Goal: Task Accomplishment & Management: Manage account settings

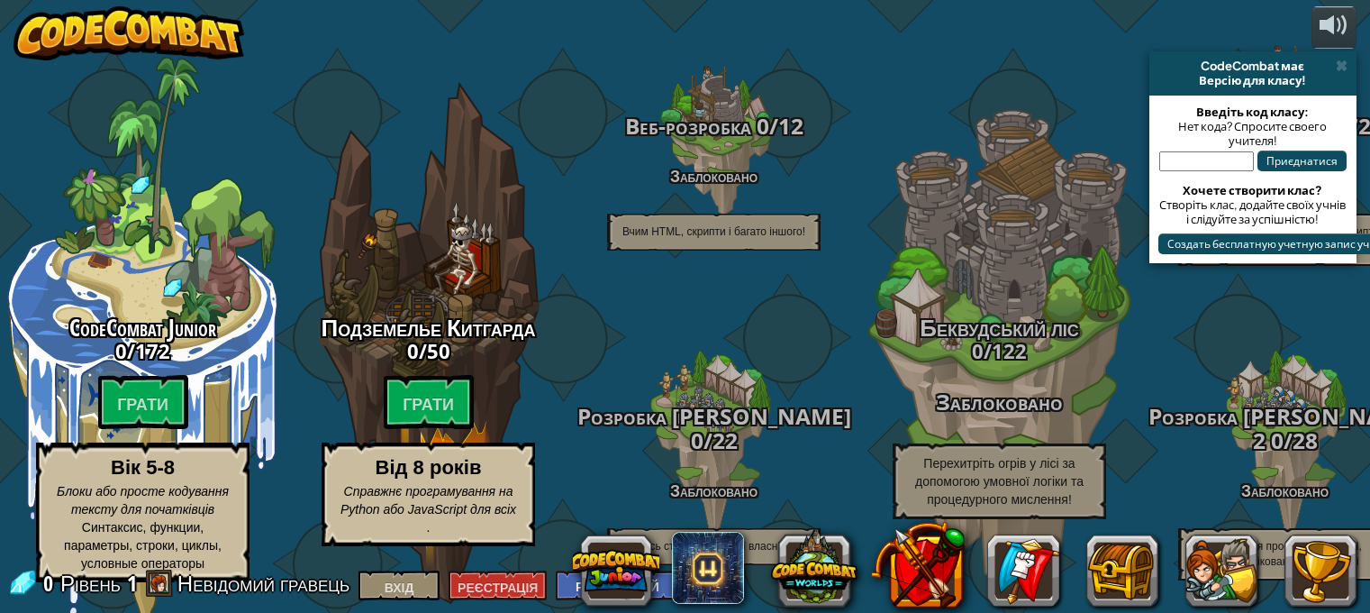
select select "ru"
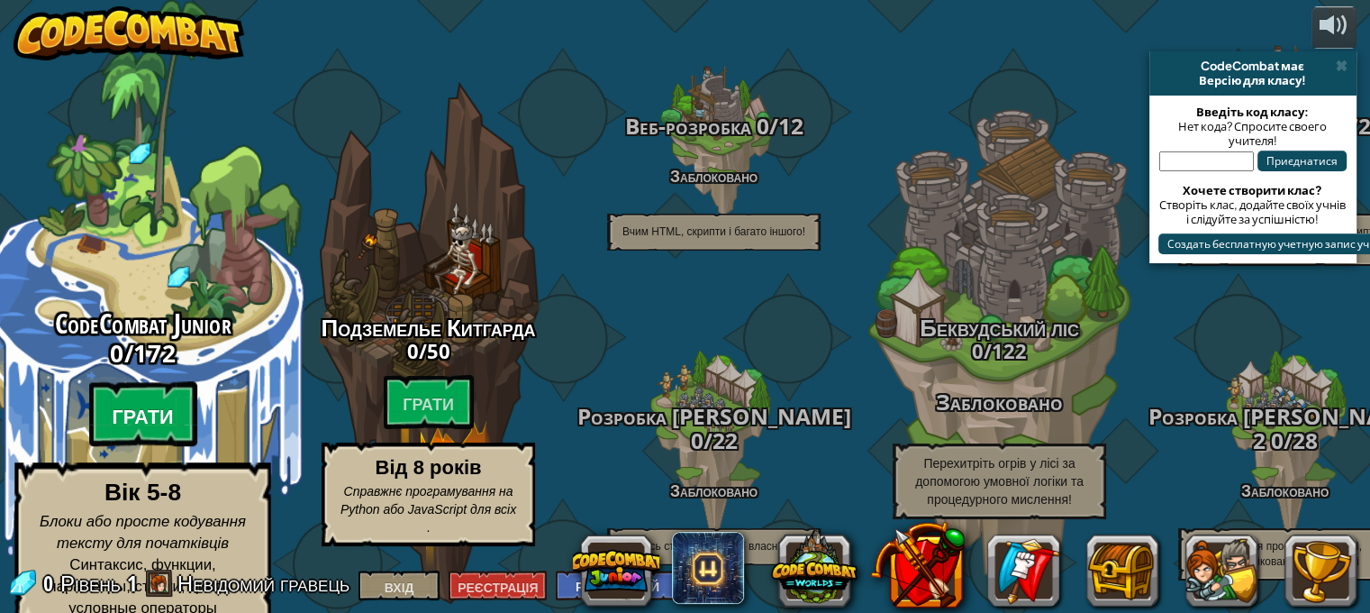
click at [187, 382] on btn "Грати" at bounding box center [143, 414] width 108 height 65
select select "ru"
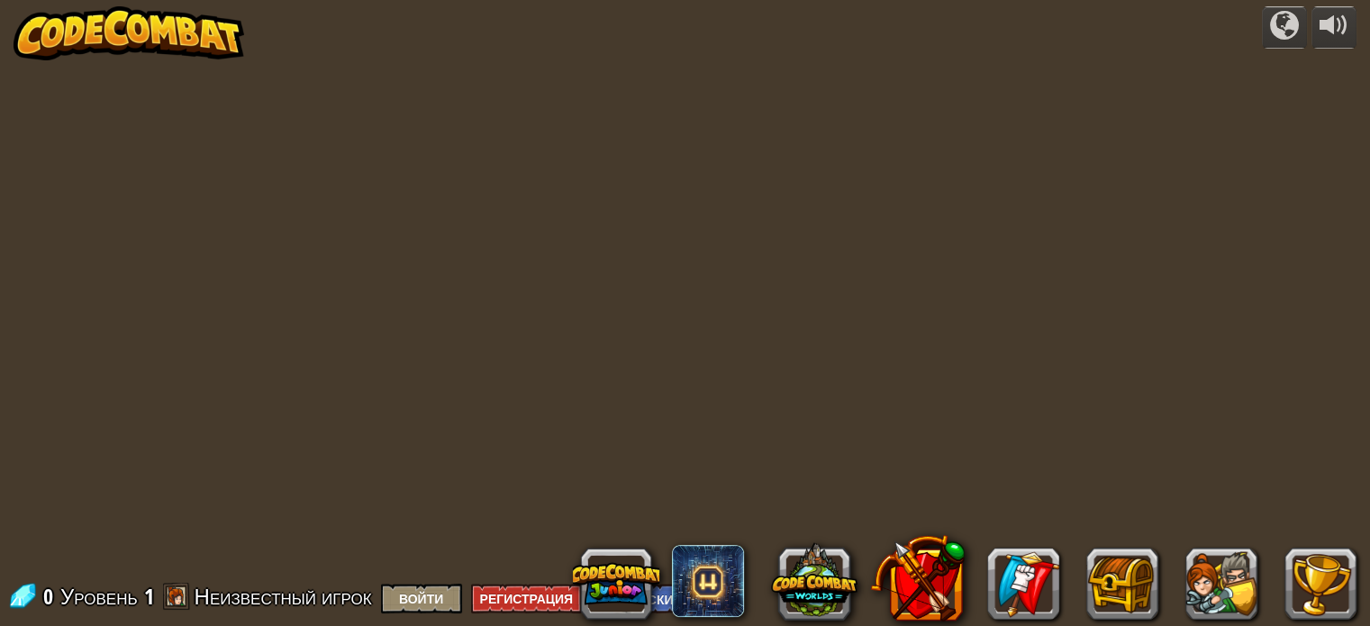
select select "ru"
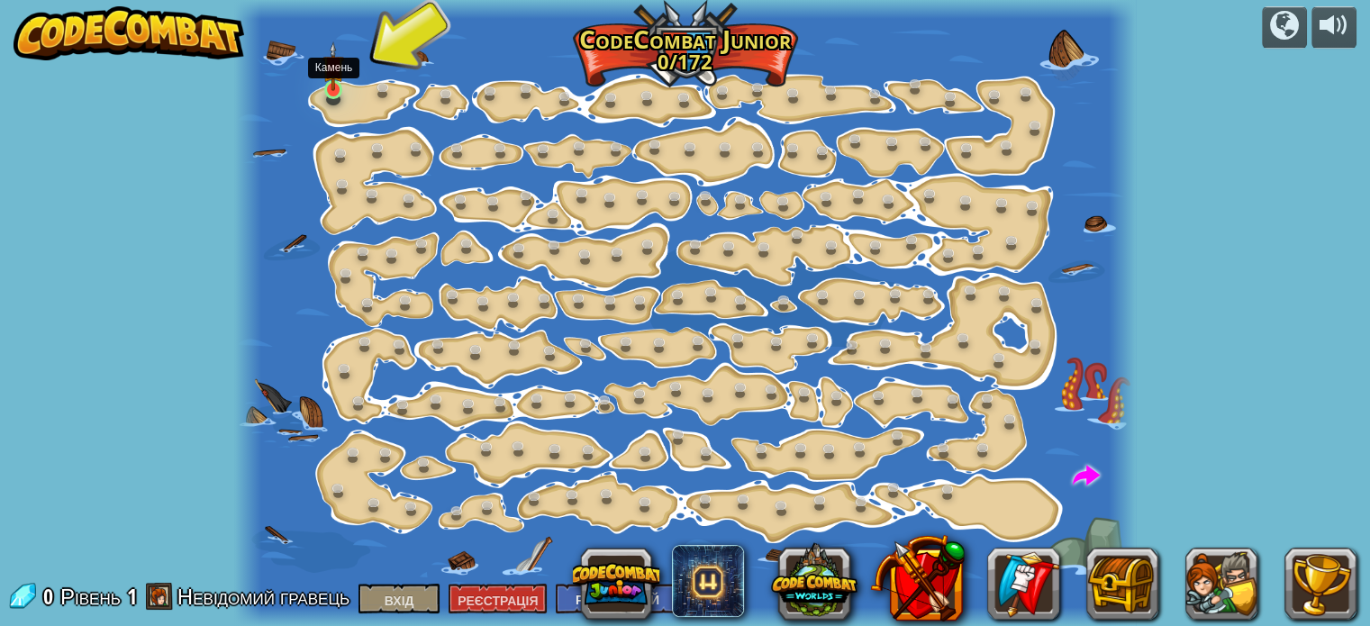
click at [340, 89] on img at bounding box center [334, 66] width 22 height 50
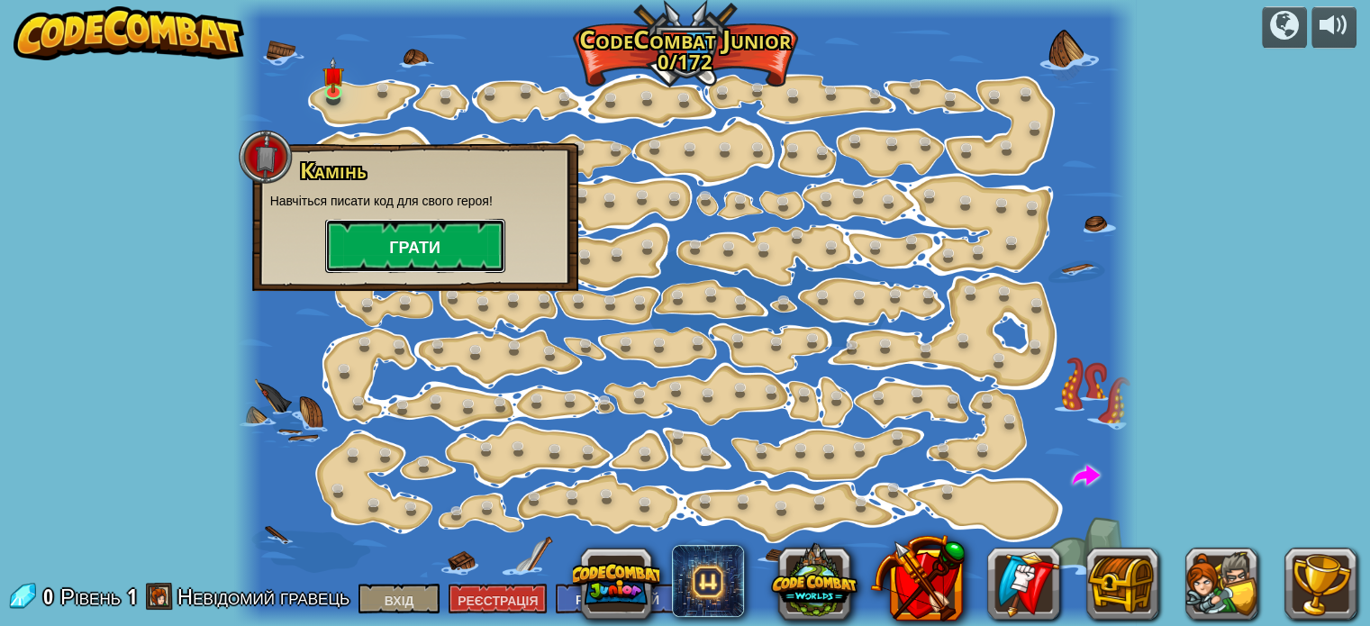
click at [380, 249] on button "Грати" at bounding box center [415, 246] width 180 height 54
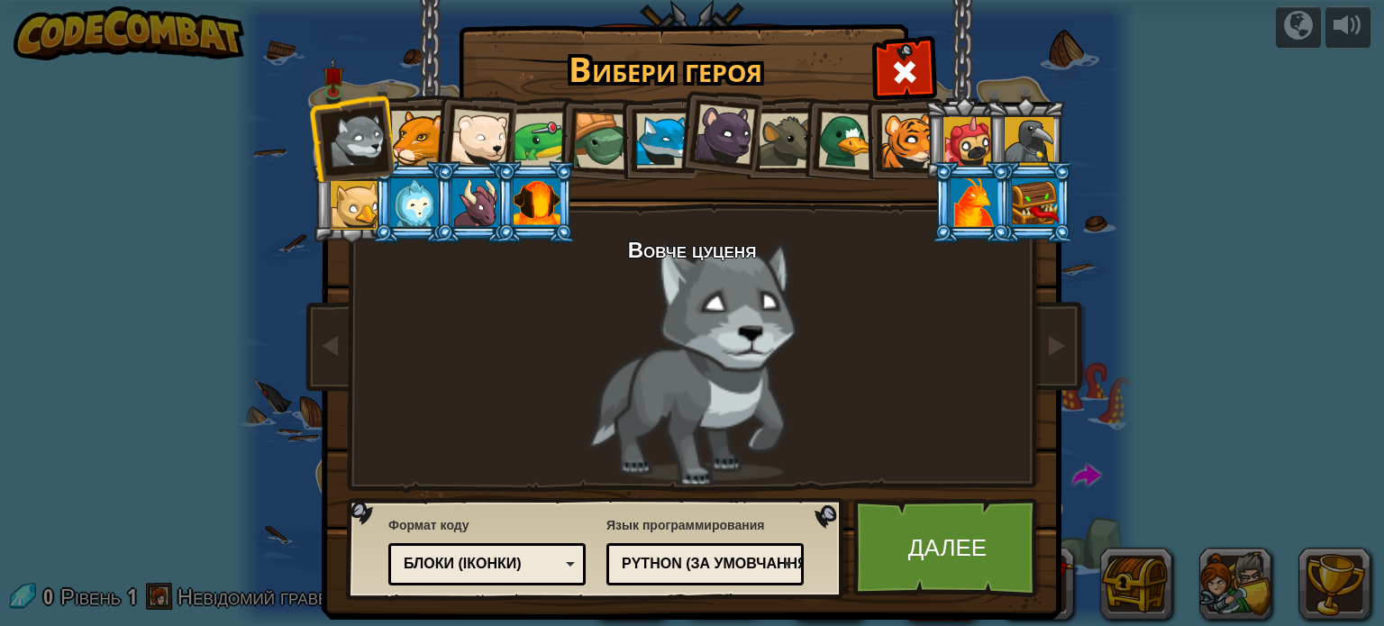
click at [407, 142] on div at bounding box center [418, 138] width 55 height 55
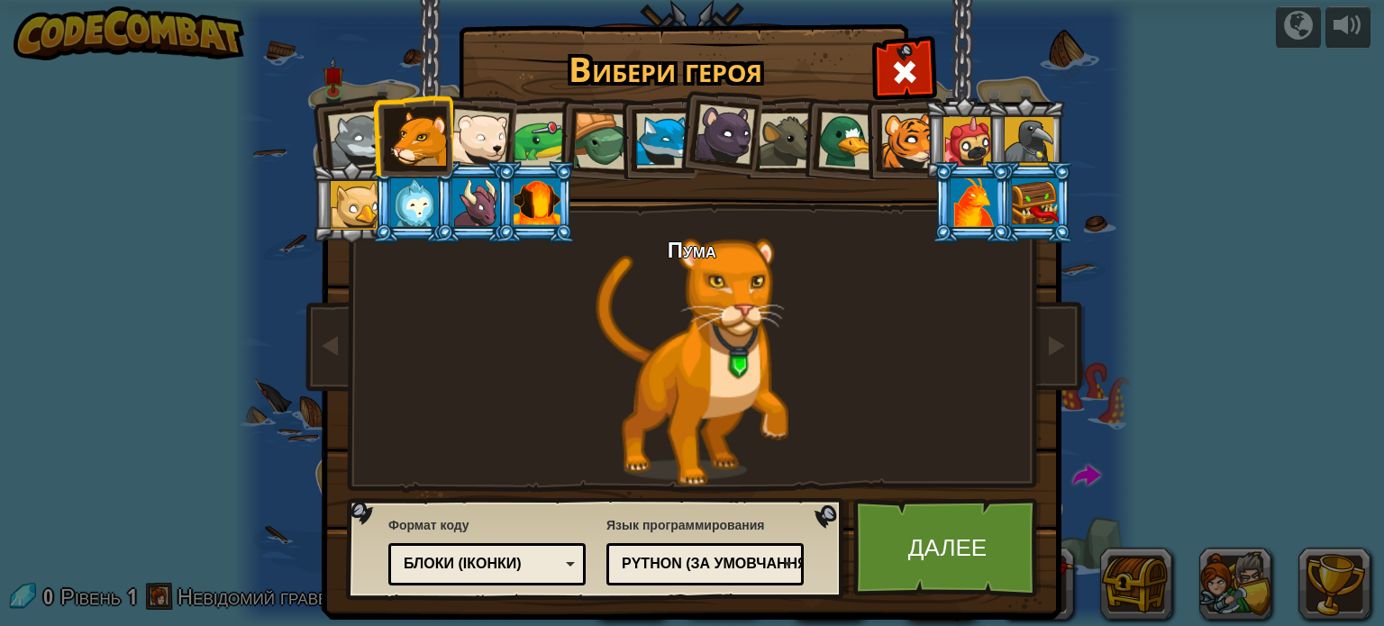
click at [423, 205] on div at bounding box center [414, 202] width 47 height 49
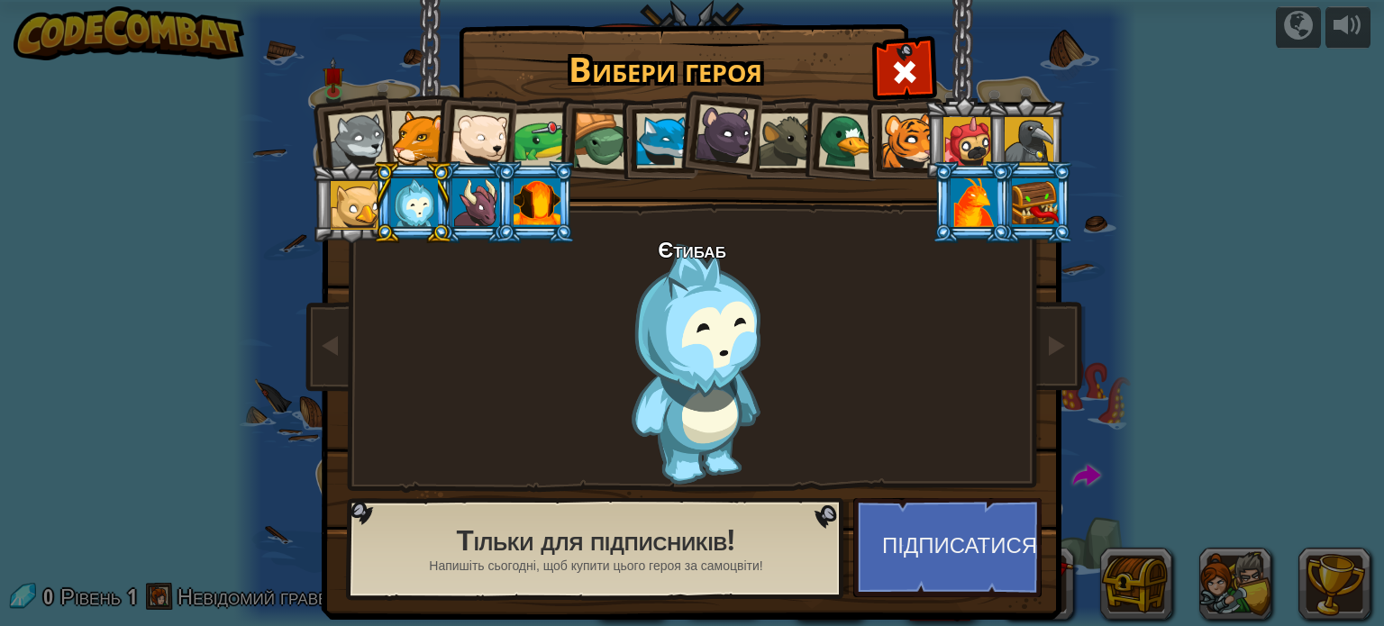
click at [343, 206] on div at bounding box center [355, 205] width 49 height 49
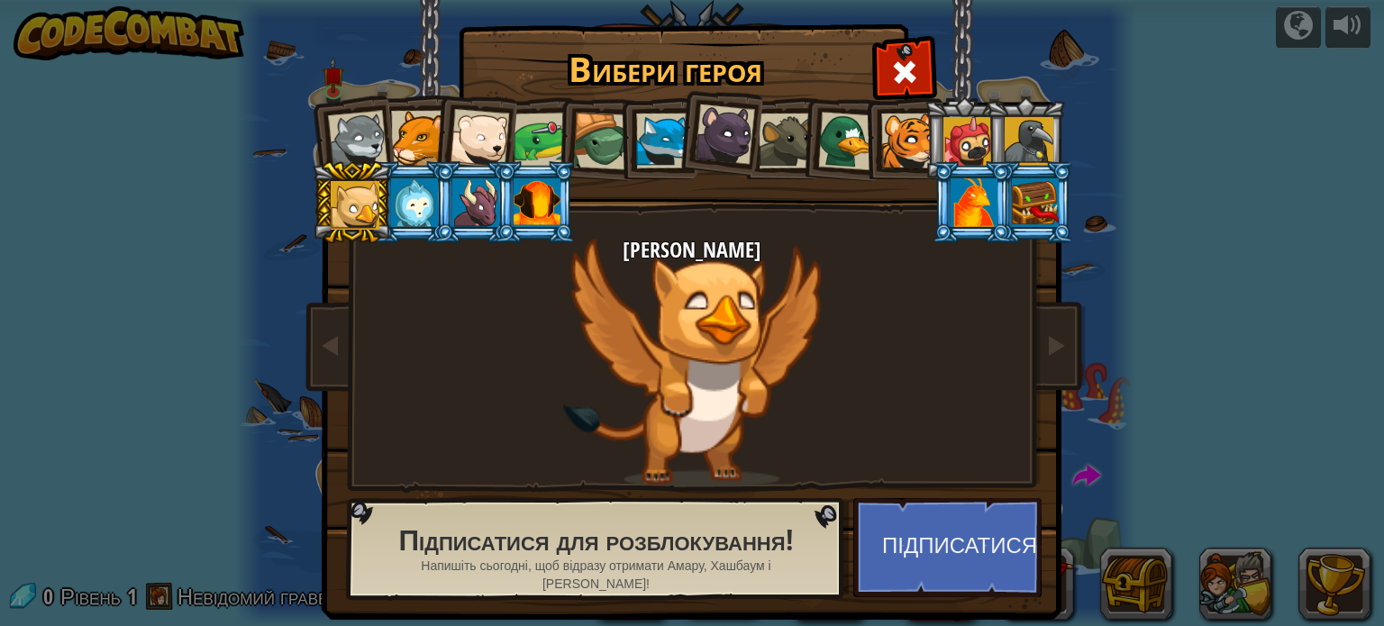
click at [1017, 141] on div at bounding box center [1029, 141] width 49 height 49
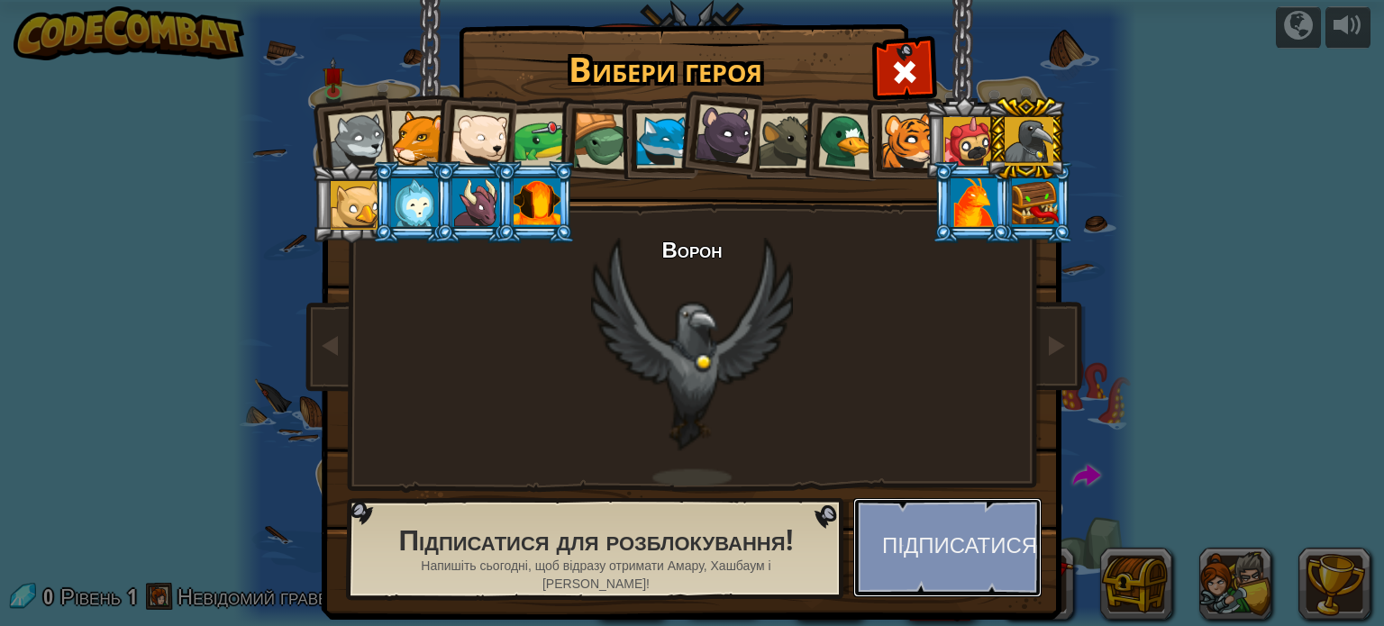
click at [938, 561] on button "Підписатися" at bounding box center [947, 547] width 188 height 99
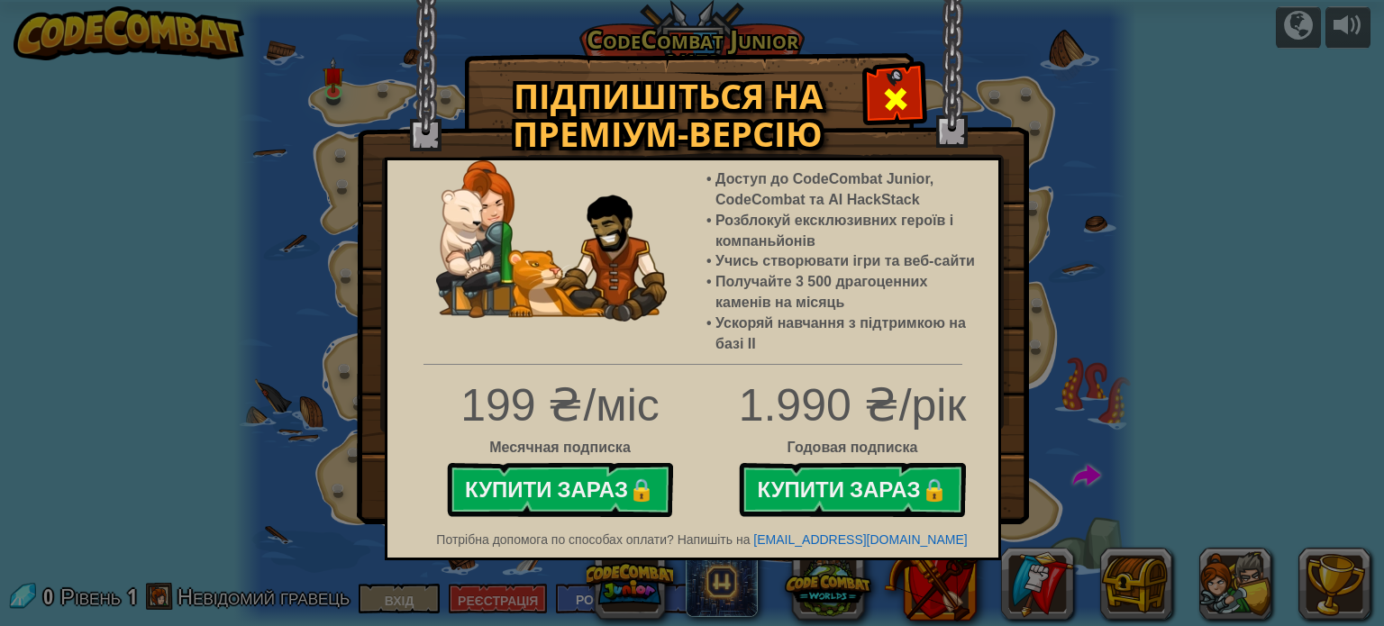
click at [900, 104] on span at bounding box center [895, 99] width 29 height 29
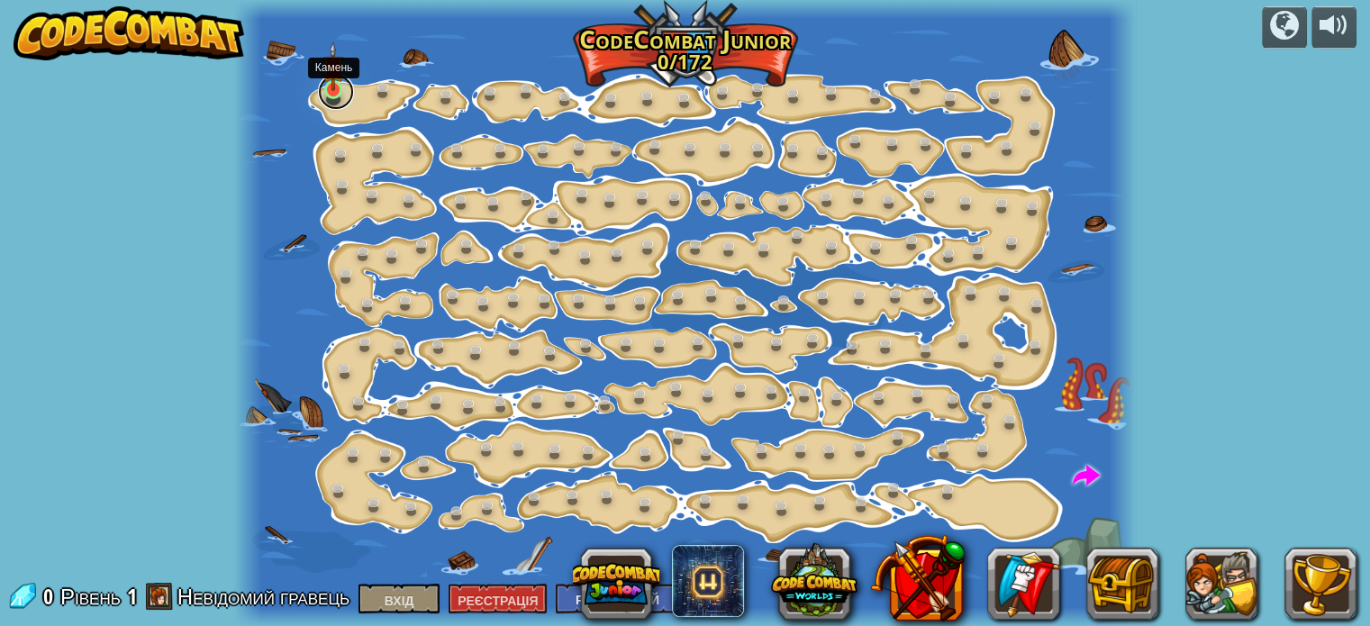
click at [328, 95] on link at bounding box center [336, 92] width 36 height 36
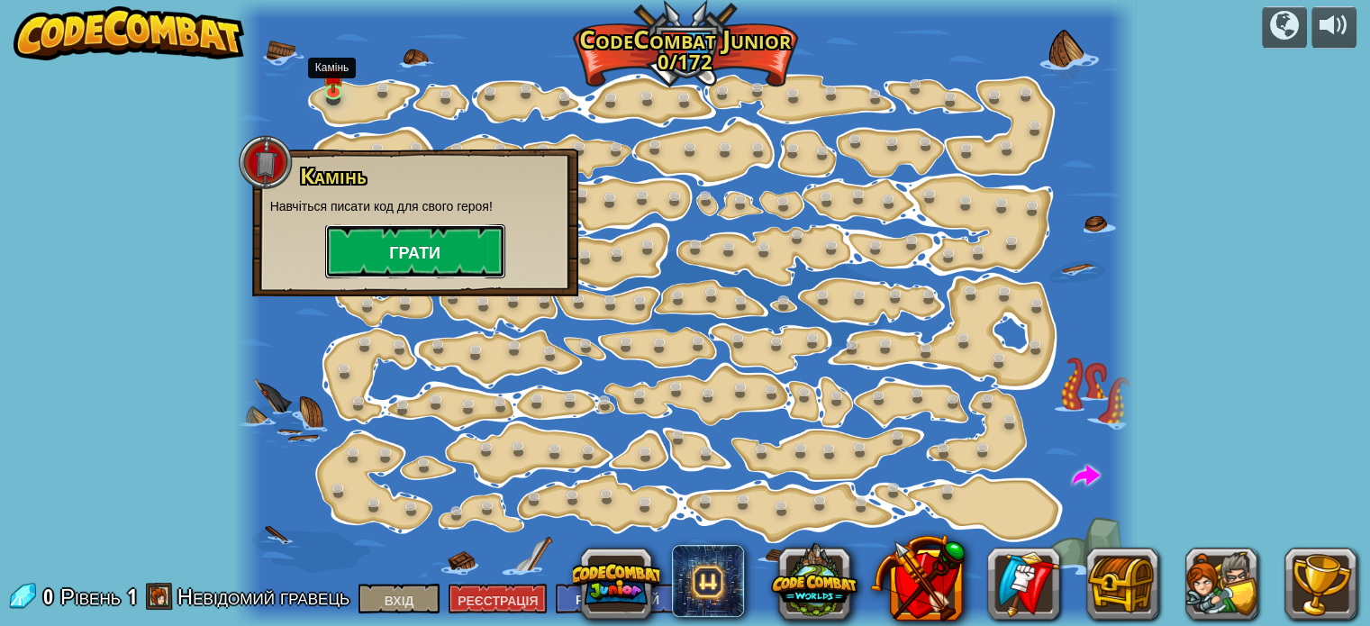
click at [381, 227] on button "Грати" at bounding box center [415, 251] width 180 height 54
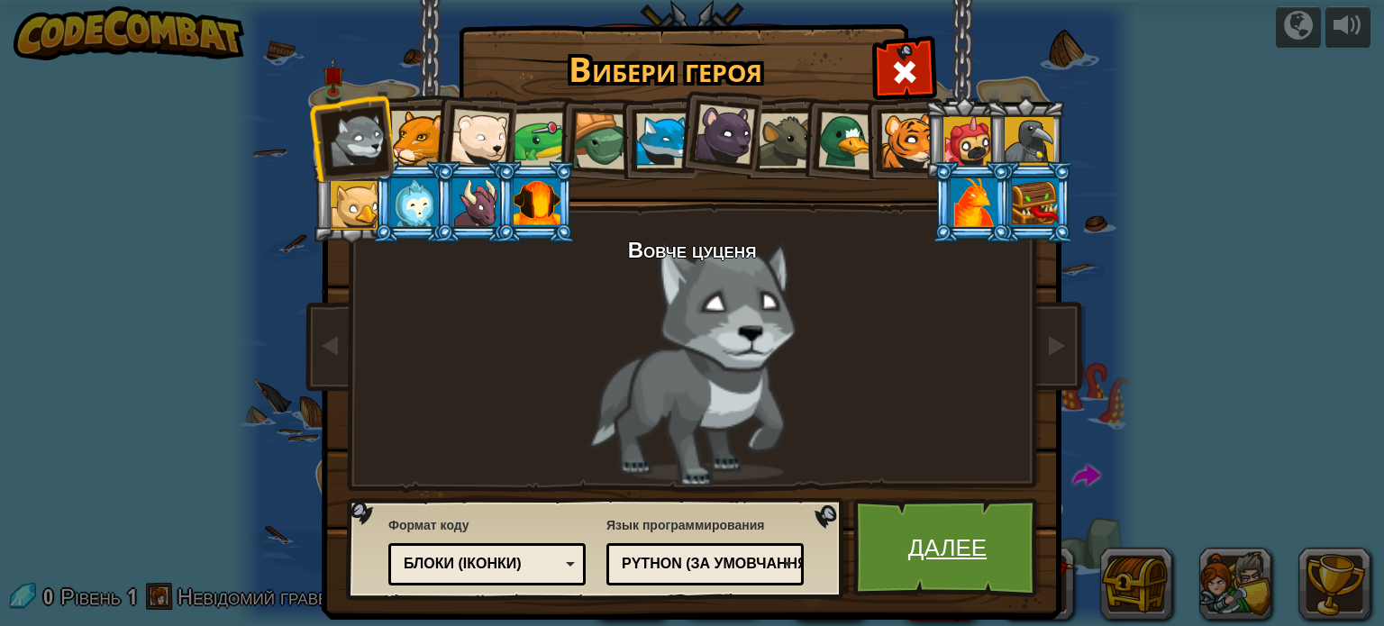
click at [908, 553] on font "Далее" at bounding box center [947, 547] width 78 height 32
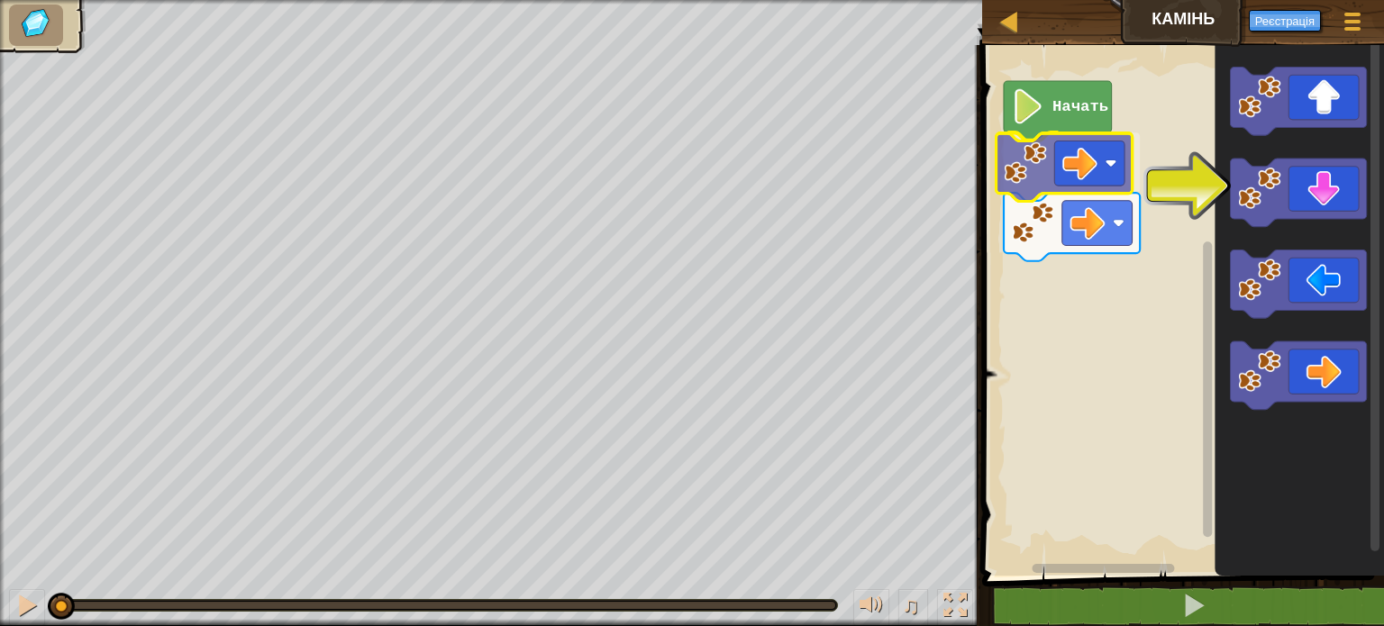
click at [1052, 169] on div "Начать" at bounding box center [1180, 306] width 407 height 540
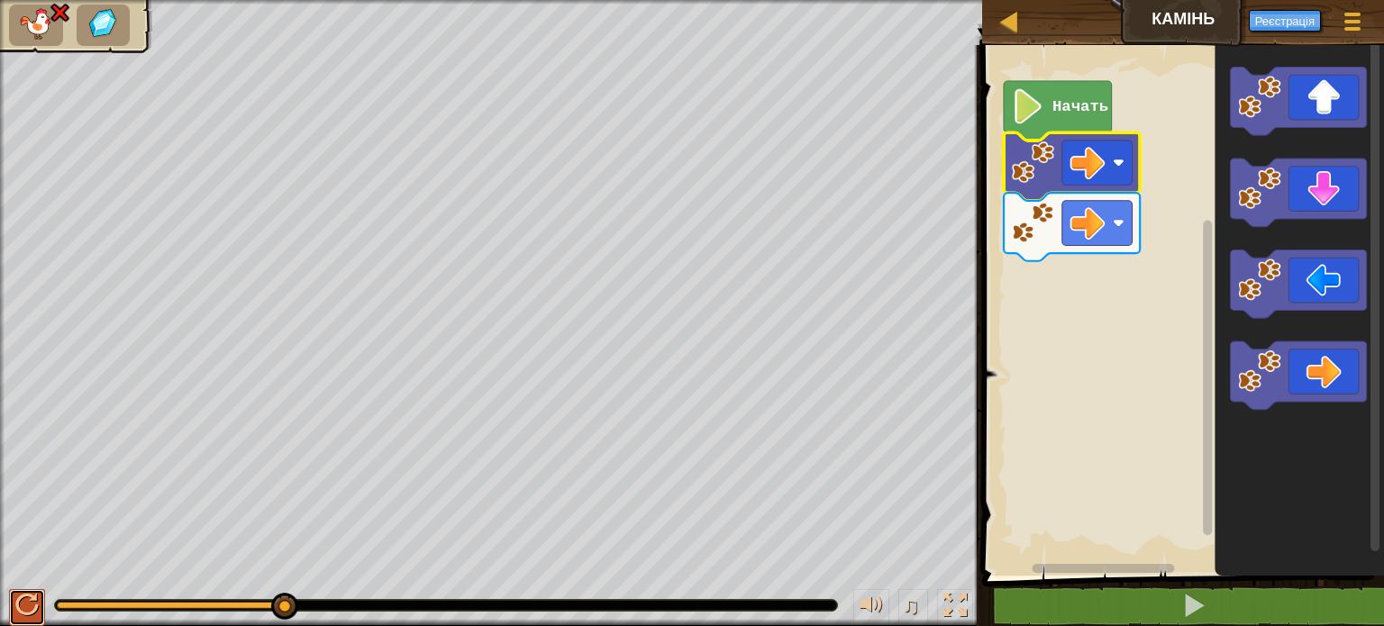
click at [23, 600] on div at bounding box center [26, 605] width 23 height 23
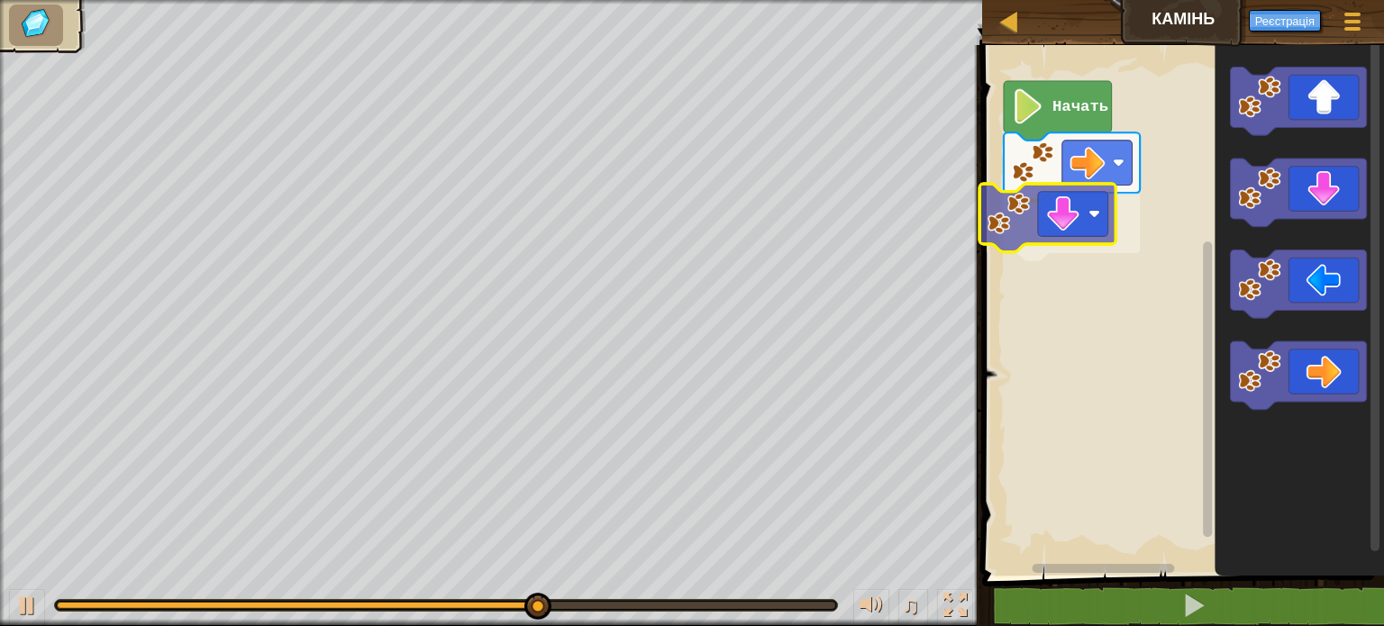
click at [1036, 228] on div "Начать" at bounding box center [1180, 306] width 407 height 540
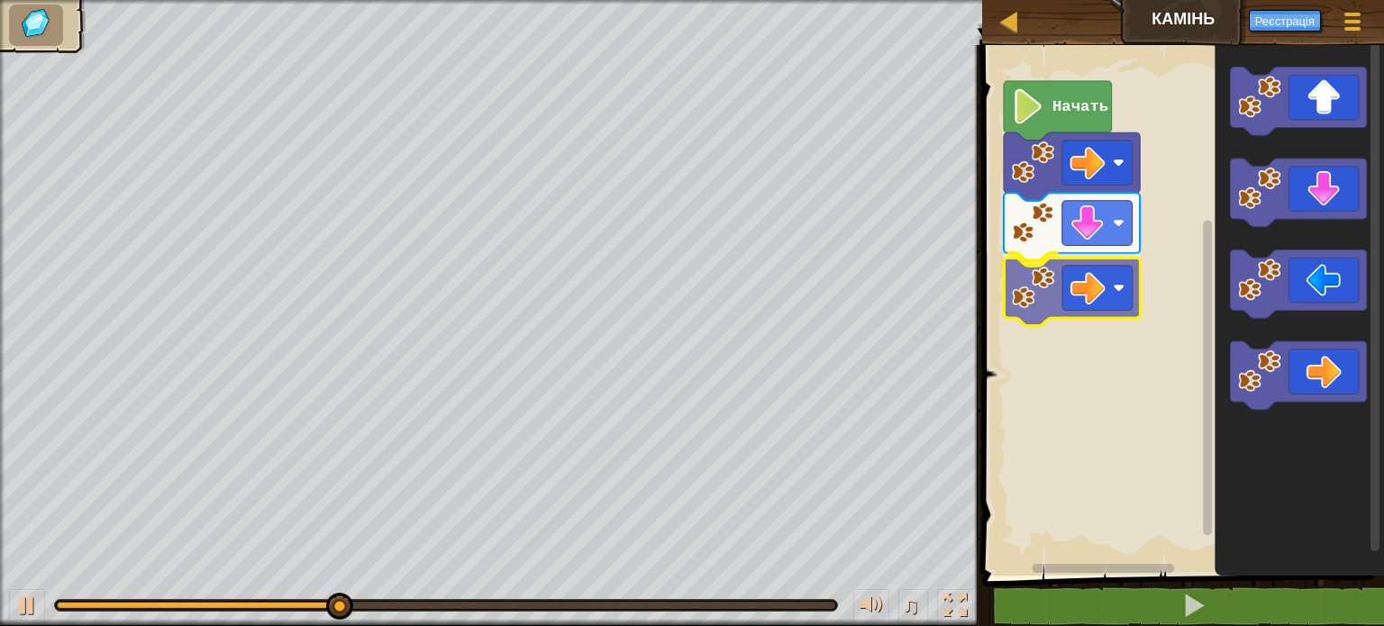
click at [1098, 280] on div "Начать" at bounding box center [1180, 306] width 407 height 540
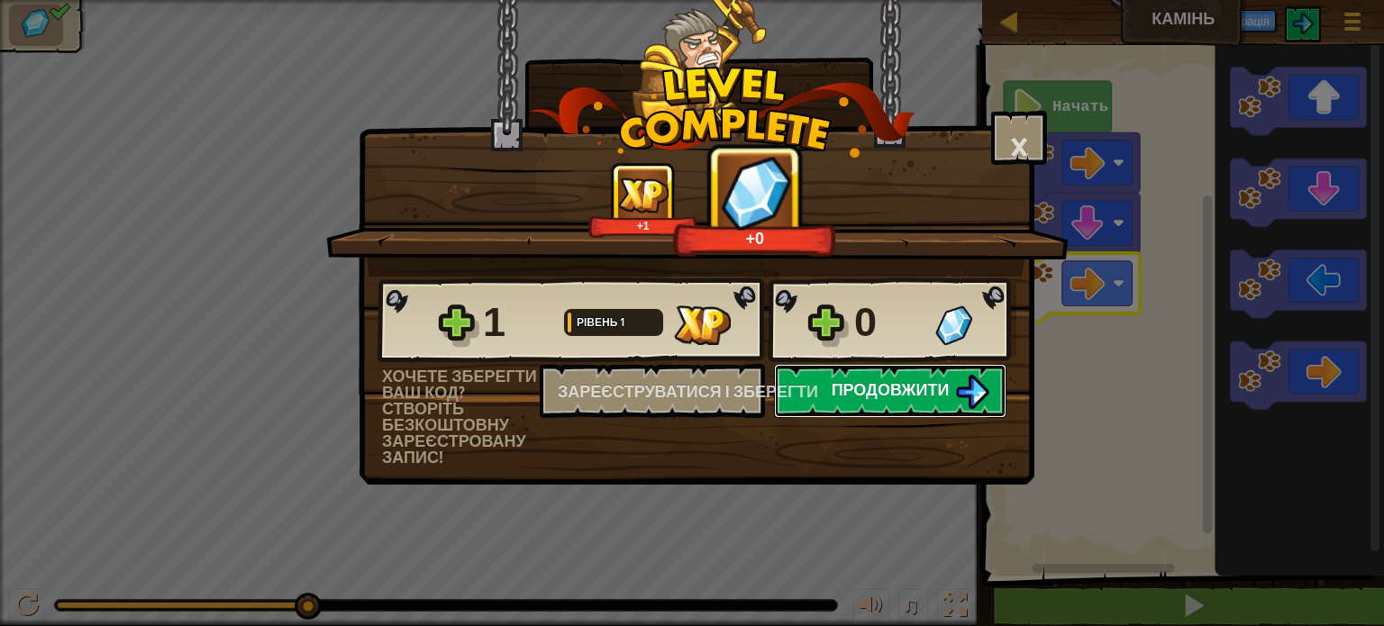
click at [869, 388] on font "Продовжити" at bounding box center [891, 389] width 118 height 23
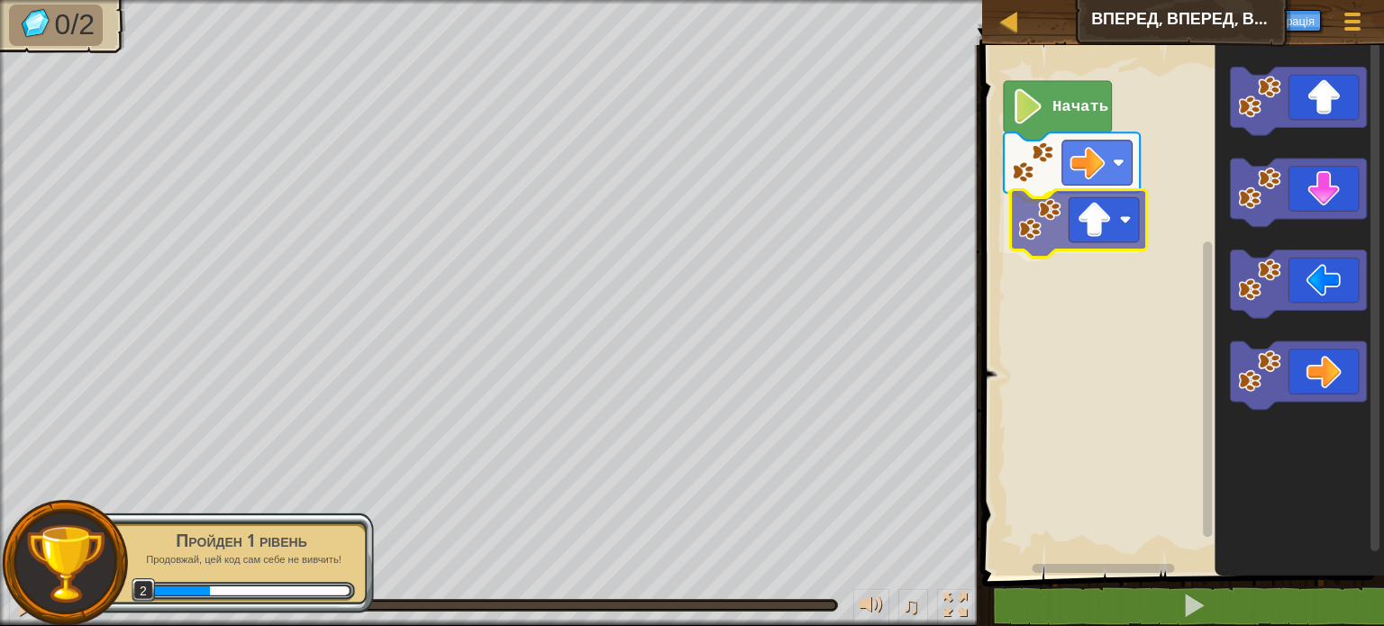
click at [1063, 226] on div "Начать" at bounding box center [1180, 306] width 407 height 540
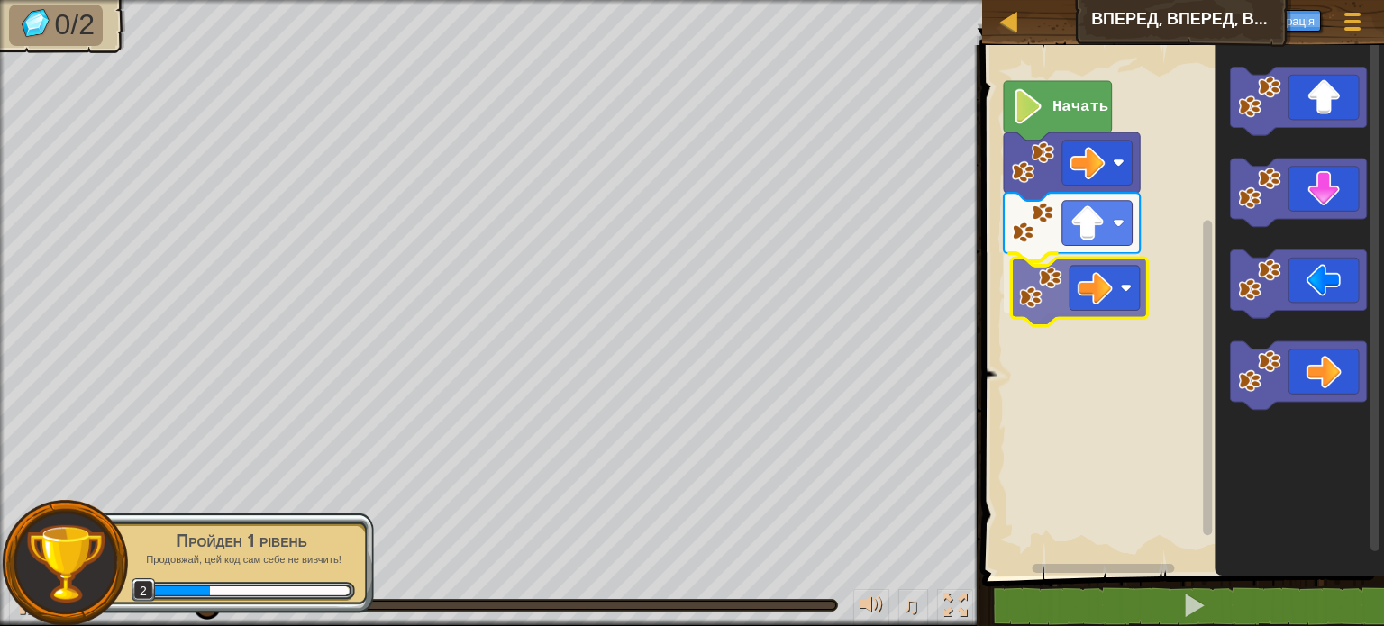
click at [1061, 295] on div "Начать" at bounding box center [1180, 306] width 407 height 540
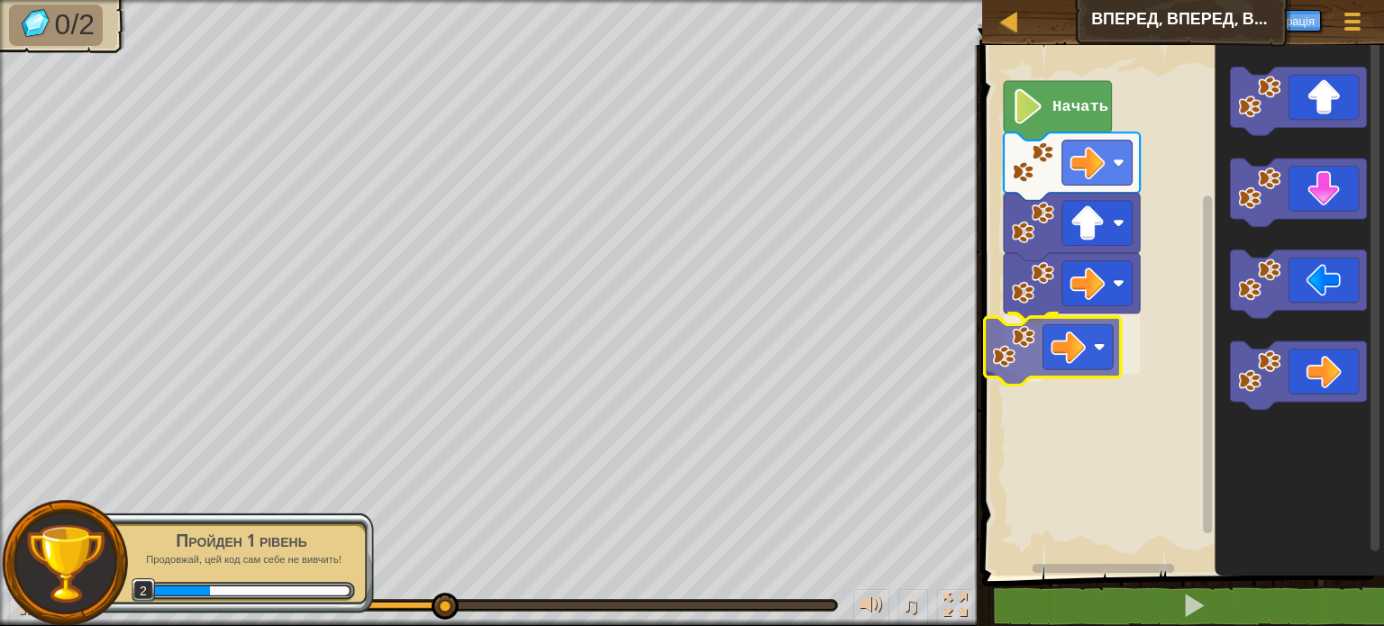
click at [1068, 355] on div "Начать" at bounding box center [1180, 306] width 407 height 540
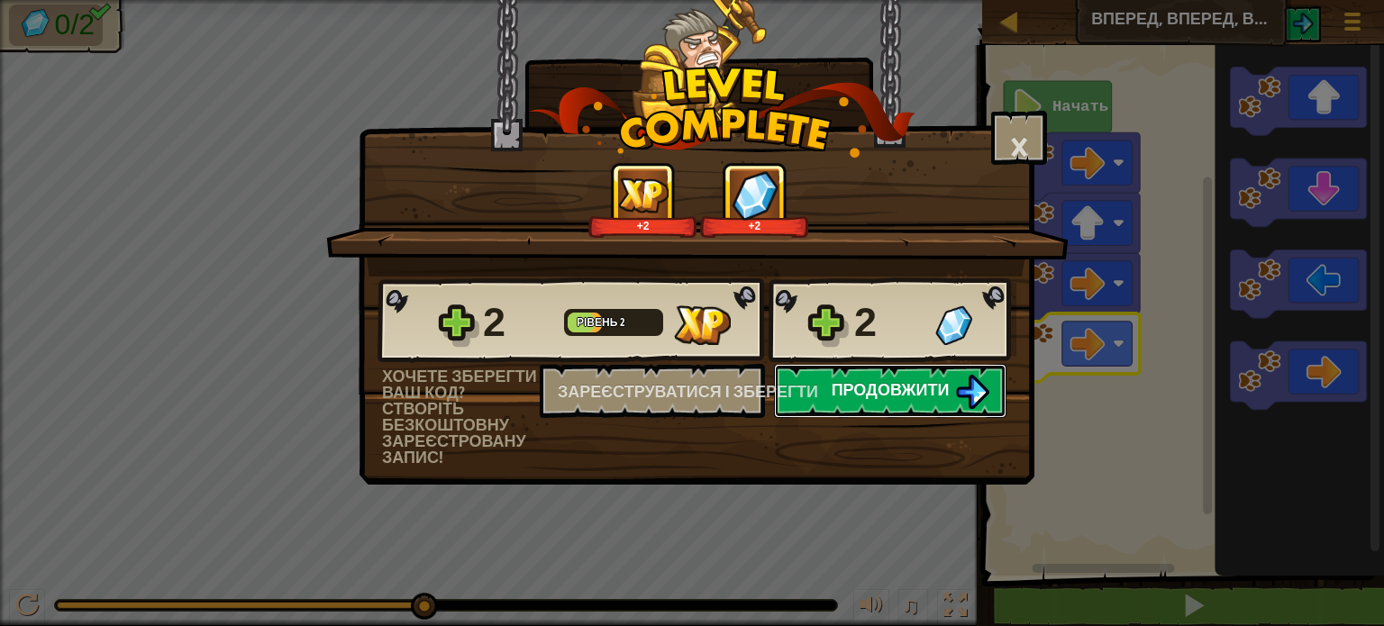
click at [841, 392] on font "Продовжити" at bounding box center [891, 389] width 118 height 23
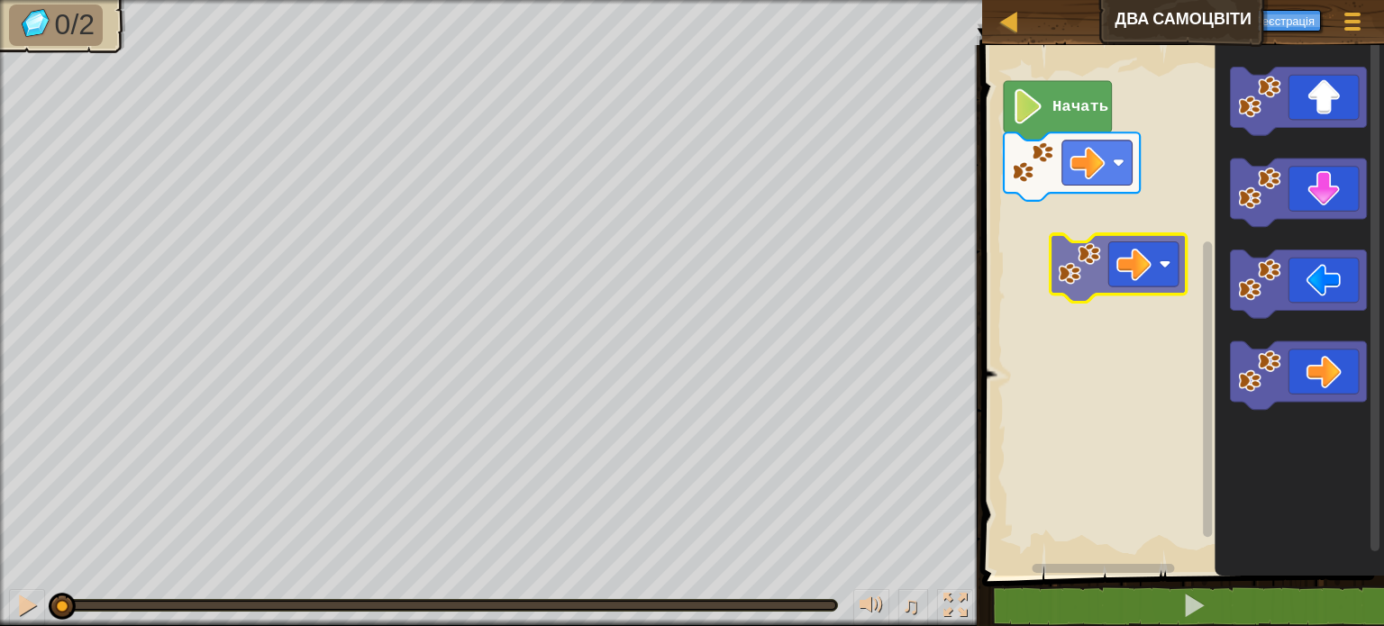
click at [1091, 217] on div "Начать" at bounding box center [1180, 306] width 407 height 540
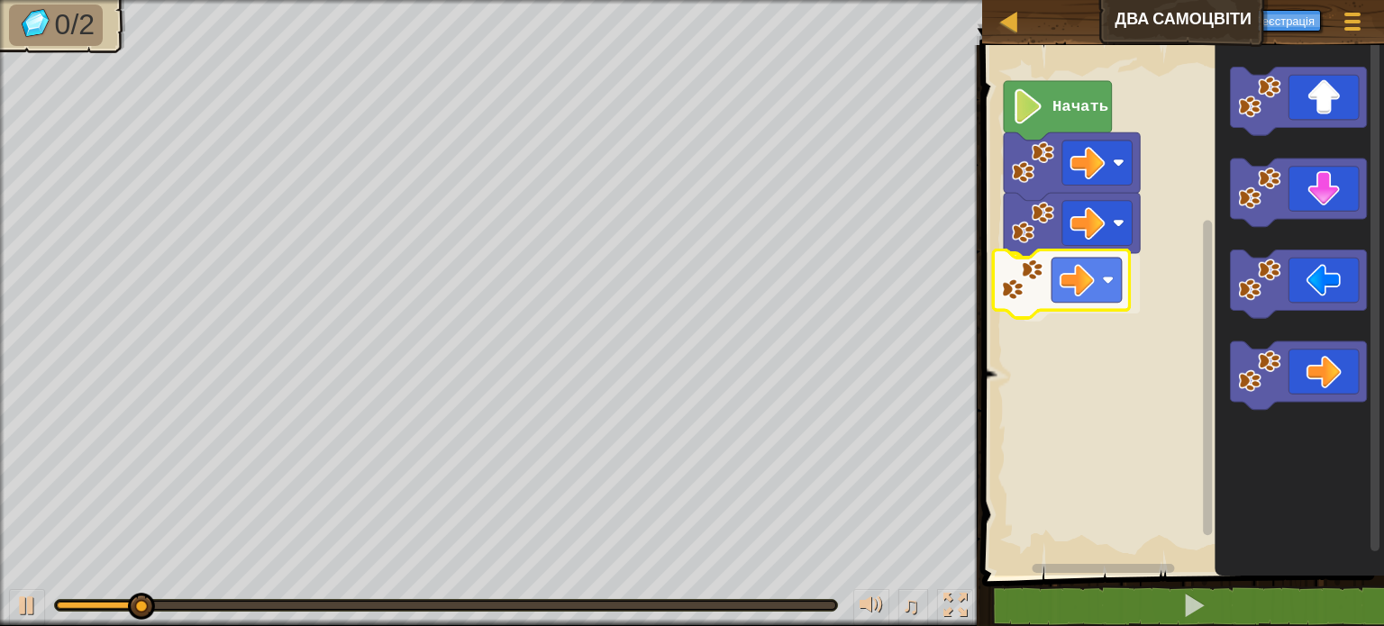
click at [1023, 297] on div "Начать" at bounding box center [1180, 306] width 407 height 540
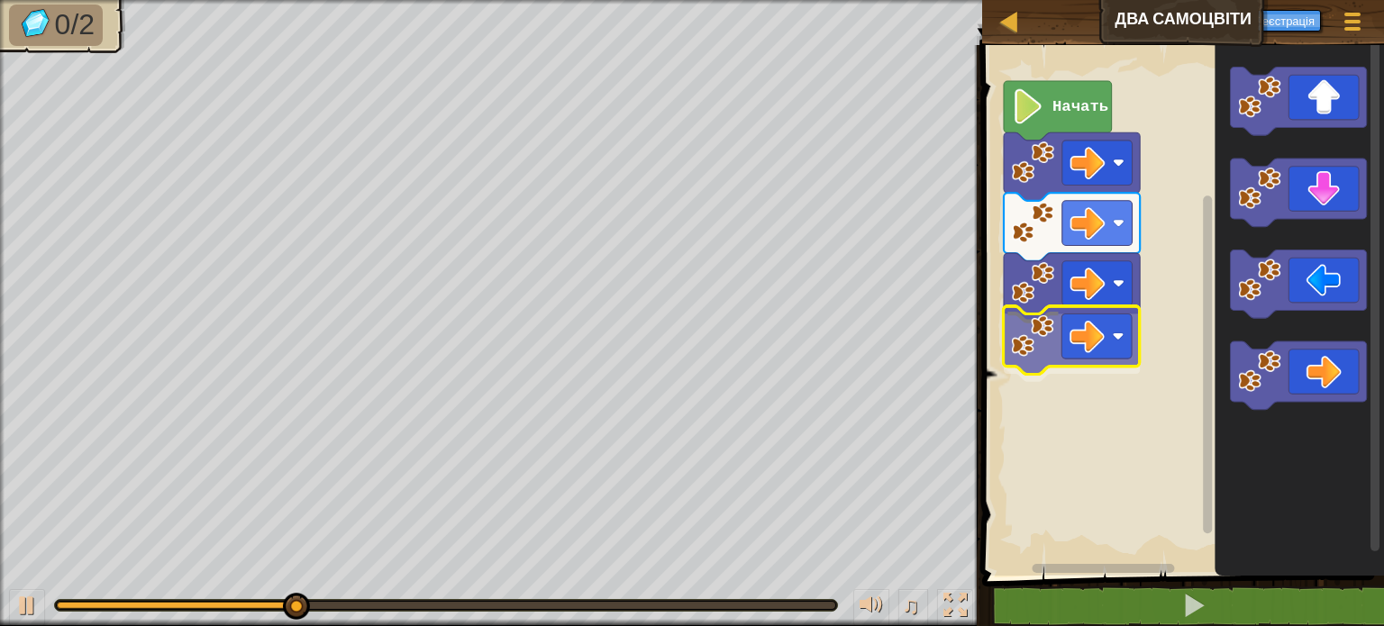
click at [1038, 367] on div "Начать" at bounding box center [1180, 306] width 407 height 540
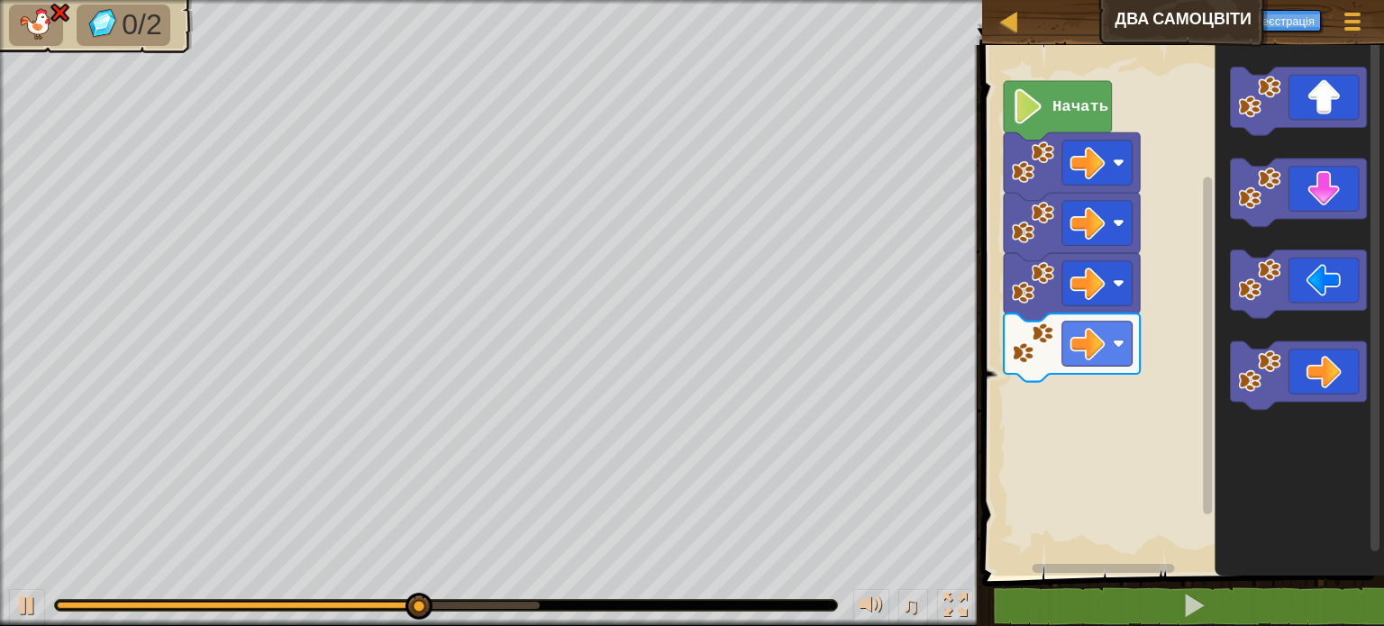
click at [1123, 389] on div "Начать" at bounding box center [1180, 306] width 407 height 540
click at [1134, 354] on div "Начать" at bounding box center [1180, 306] width 407 height 540
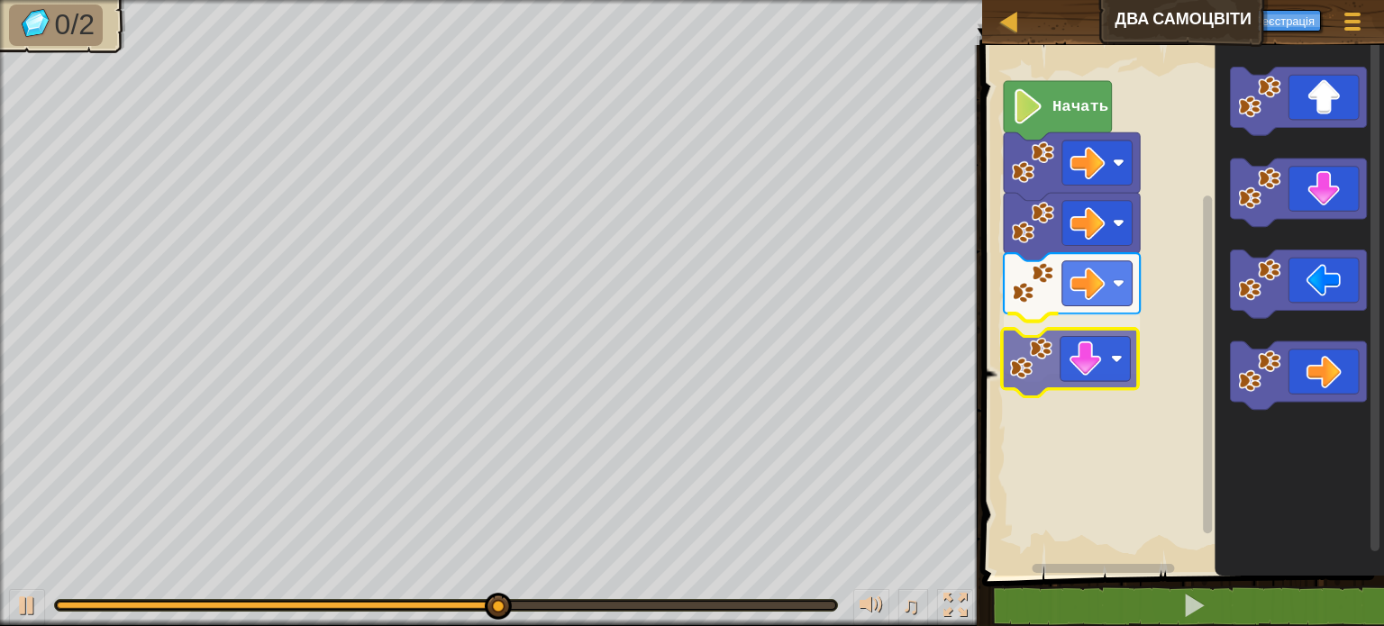
click at [1085, 356] on div "Начать" at bounding box center [1180, 306] width 407 height 540
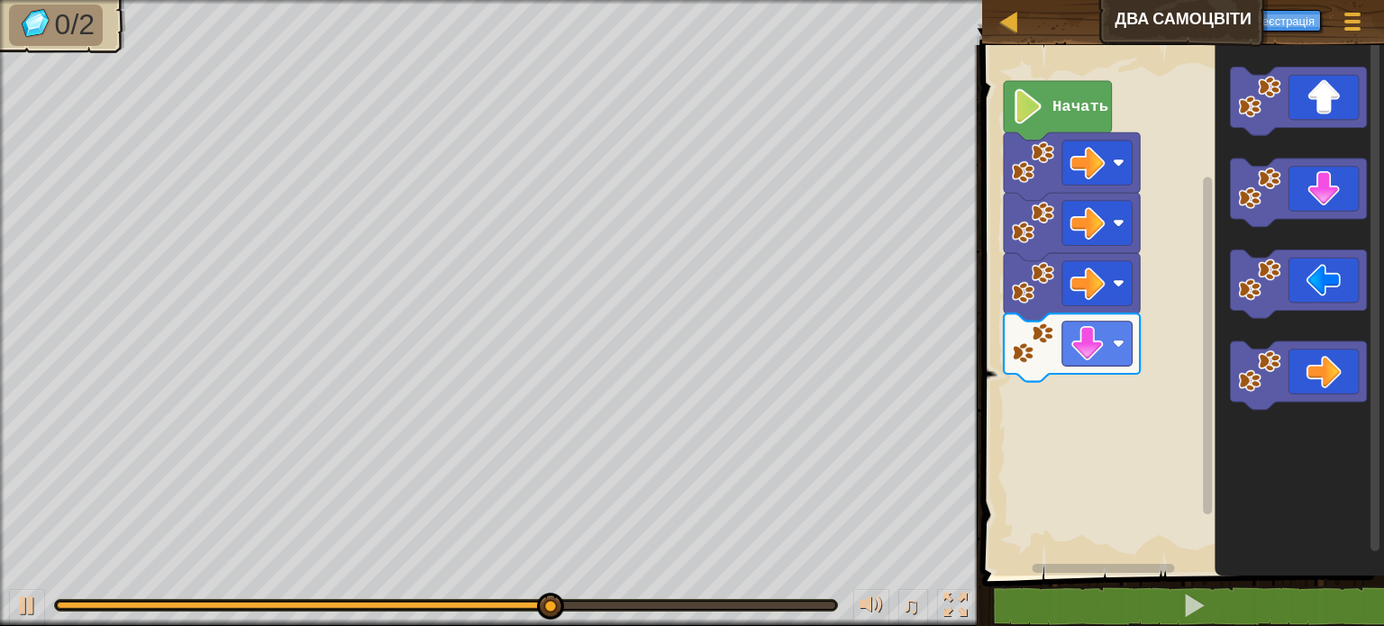
click at [1114, 410] on div "Начать" at bounding box center [1180, 306] width 407 height 540
click at [1063, 392] on div "Начать" at bounding box center [1180, 306] width 407 height 540
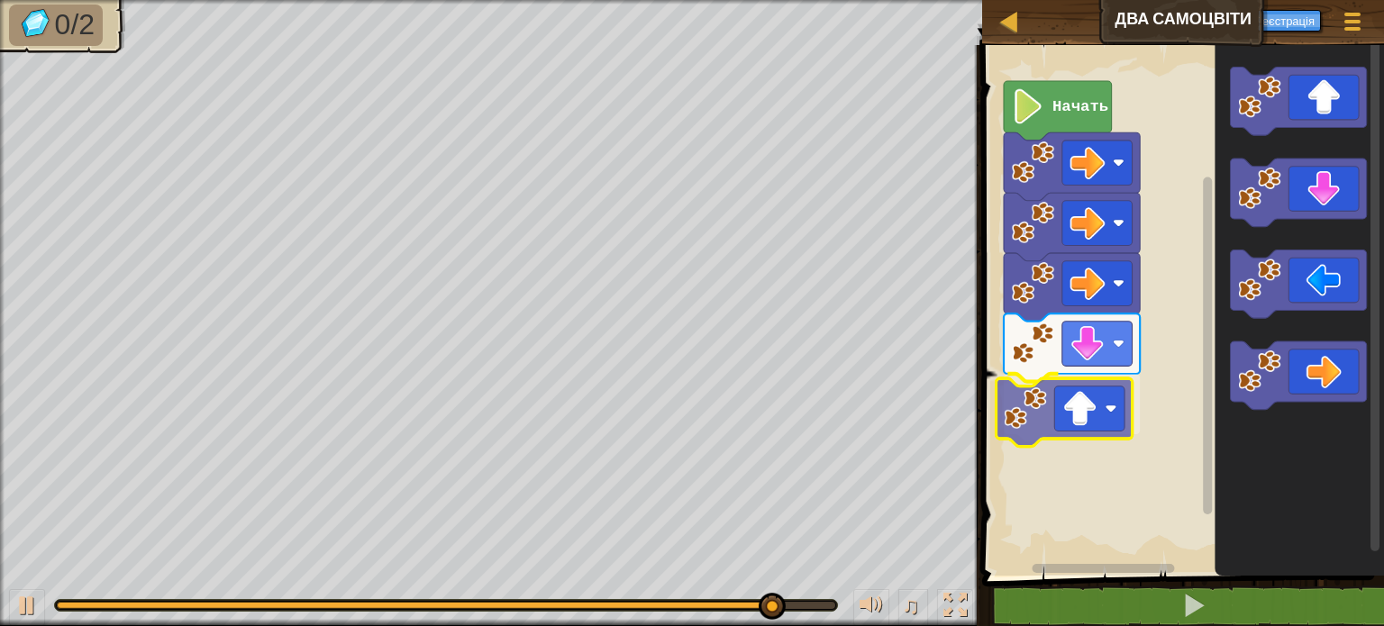
click at [1078, 399] on div "Начать" at bounding box center [1180, 306] width 407 height 540
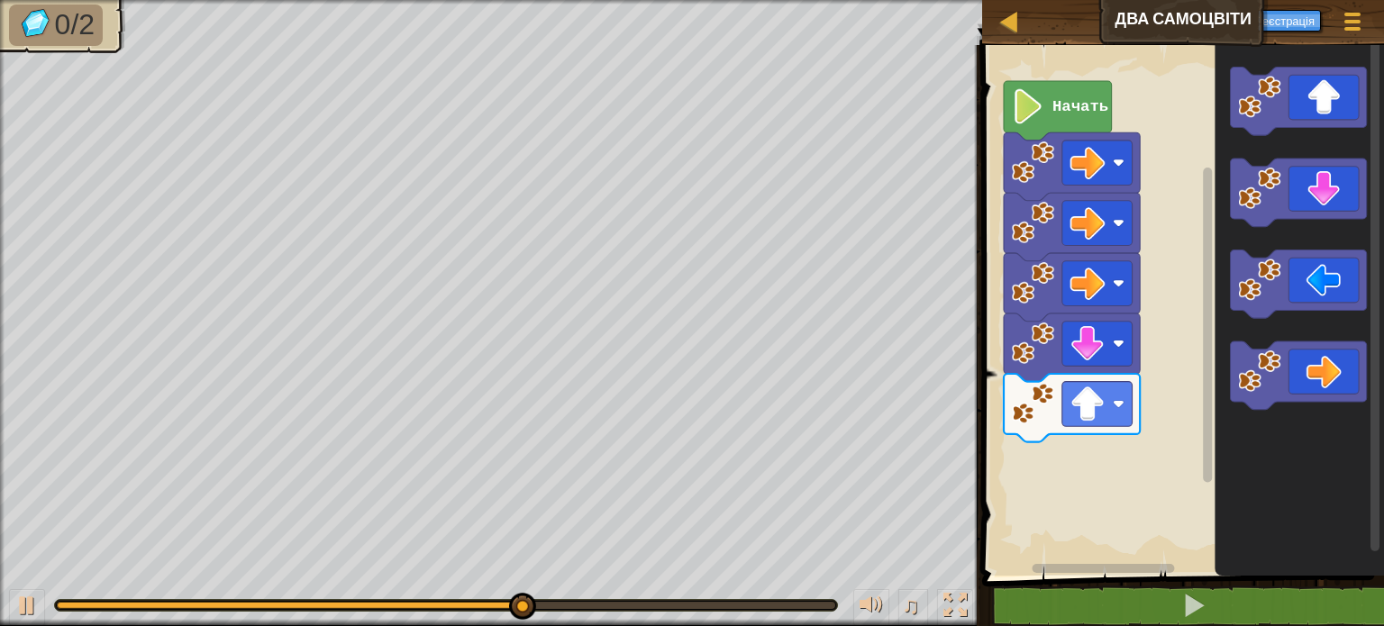
click at [1129, 377] on div "Начать" at bounding box center [1180, 306] width 407 height 540
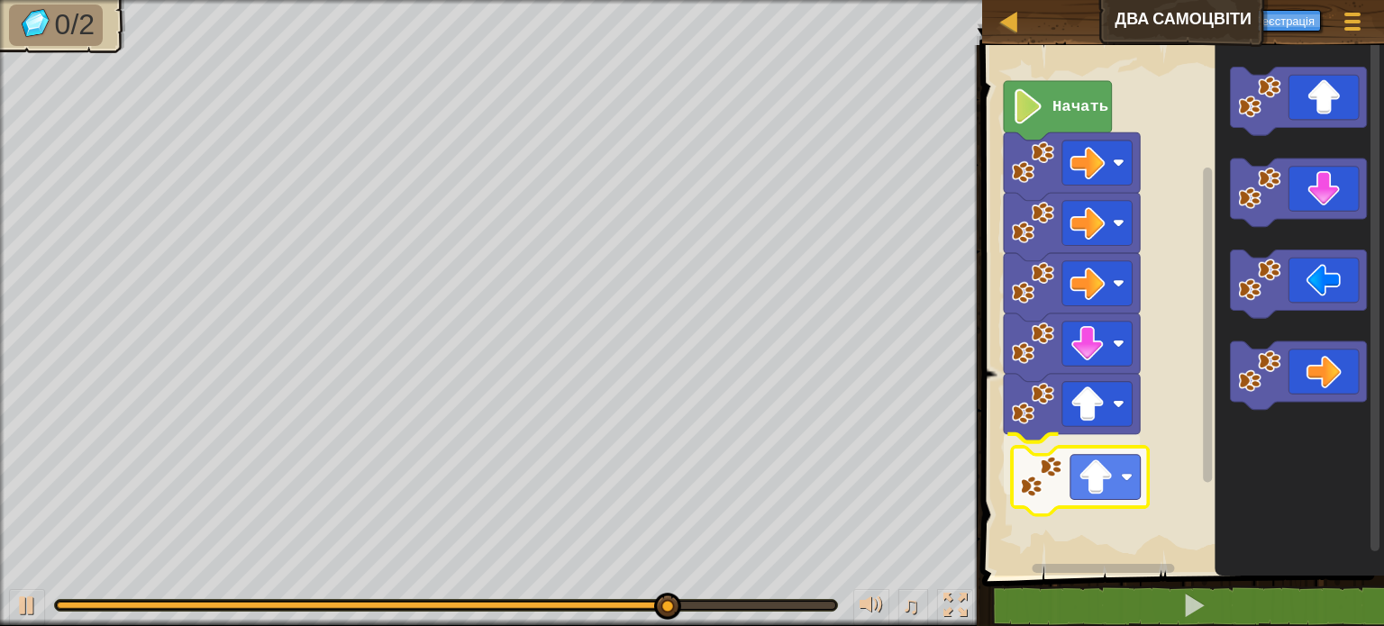
click at [1078, 489] on div "Начать" at bounding box center [1180, 306] width 407 height 540
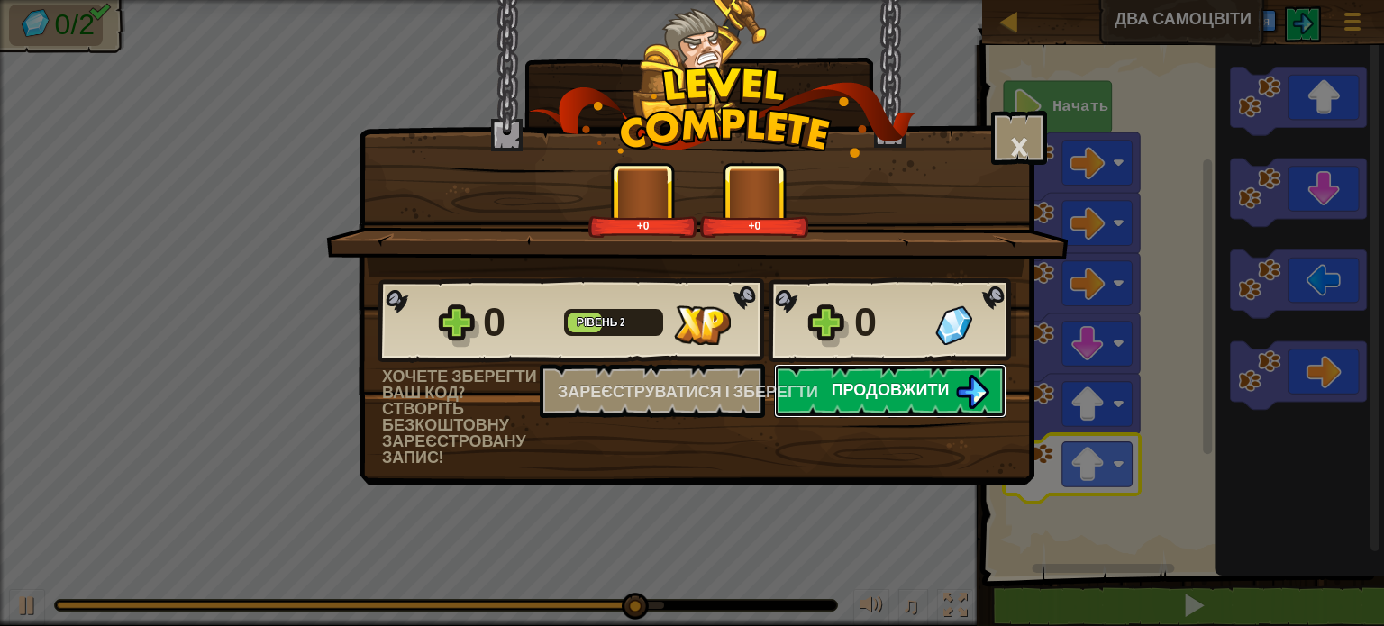
click at [822, 394] on button "Продовжити" at bounding box center [890, 391] width 232 height 54
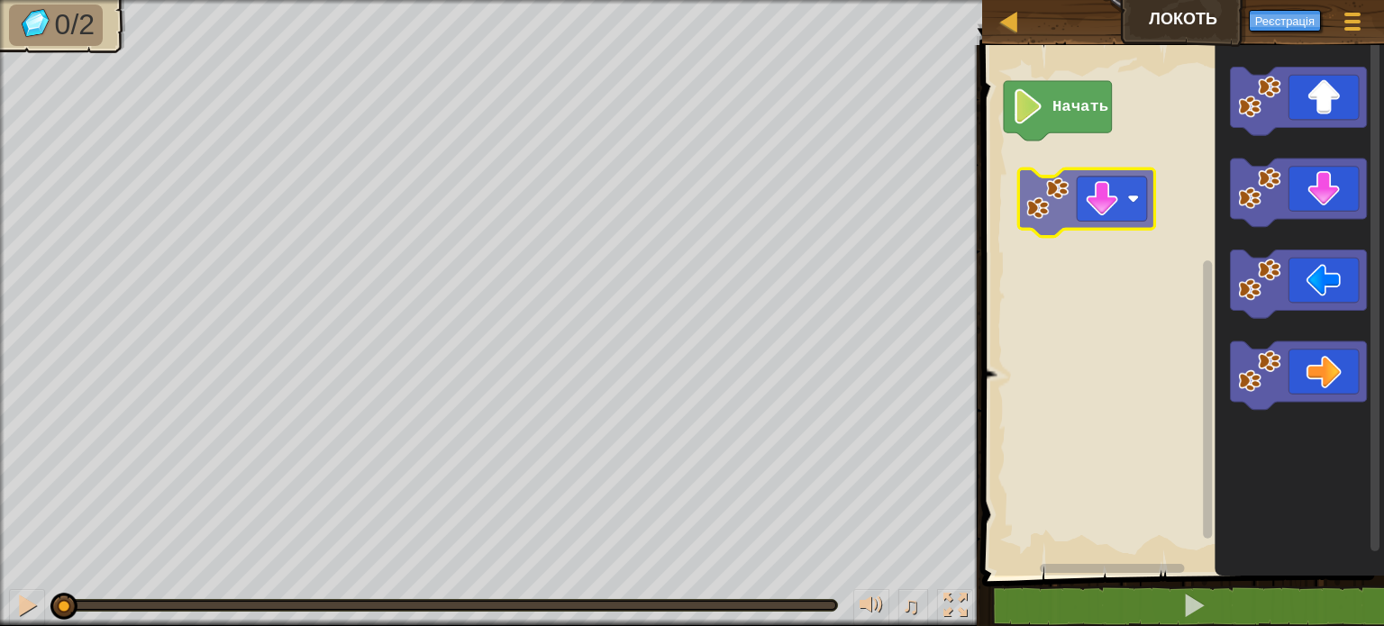
click at [1088, 212] on div "Начать" at bounding box center [1180, 306] width 407 height 540
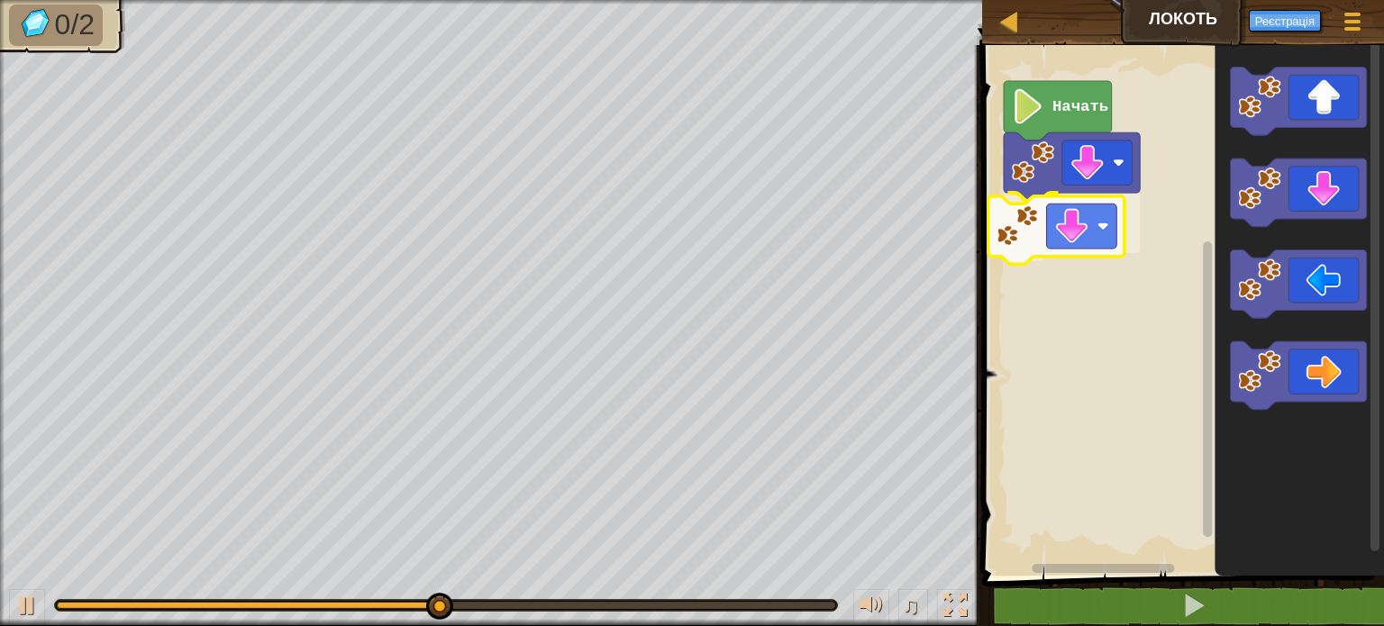
click at [1061, 230] on div "Начать" at bounding box center [1180, 306] width 407 height 540
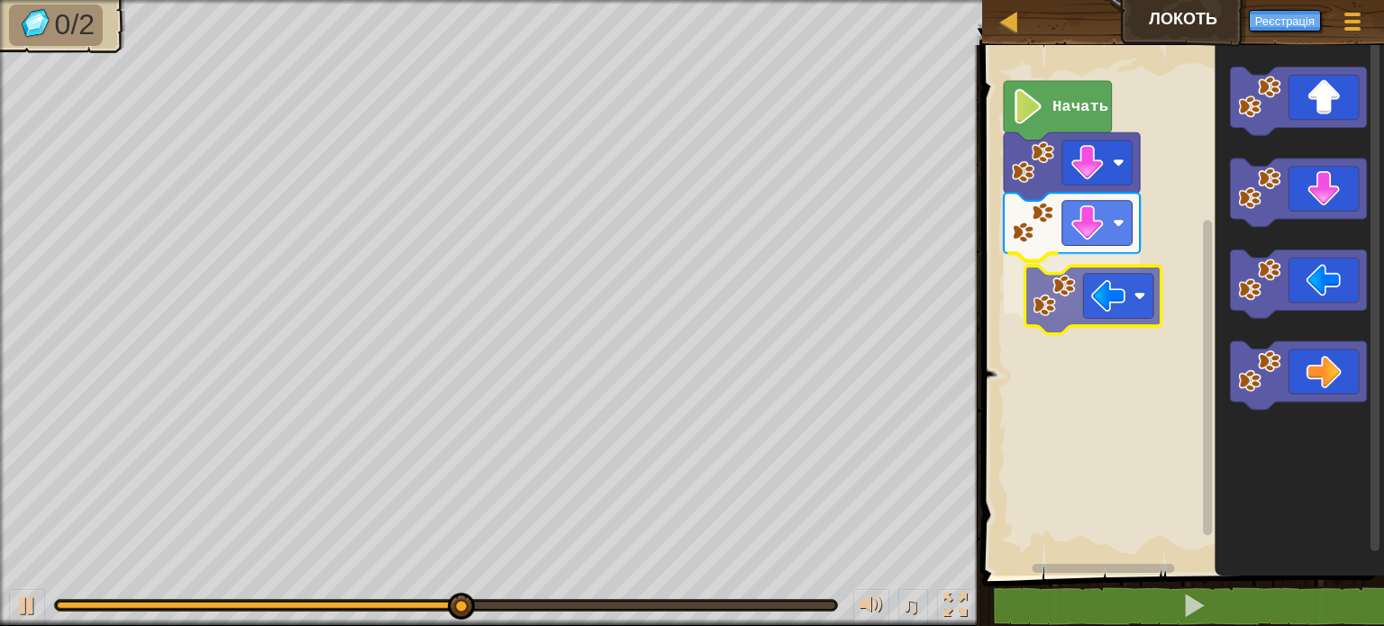
click at [1079, 283] on div "Начать" at bounding box center [1180, 306] width 407 height 540
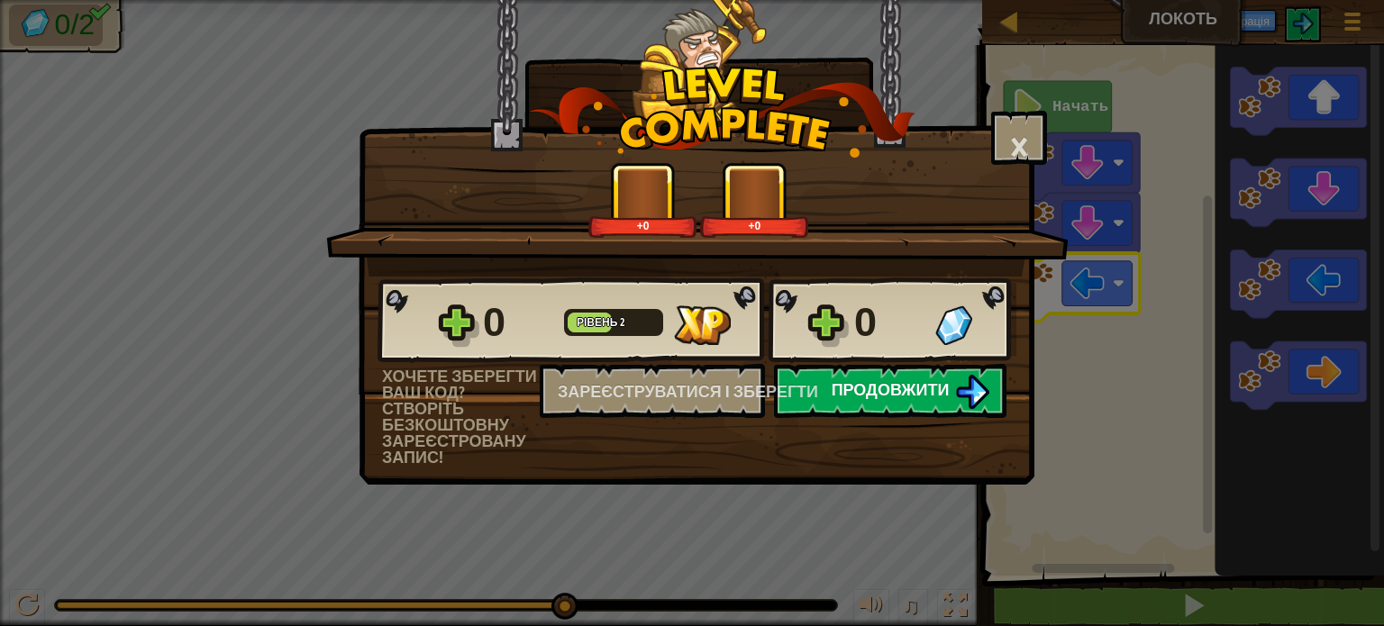
click at [946, 377] on button "Продовжити" at bounding box center [890, 391] width 232 height 54
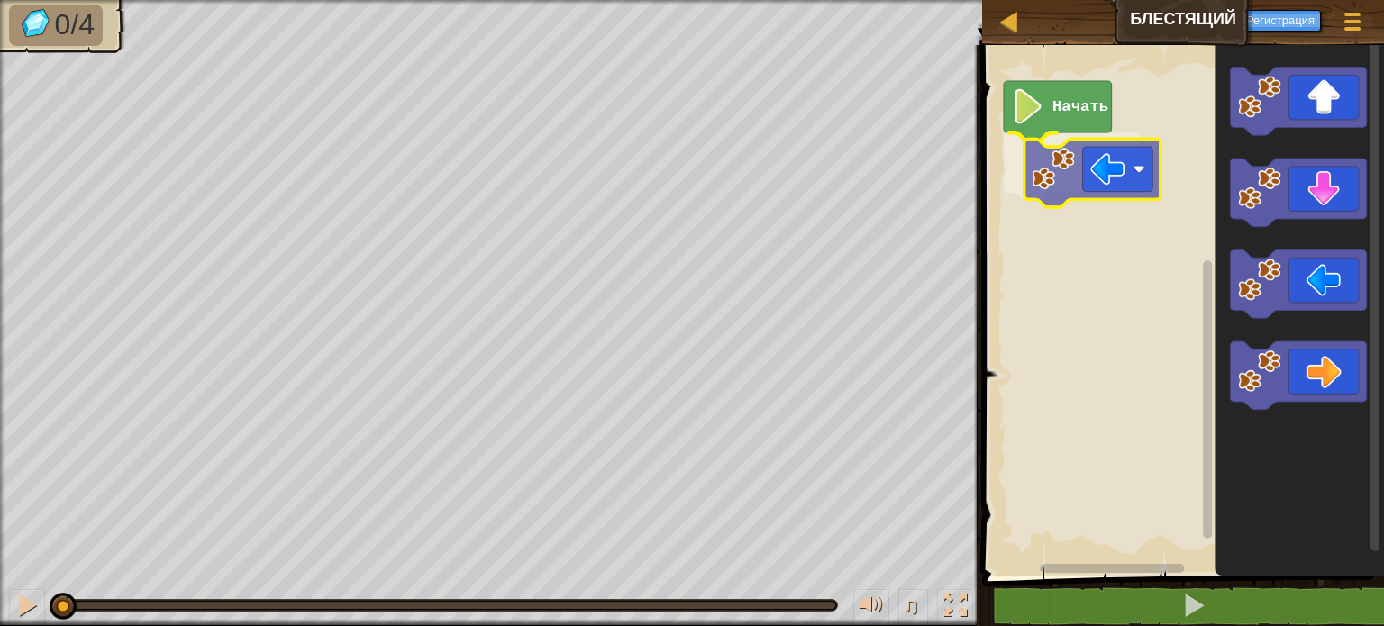
click at [1073, 159] on div "Начать" at bounding box center [1180, 306] width 407 height 540
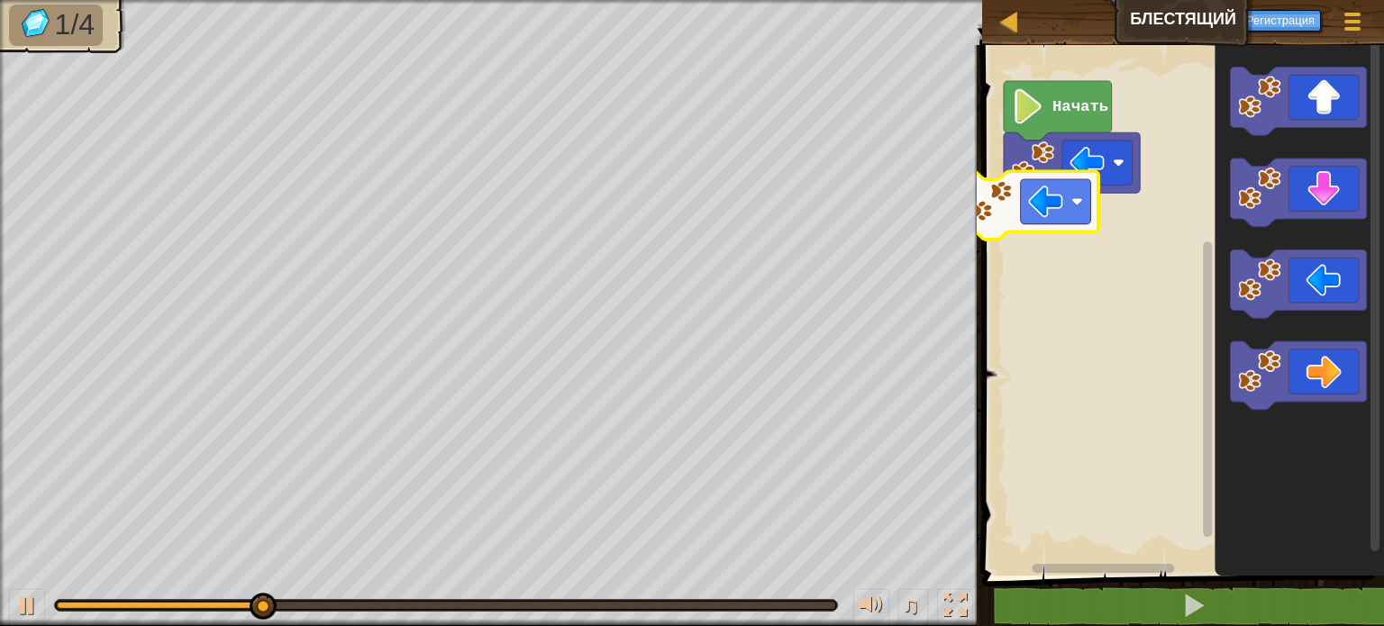
click at [1026, 225] on div "Начать" at bounding box center [1180, 306] width 407 height 540
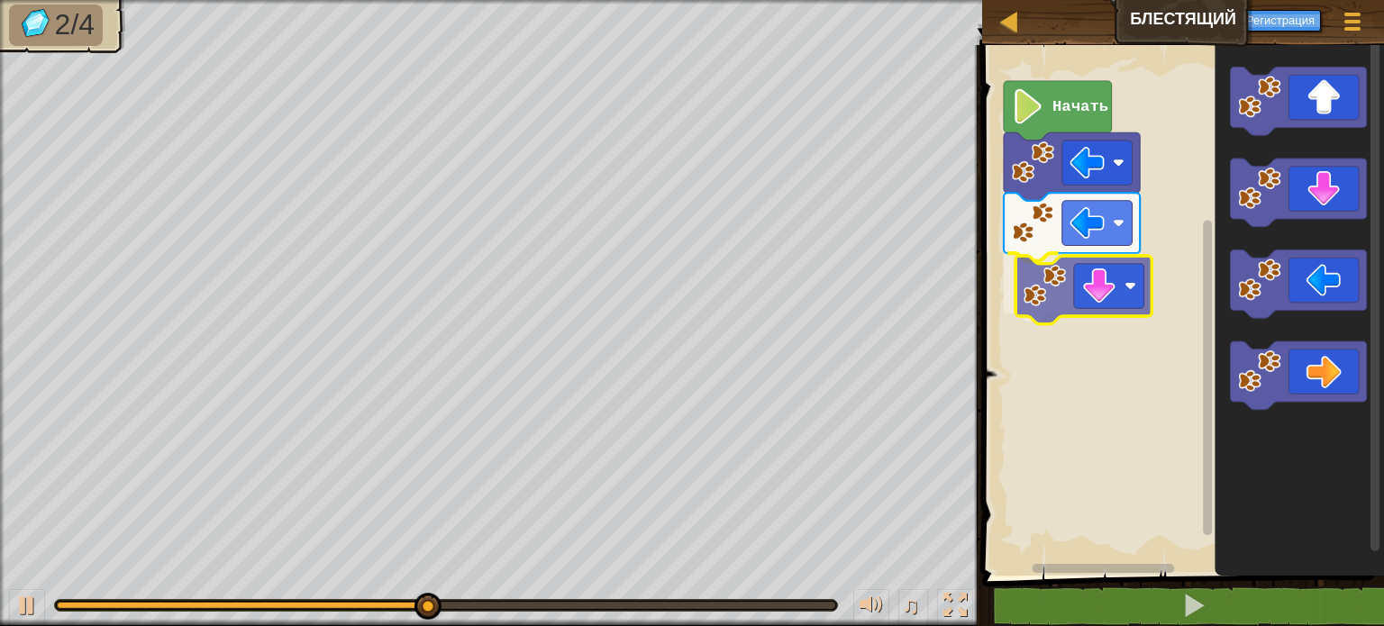
click at [1066, 307] on div "Начать" at bounding box center [1180, 306] width 407 height 540
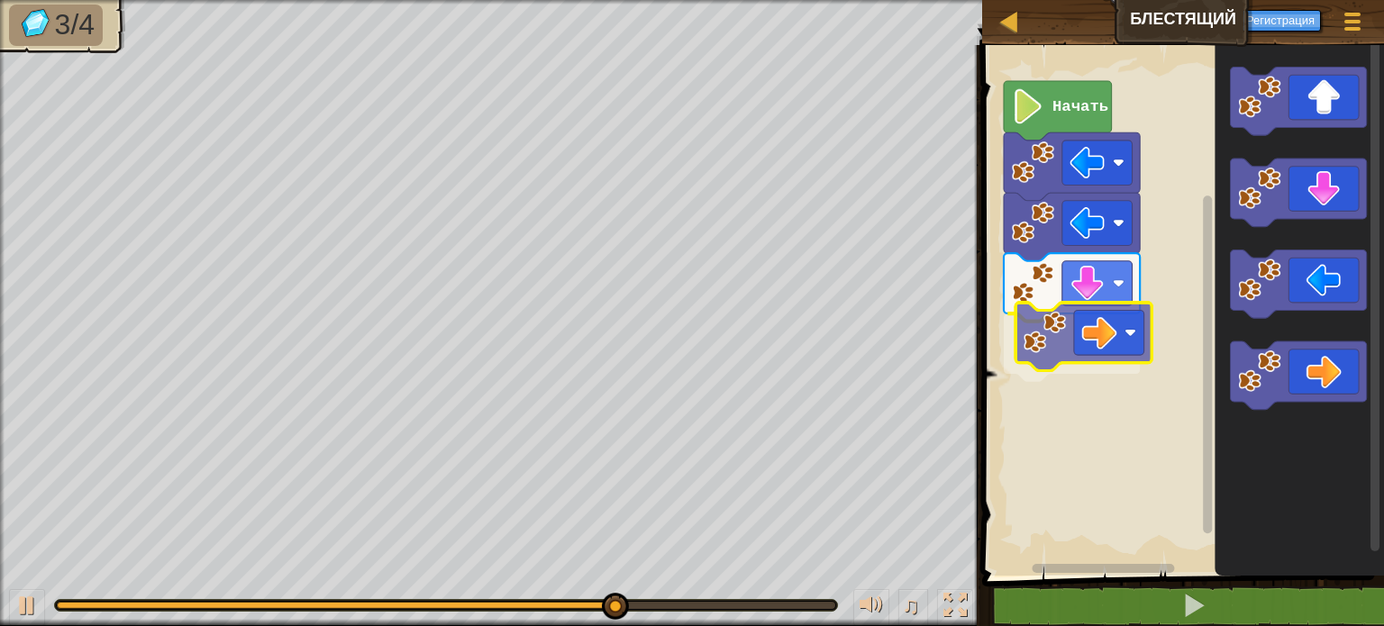
click at [1080, 349] on div "Начать" at bounding box center [1180, 306] width 407 height 540
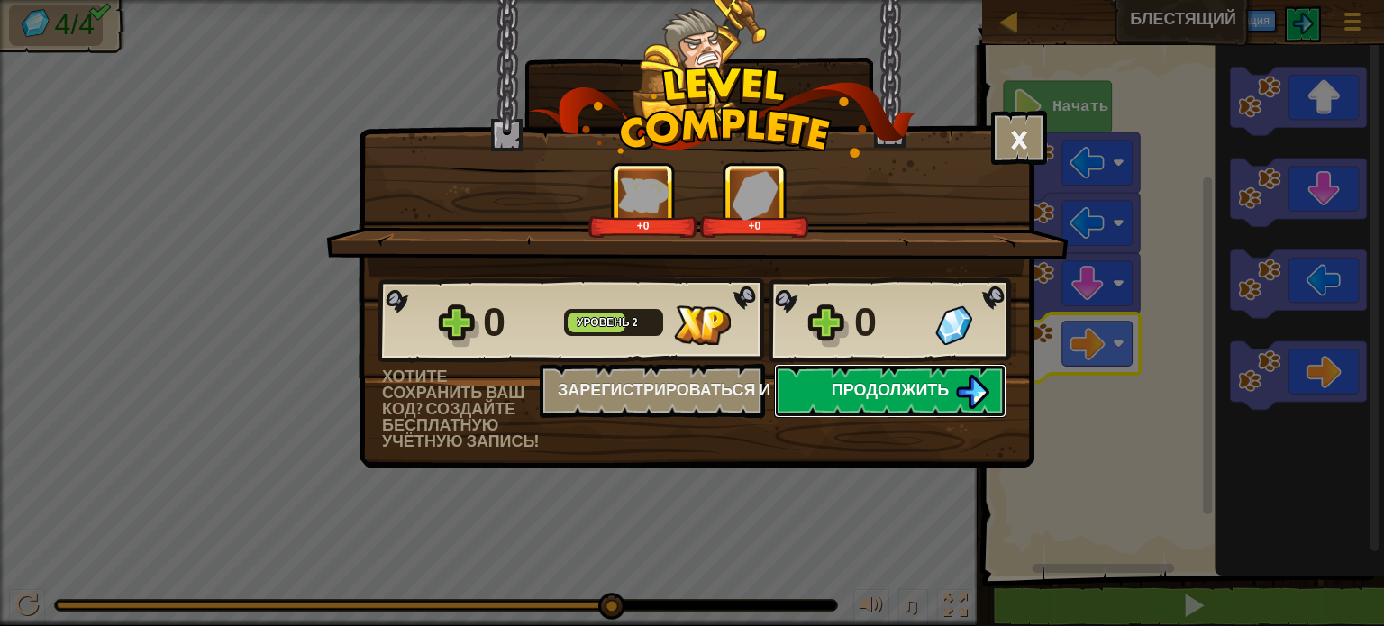
click at [878, 380] on span "Продолжить" at bounding box center [891, 389] width 118 height 23
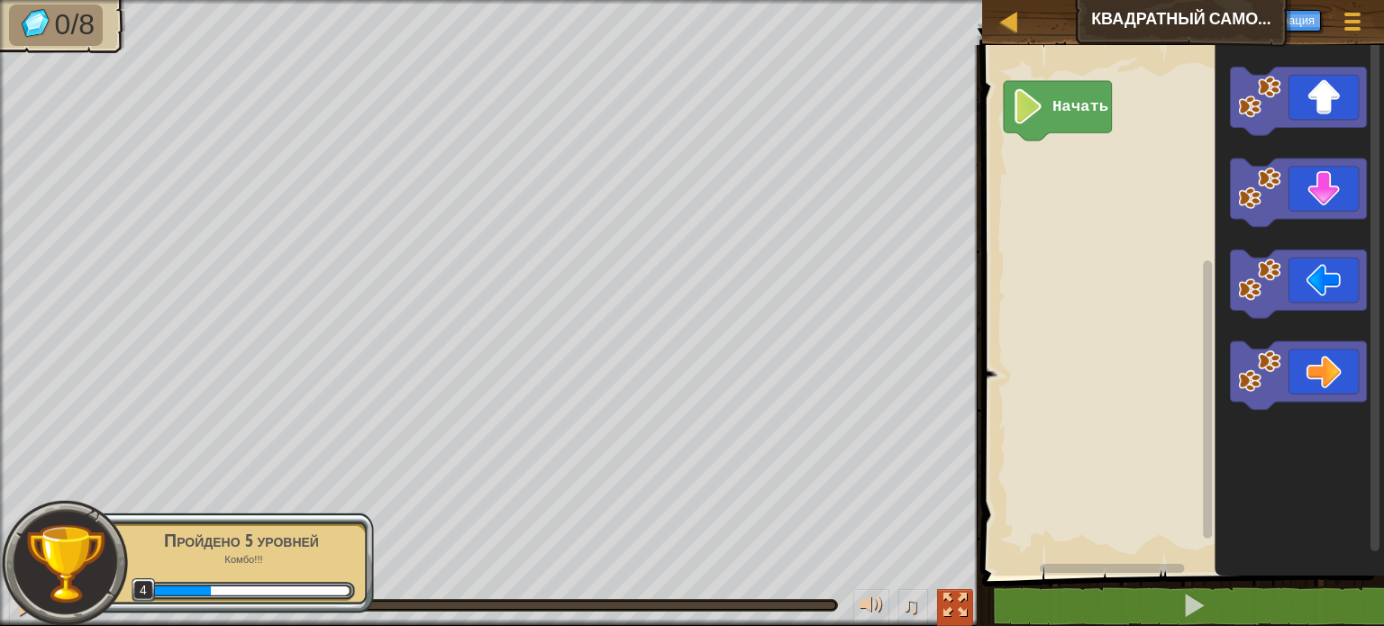
click at [954, 604] on div at bounding box center [954, 605] width 23 height 23
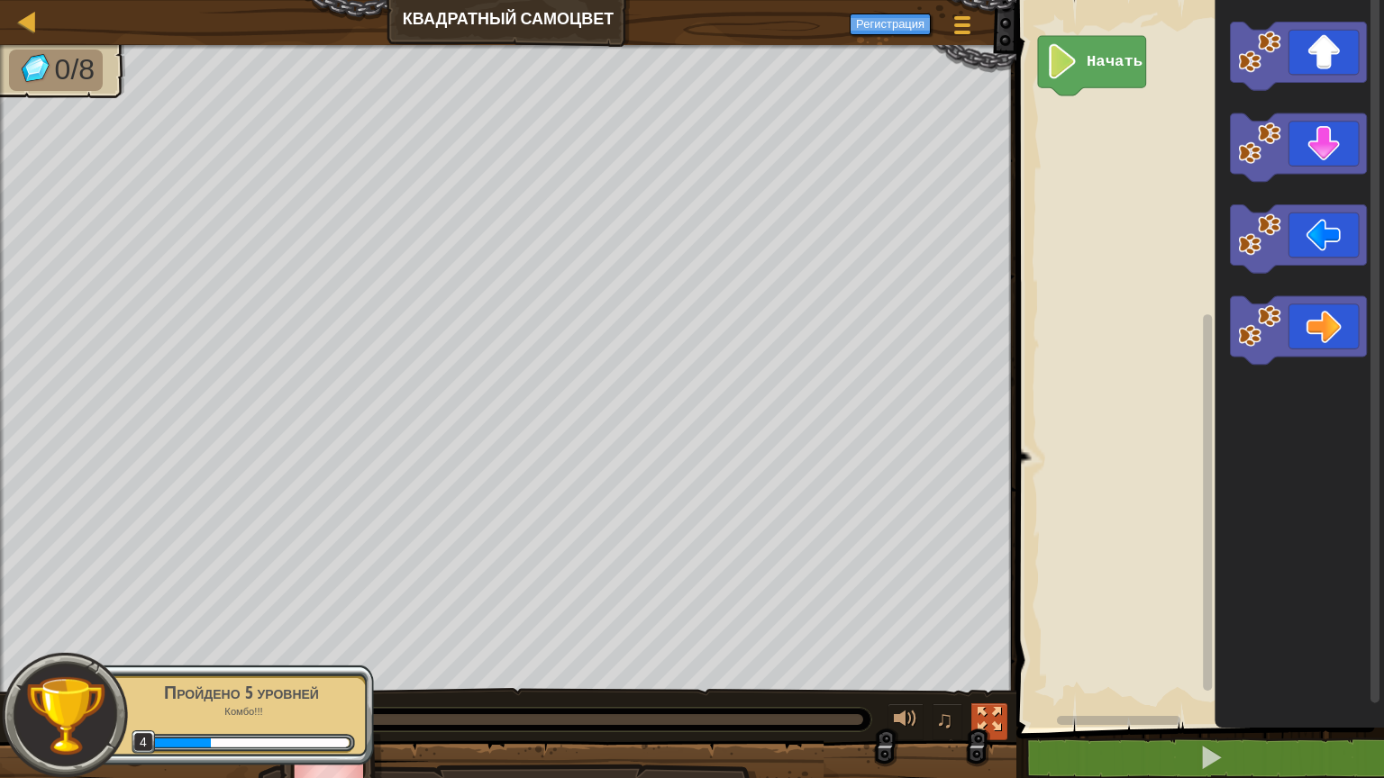
click at [998, 612] on div at bounding box center [989, 719] width 23 height 23
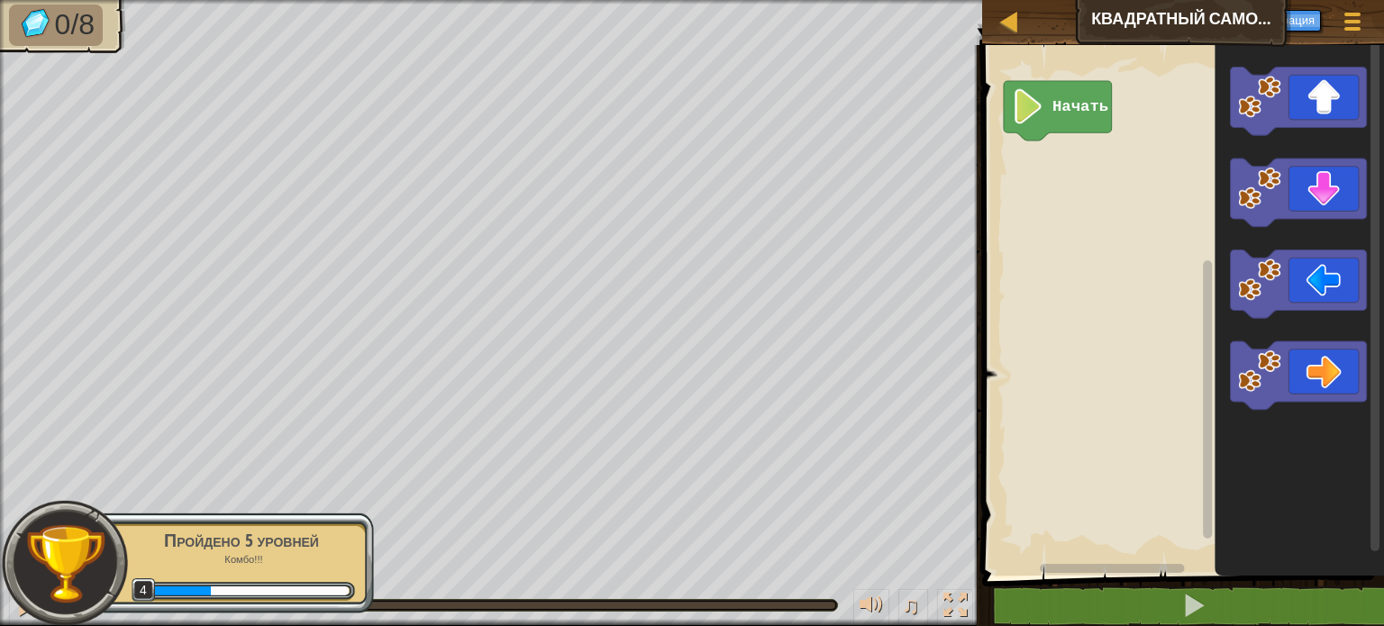
click at [76, 540] on img at bounding box center [65, 564] width 82 height 82
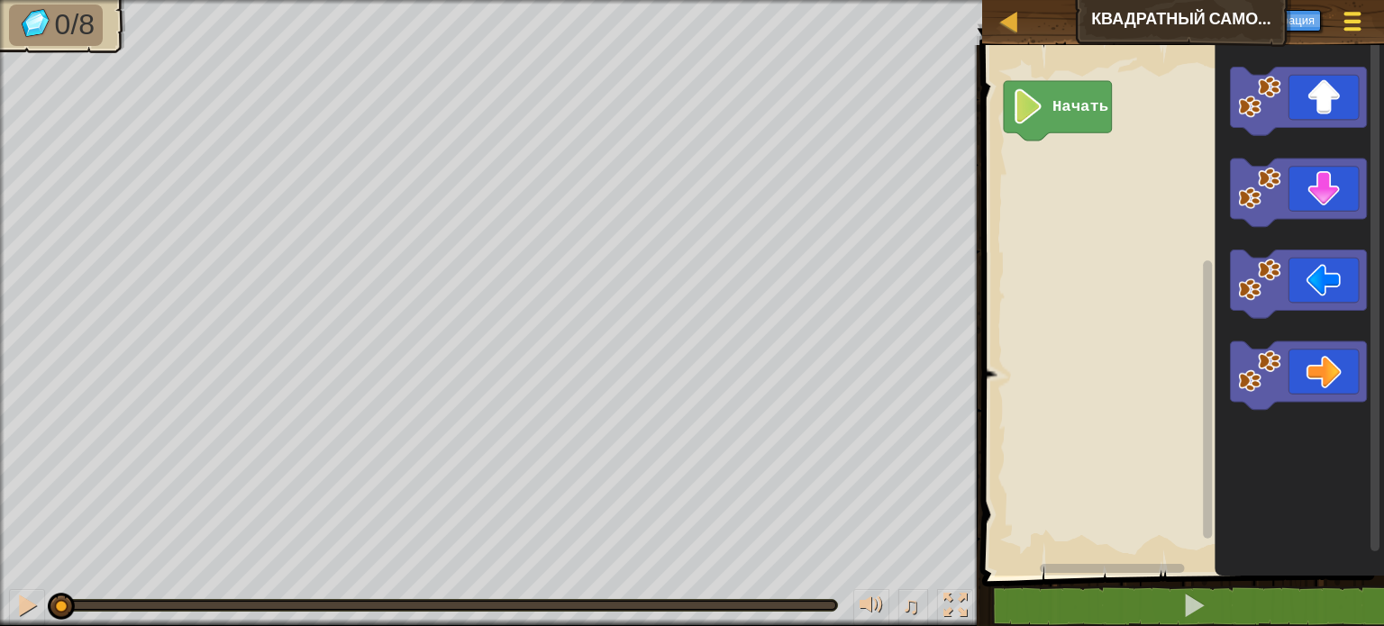
click at [1360, 21] on span at bounding box center [1352, 22] width 17 height 4
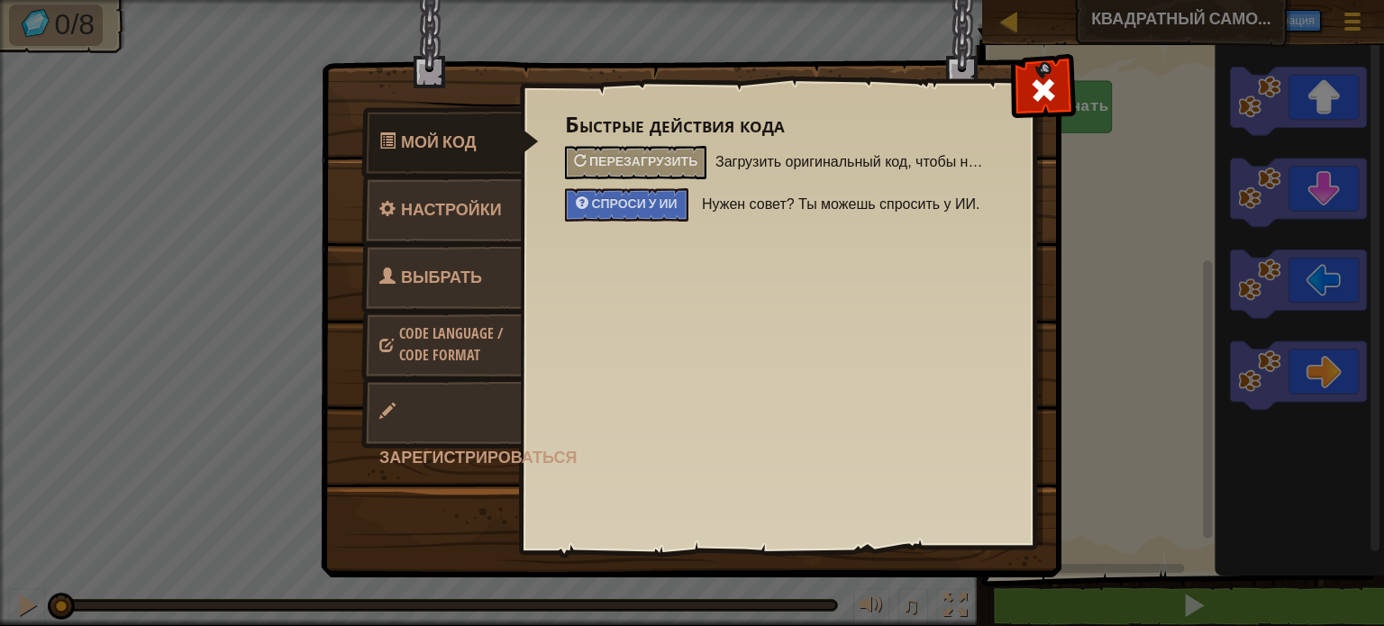
drag, startPoint x: 1050, startPoint y: 80, endPoint x: 1066, endPoint y: 75, distance: 16.2
click at [1054, 80] on span at bounding box center [1043, 90] width 29 height 29
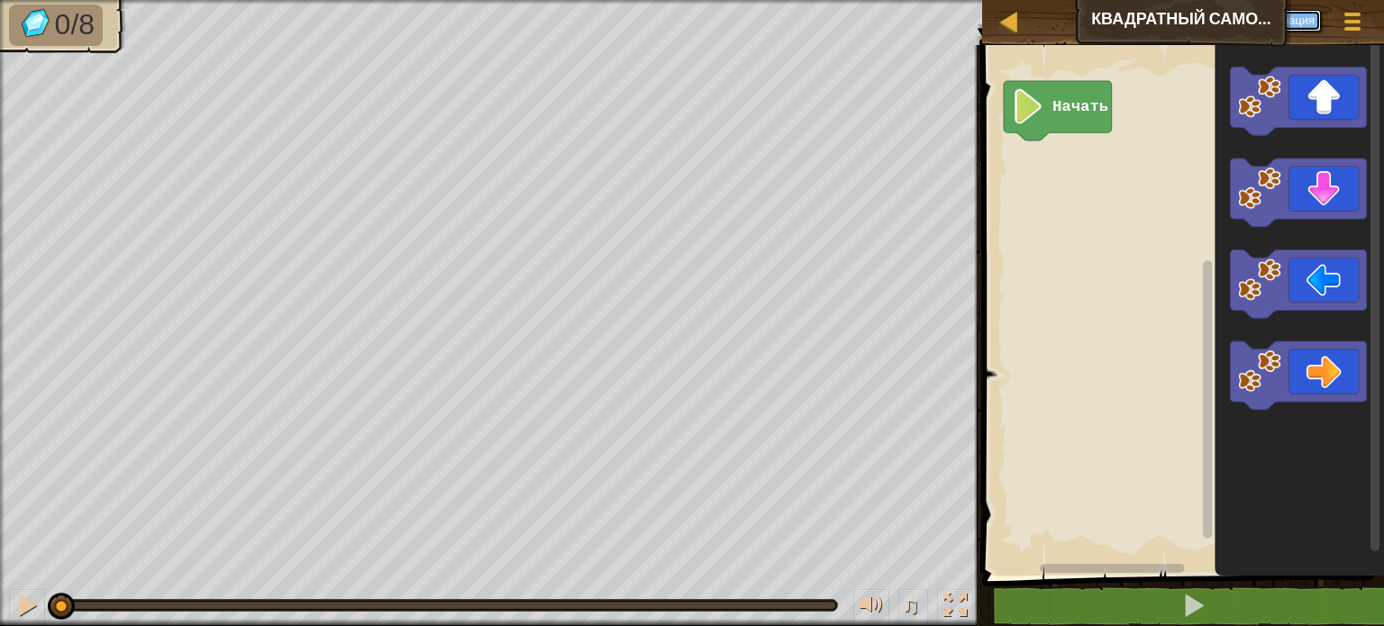
click at [1300, 16] on button "Регистрация" at bounding box center [1280, 21] width 81 height 22
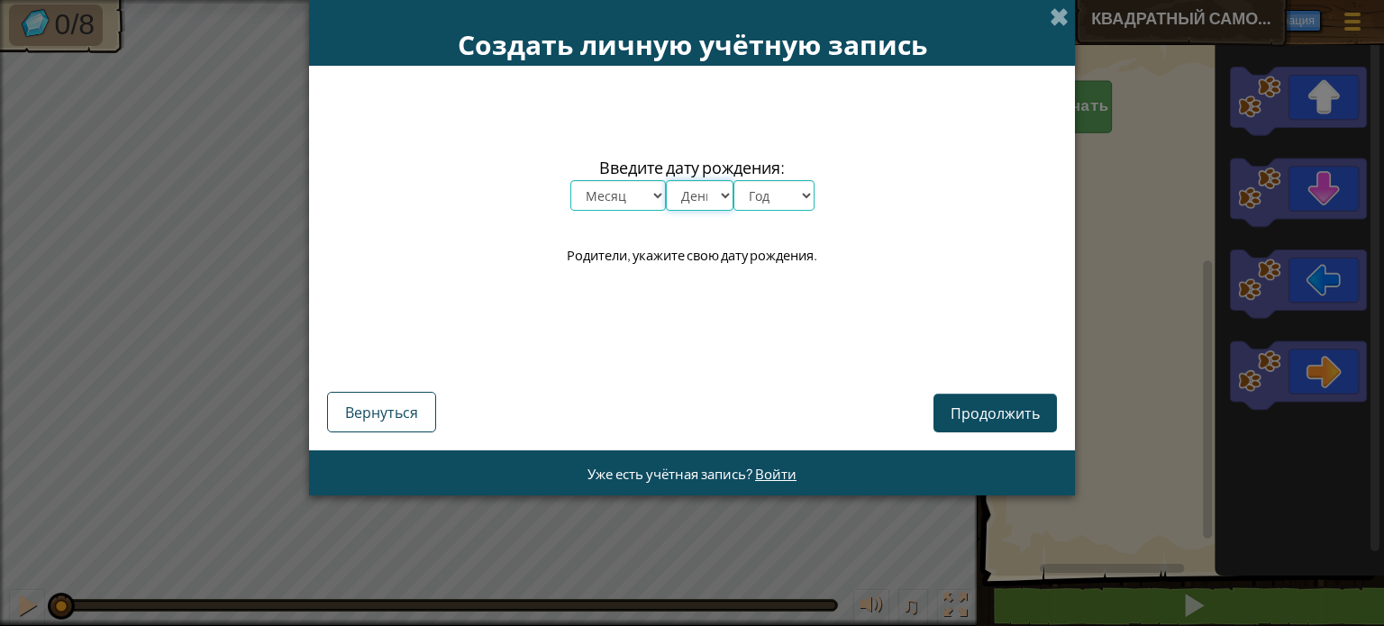
click at [686, 198] on select "День 1 2 3 4 5 6 7 8 9 10 11 12 13 14 15 16 17 18 19 20 21 22 23 24 25 26 27 28…" at bounding box center [700, 195] width 68 height 31
select select "6"
click at [666, 180] on select "День 1 2 3 4 5 6 7 8 9 10 11 12 13 14 15 16 17 18 19 20 21 22 23 24 25 26 27 28…" at bounding box center [700, 195] width 68 height 31
click at [748, 205] on select "Год 2025 2024 2023 2022 2021 2020 2019 2018 2017 2016 2015 2014 2013 2012 2011 …" at bounding box center [773, 195] width 81 height 31
select select "2006"
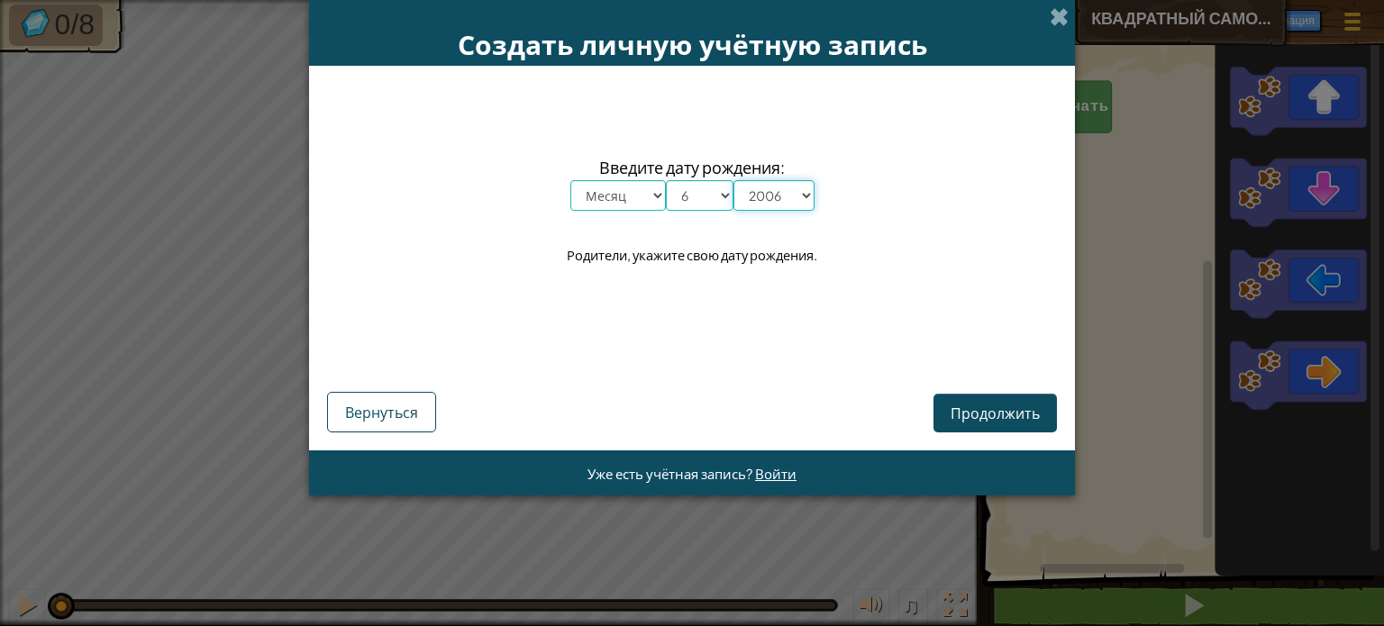
click at [733, 180] on select "Год 2025 2024 2023 2022 2021 2020 2019 2018 2017 2016 2015 2014 2013 2012 2011 …" at bounding box center [773, 195] width 81 height 31
click at [625, 194] on select "Месяц январь февраль март апрель май июнь июль август сентябрь октябрь ноябрь д…" at bounding box center [617, 195] width 95 height 31
select select "5"
click at [570, 180] on select "Месяц январь февраль март апрель май июнь июль август сентябрь октябрь ноябрь д…" at bounding box center [617, 195] width 95 height 31
click at [983, 407] on span "Продолжить" at bounding box center [994, 413] width 89 height 19
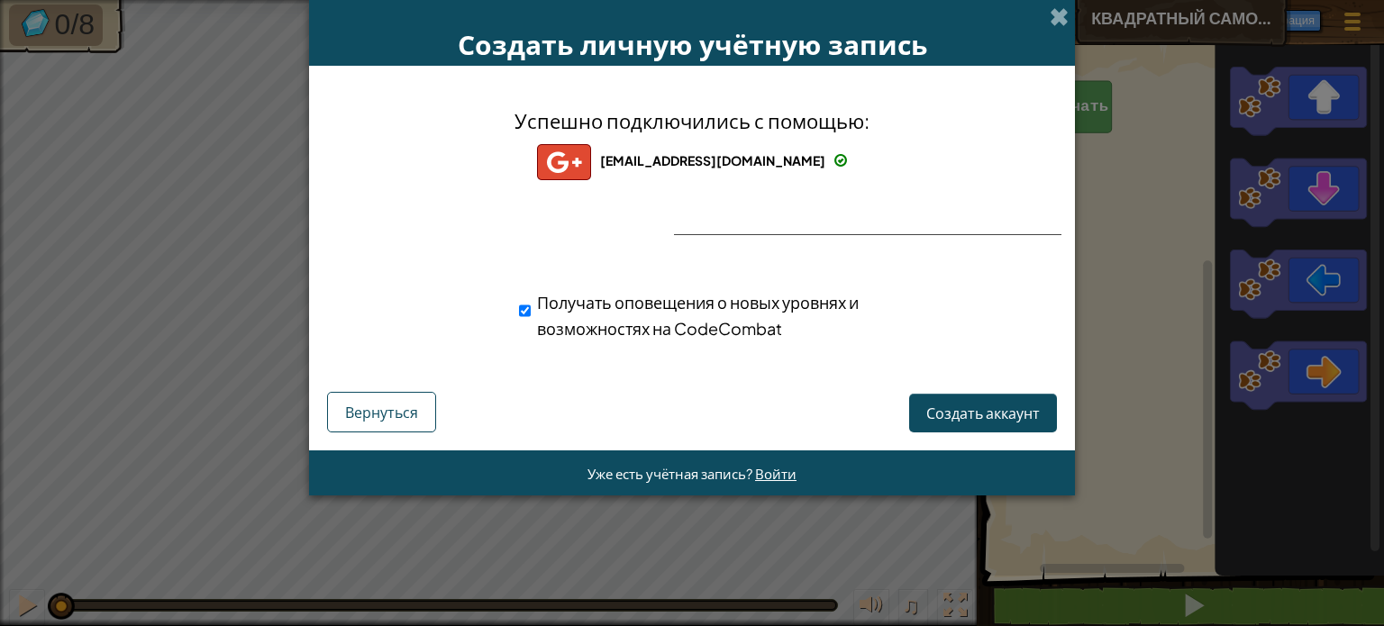
click at [1307, 21] on div "Создать личную учётную запись Успешно подключились с помощью: [EMAIL_ADDRESS][D…" at bounding box center [692, 313] width 1384 height 626
click at [399, 411] on span "Вернуться" at bounding box center [381, 412] width 73 height 19
click at [962, 418] on span "Создать аккаунт" at bounding box center [983, 413] width 114 height 19
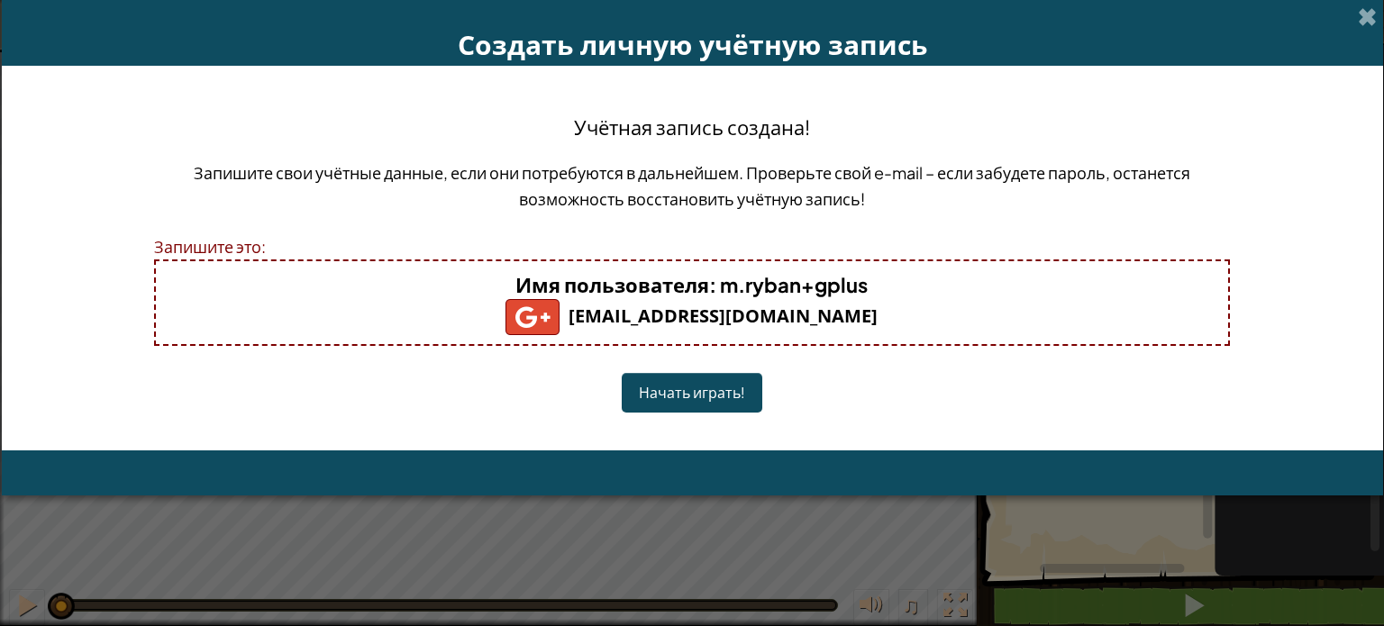
click at [681, 394] on button "Начать играть!" at bounding box center [692, 392] width 141 height 39
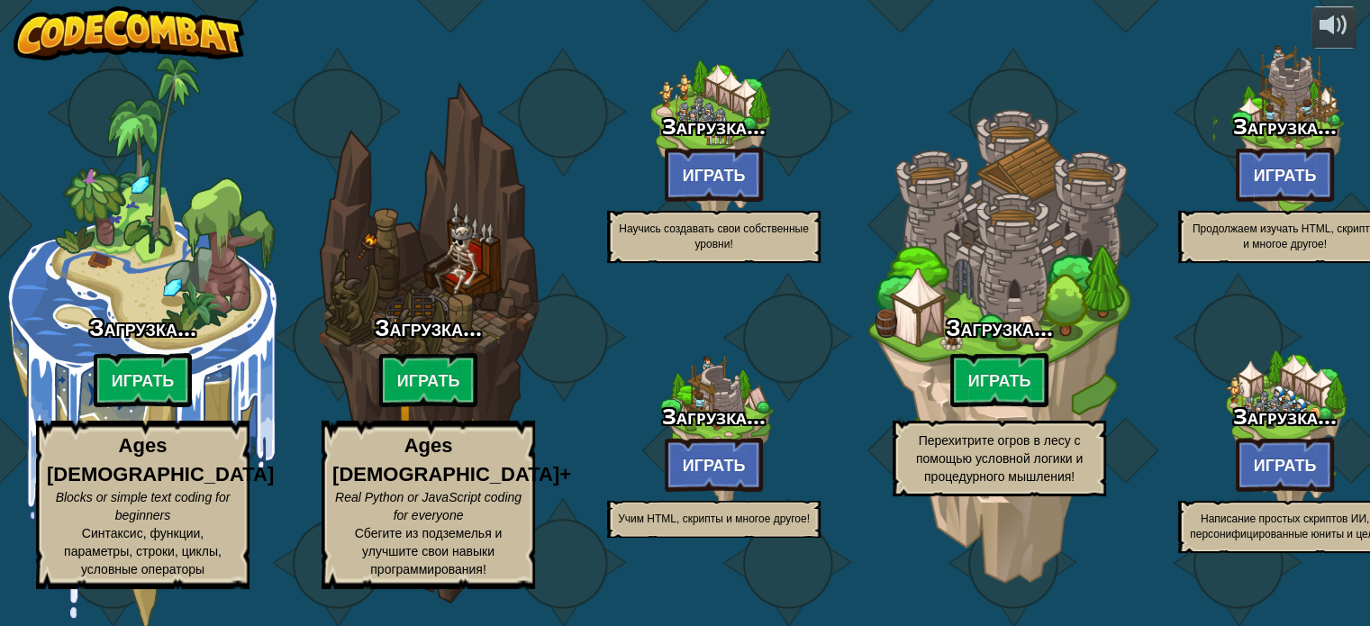
select select "ru"
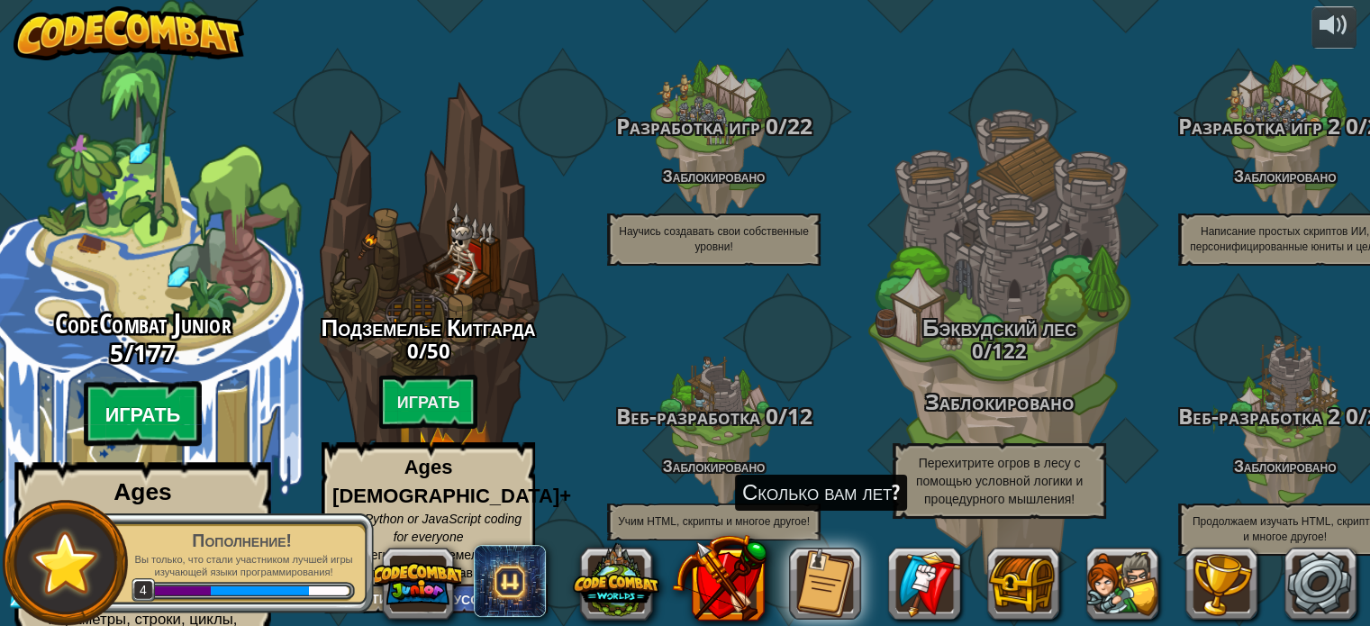
click at [144, 389] on btn "Играть" at bounding box center [143, 414] width 119 height 65
select select "ru"
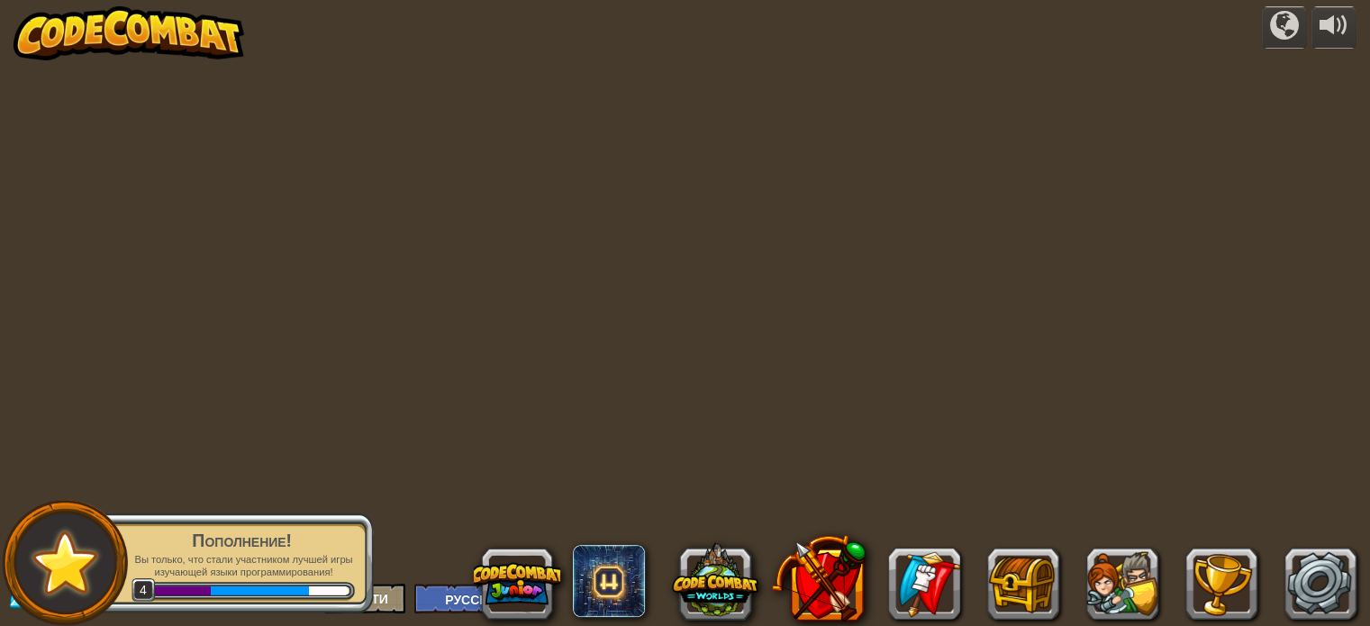
select select "ru"
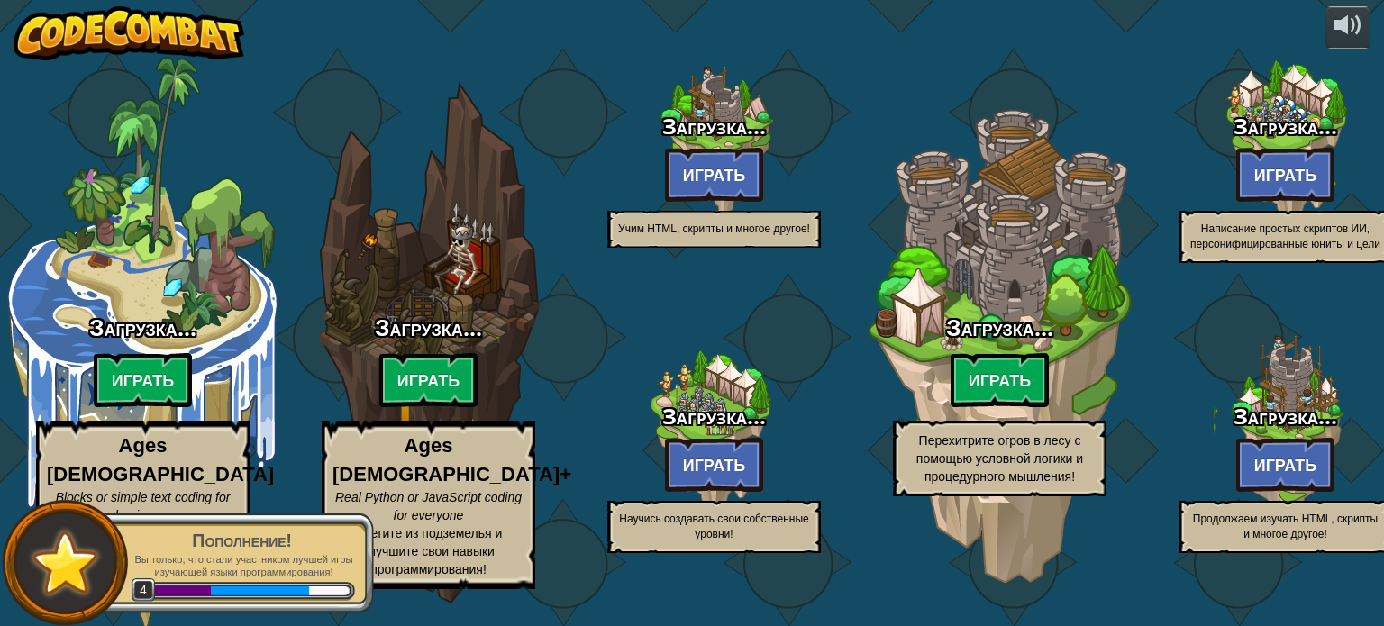
select select "ru"
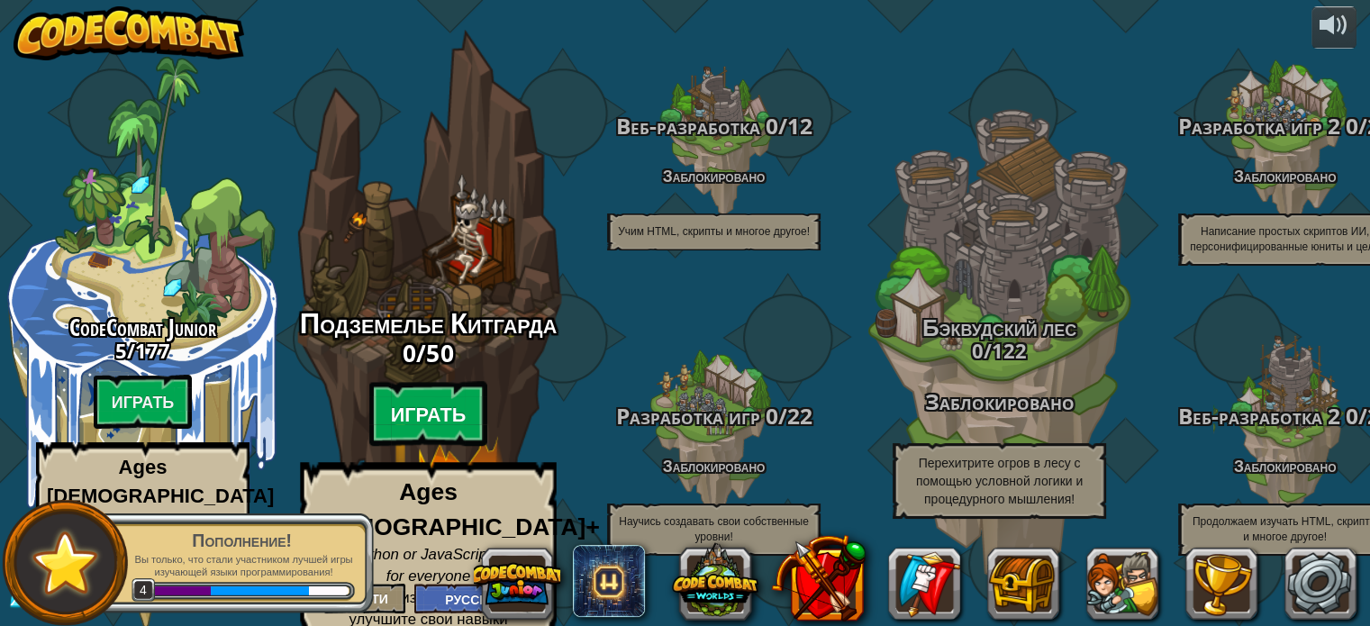
click at [424, 403] on btn "Играть" at bounding box center [428, 414] width 119 height 65
select select "ru"
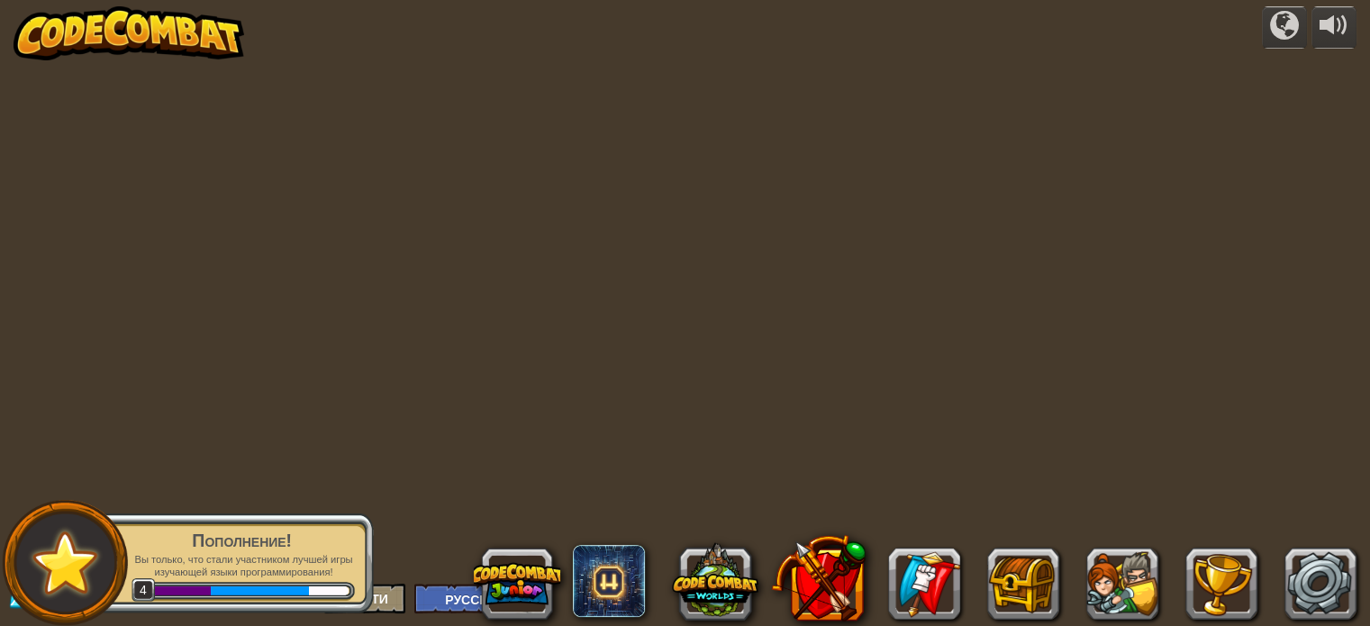
select select "ru"
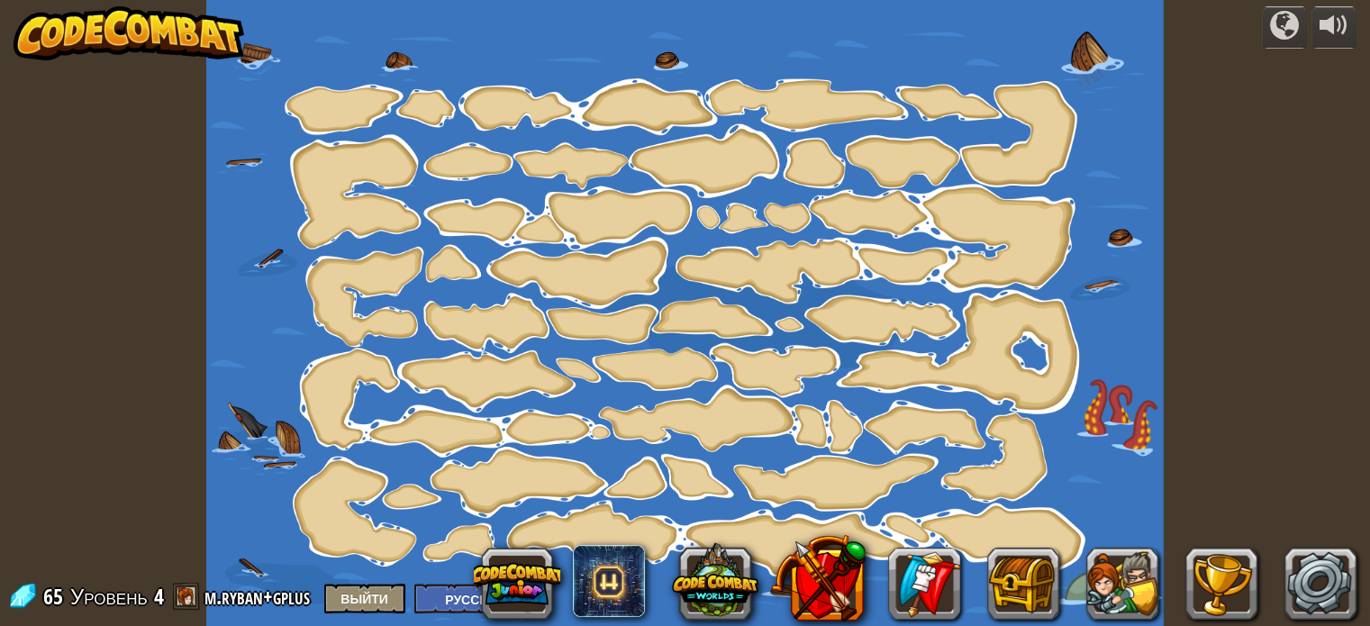
select select "ru"
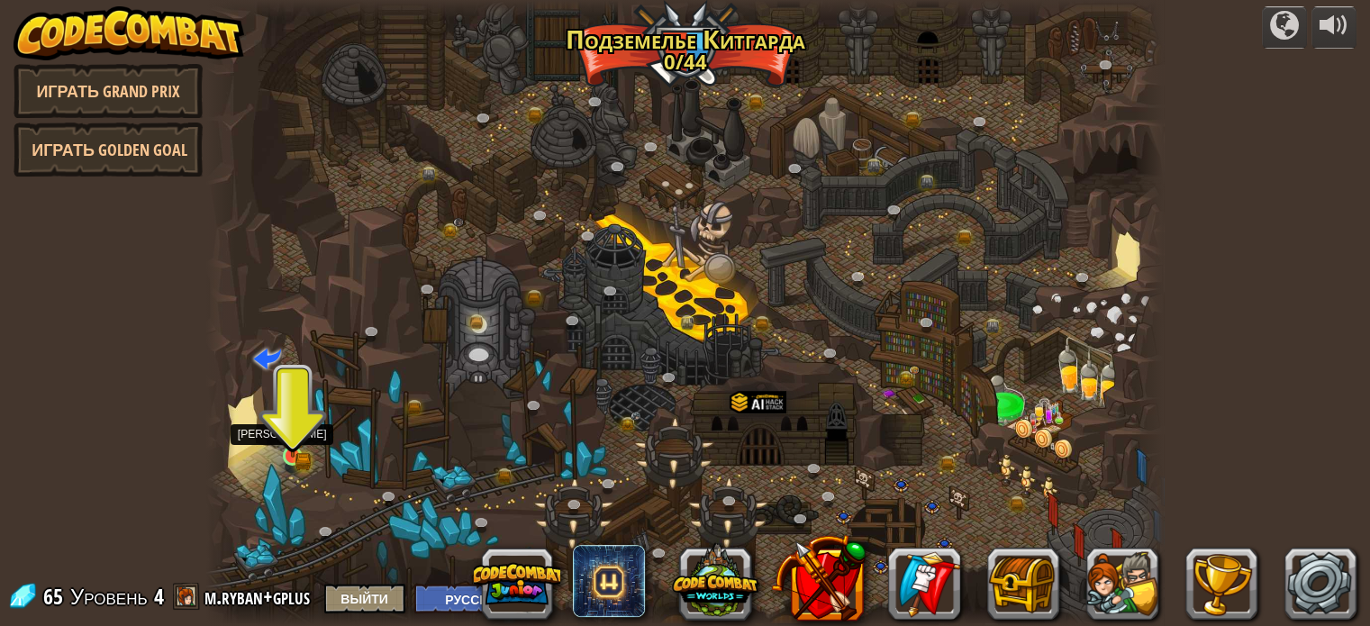
click at [292, 437] on img at bounding box center [293, 432] width 14 height 14
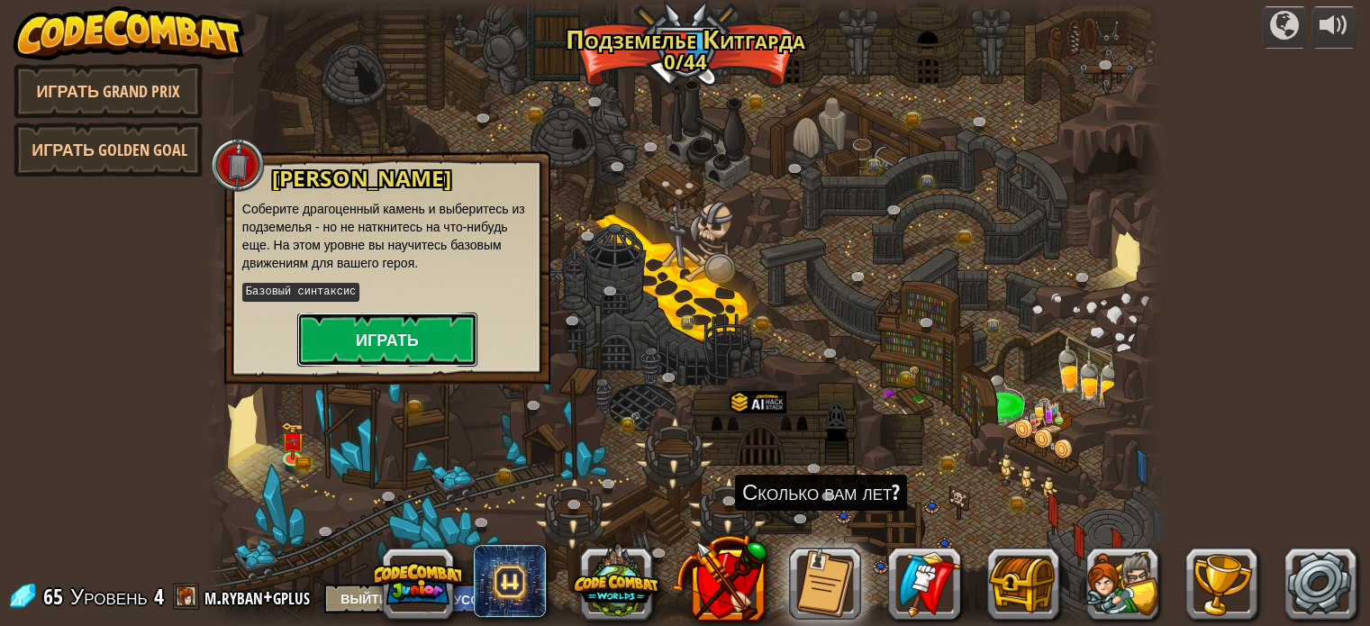
click at [339, 337] on button "Играть" at bounding box center [387, 340] width 180 height 54
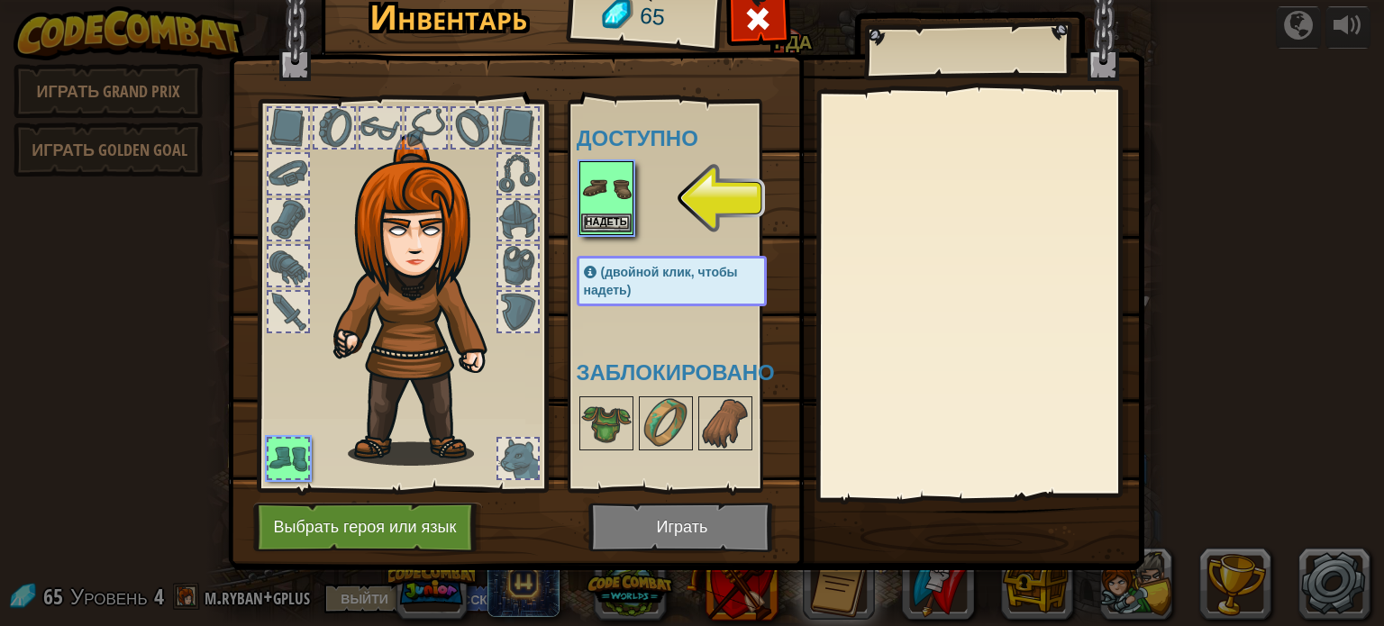
click at [599, 190] on img at bounding box center [606, 188] width 50 height 50
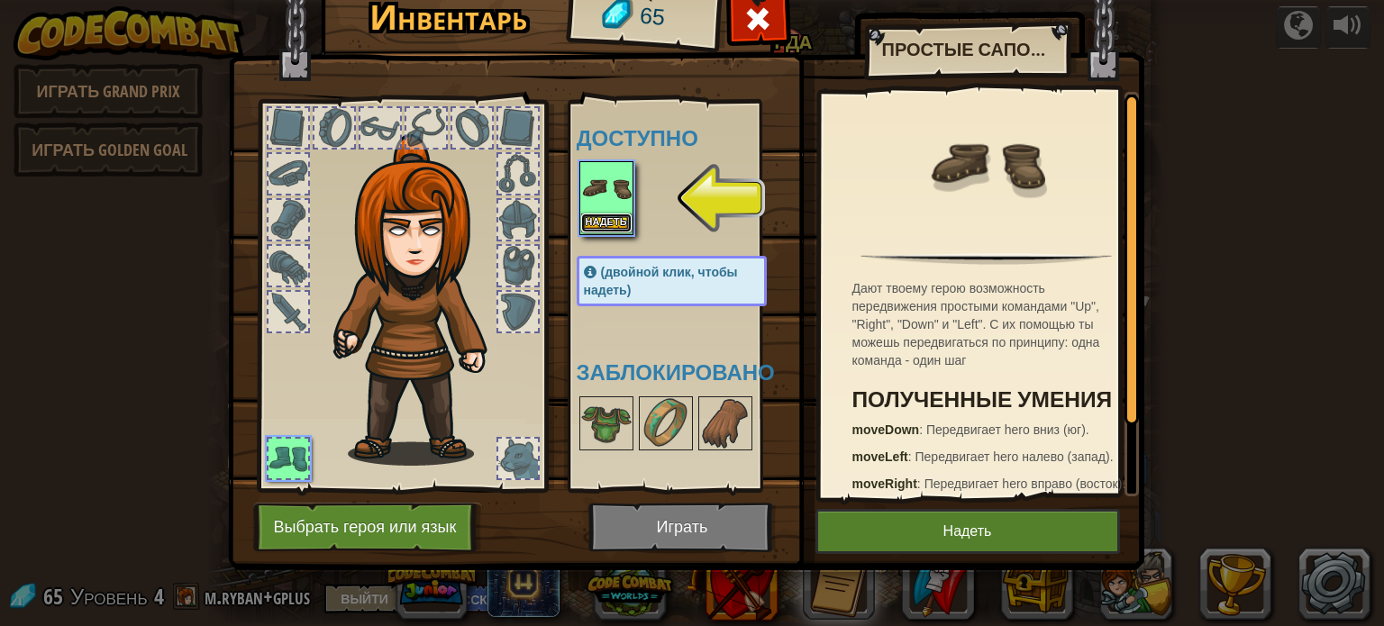
click at [595, 217] on button "Надеть" at bounding box center [606, 223] width 50 height 19
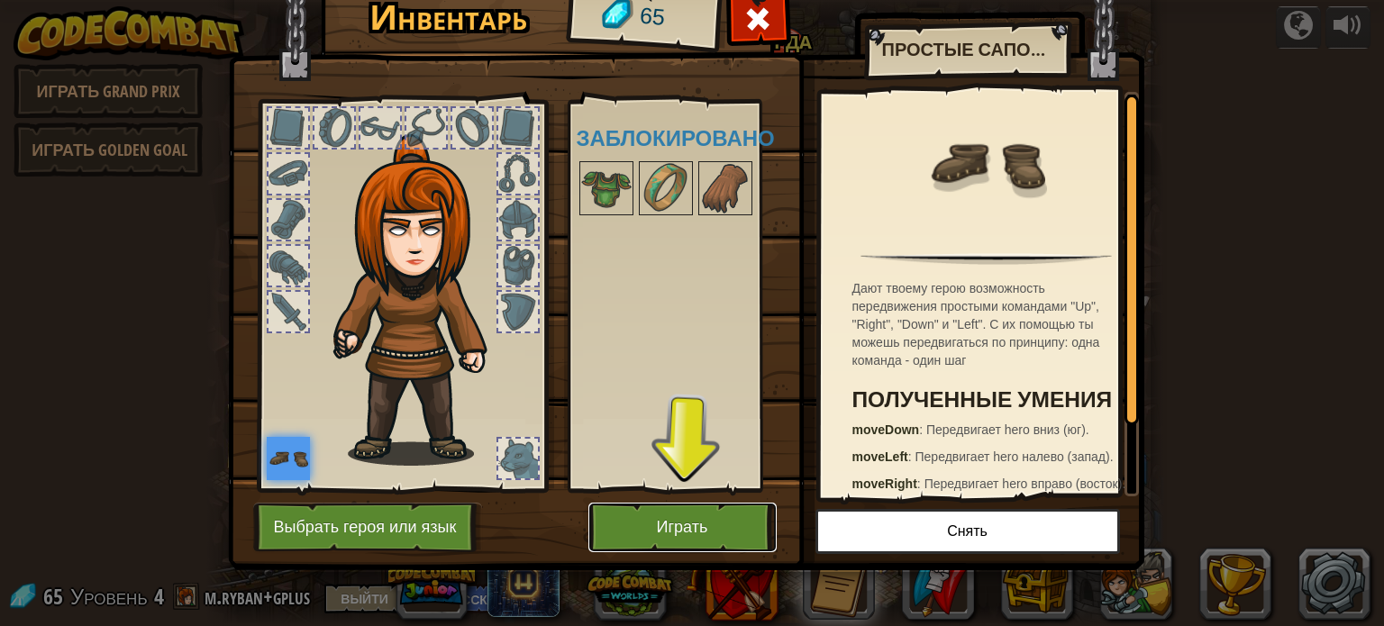
click at [687, 529] on button "Играть" at bounding box center [682, 528] width 188 height 50
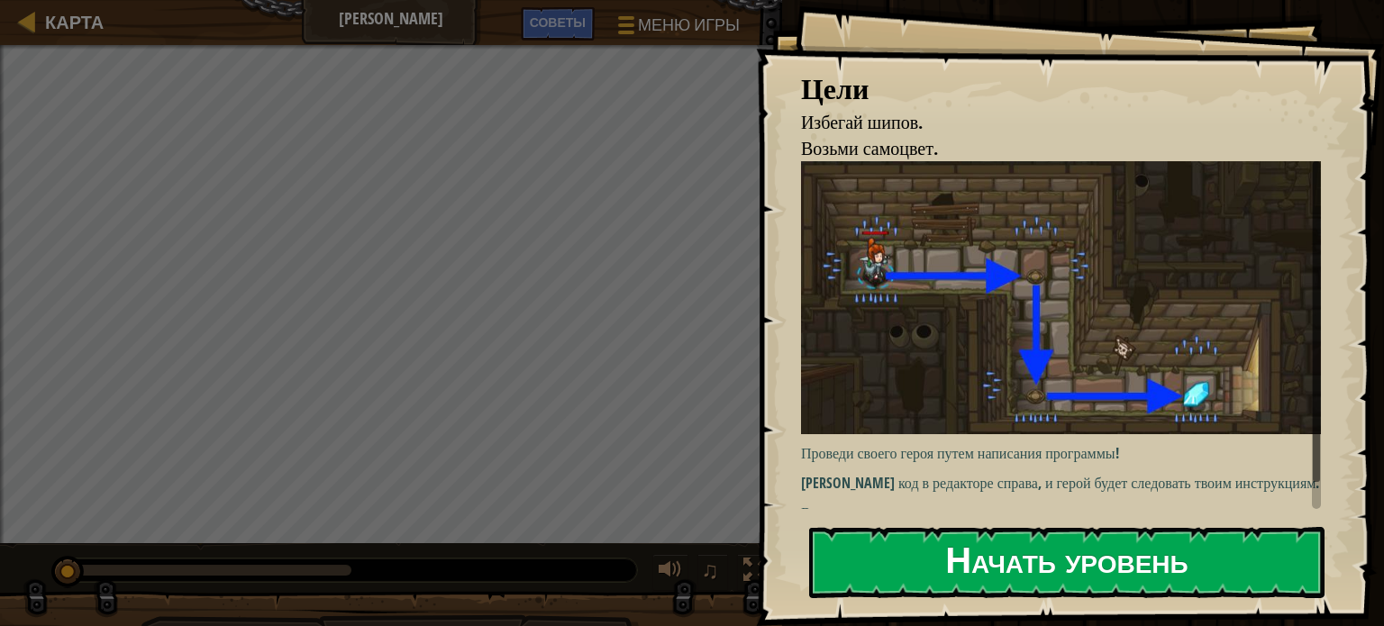
click at [886, 547] on button "Начать уровень" at bounding box center [1066, 562] width 515 height 71
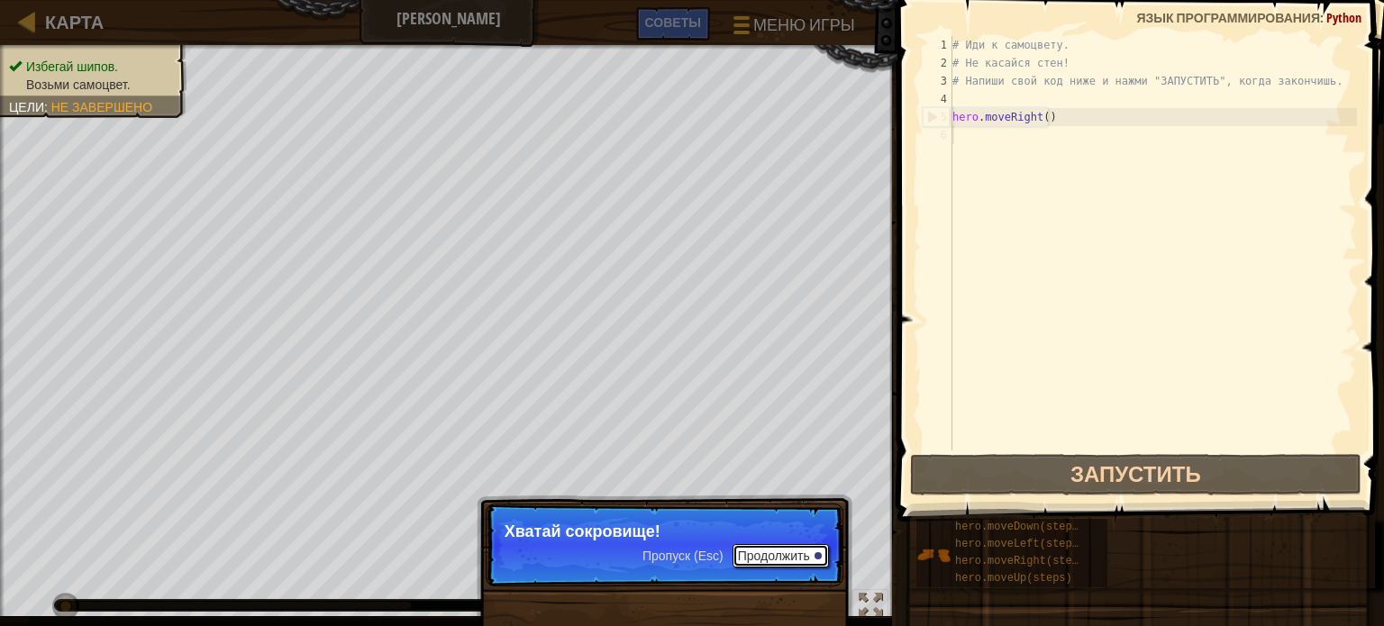
click at [759, 560] on button "Продолжить" at bounding box center [780, 555] width 96 height 23
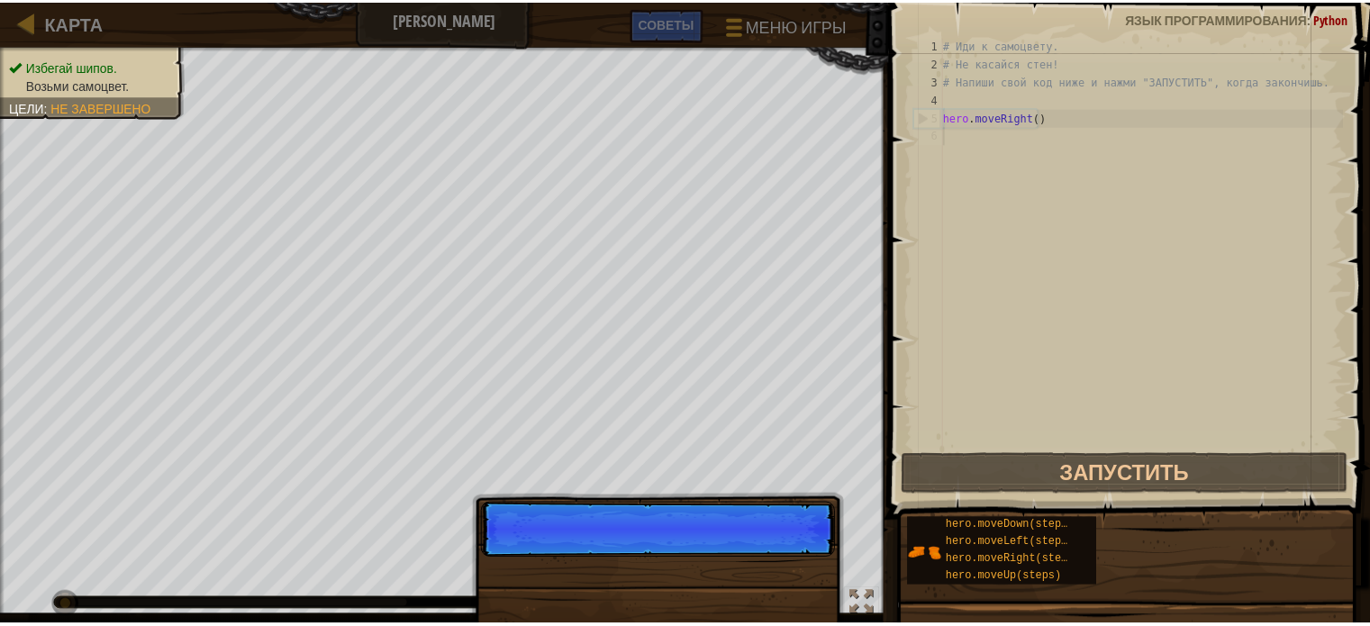
scroll to position [8, 0]
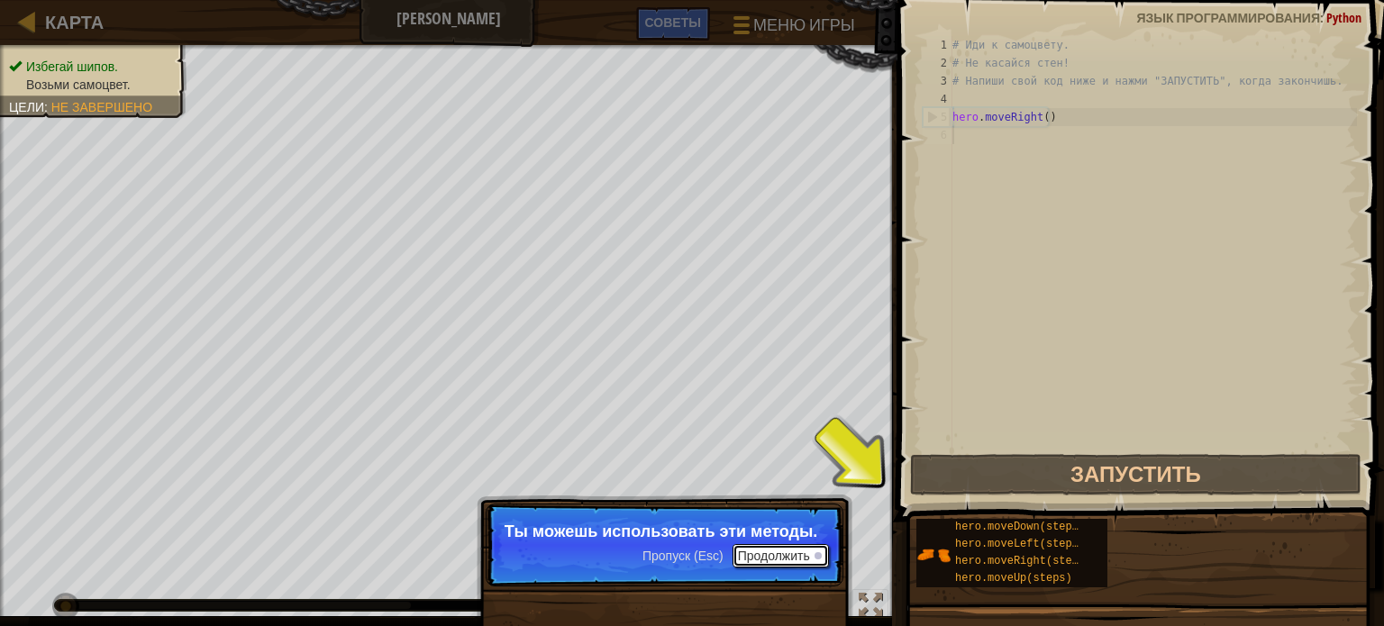
click at [758, 560] on button "Продолжить" at bounding box center [780, 555] width 96 height 23
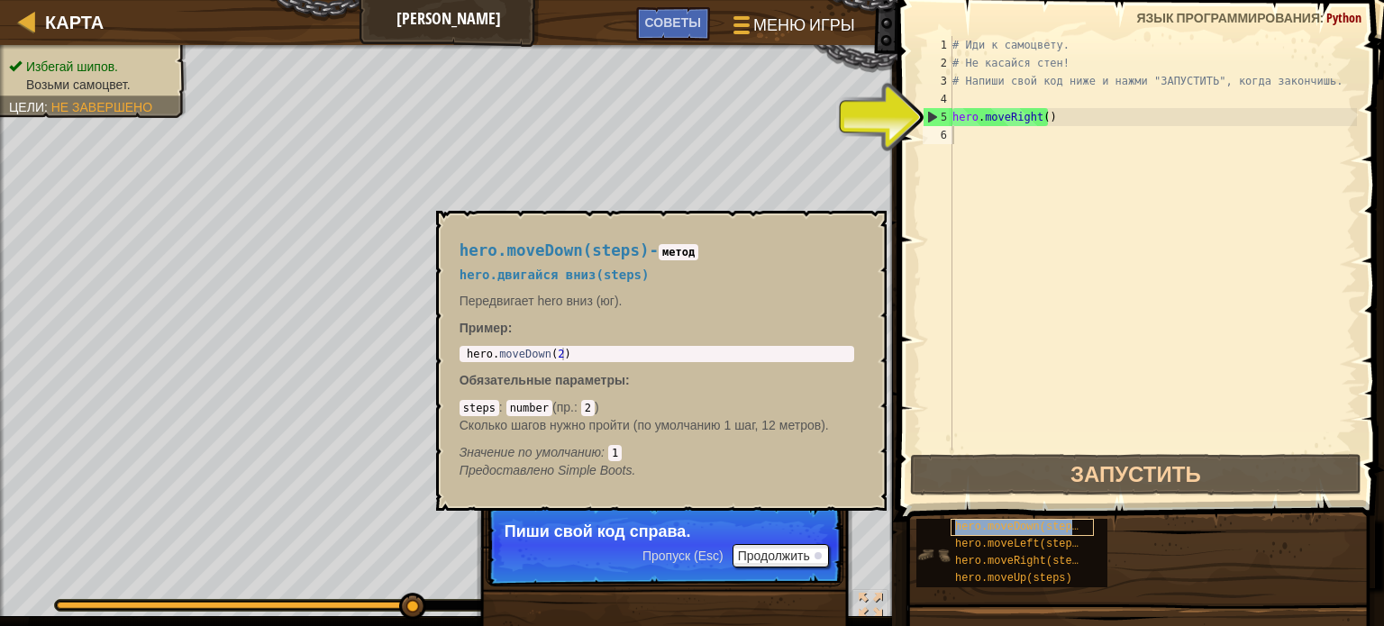
click at [1079, 523] on div "hero.moveDown(steps)" at bounding box center [1021, 527] width 143 height 17
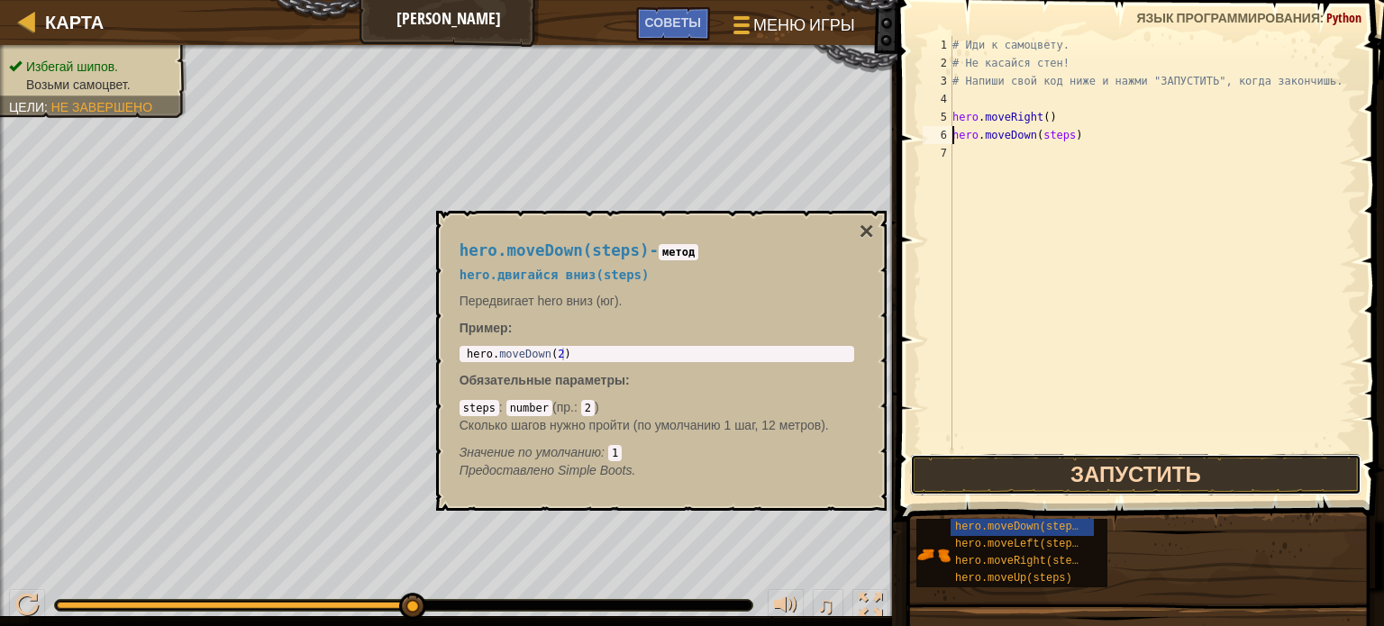
click at [1033, 477] on button "Запустить" at bounding box center [1135, 474] width 451 height 41
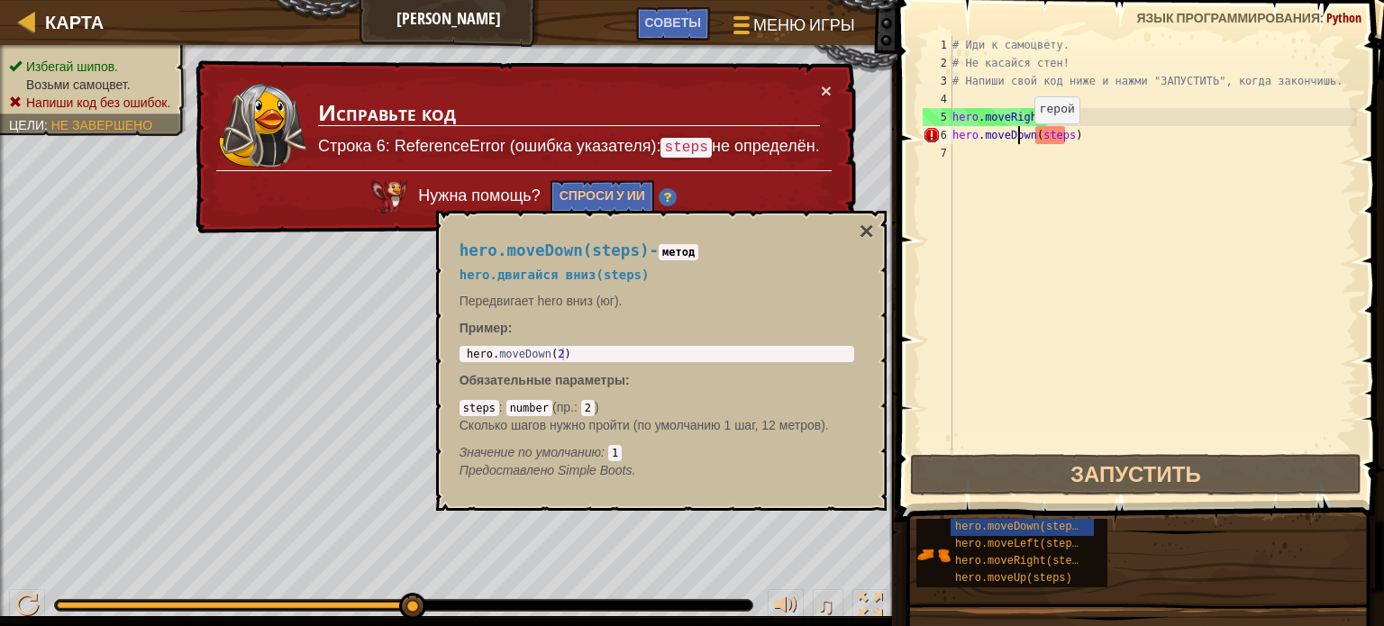
click at [1018, 141] on div "# Иди к самоцвету. # Не касайся стен! # Напиши свой код ниже и нажми "ЗАПУСТИТЬ…" at bounding box center [1153, 261] width 408 height 450
click at [1041, 140] on div "# Иди к самоцвету. # Не касайся стен! # Напиши свой код ниже и нажми "ЗАПУСТИТЬ…" at bounding box center [1153, 261] width 408 height 450
drag, startPoint x: 1061, startPoint y: 138, endPoint x: 1038, endPoint y: 137, distance: 23.4
click at [1038, 137] on div "# Иди к самоцвету. # Не касайся стен! # Напиши свой код ниже и нажми "ЗАПУСТИТЬ…" at bounding box center [1153, 261] width 408 height 450
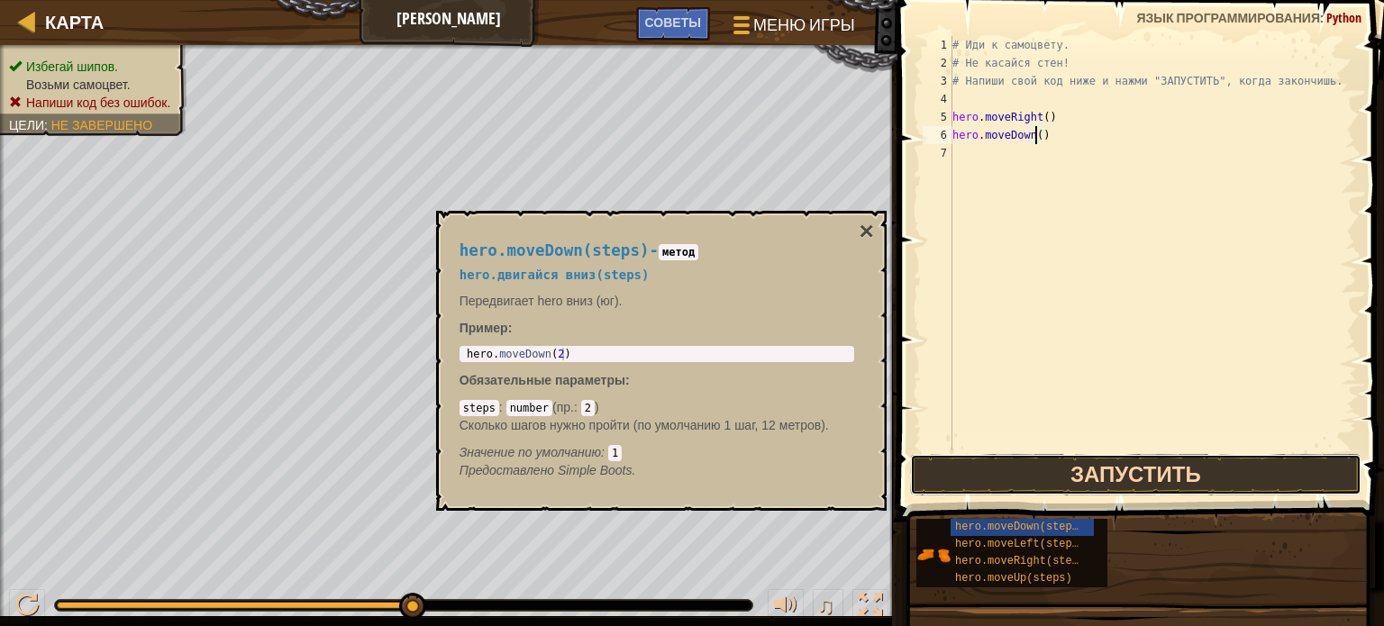
click at [1049, 477] on button "Запустить" at bounding box center [1135, 474] width 451 height 41
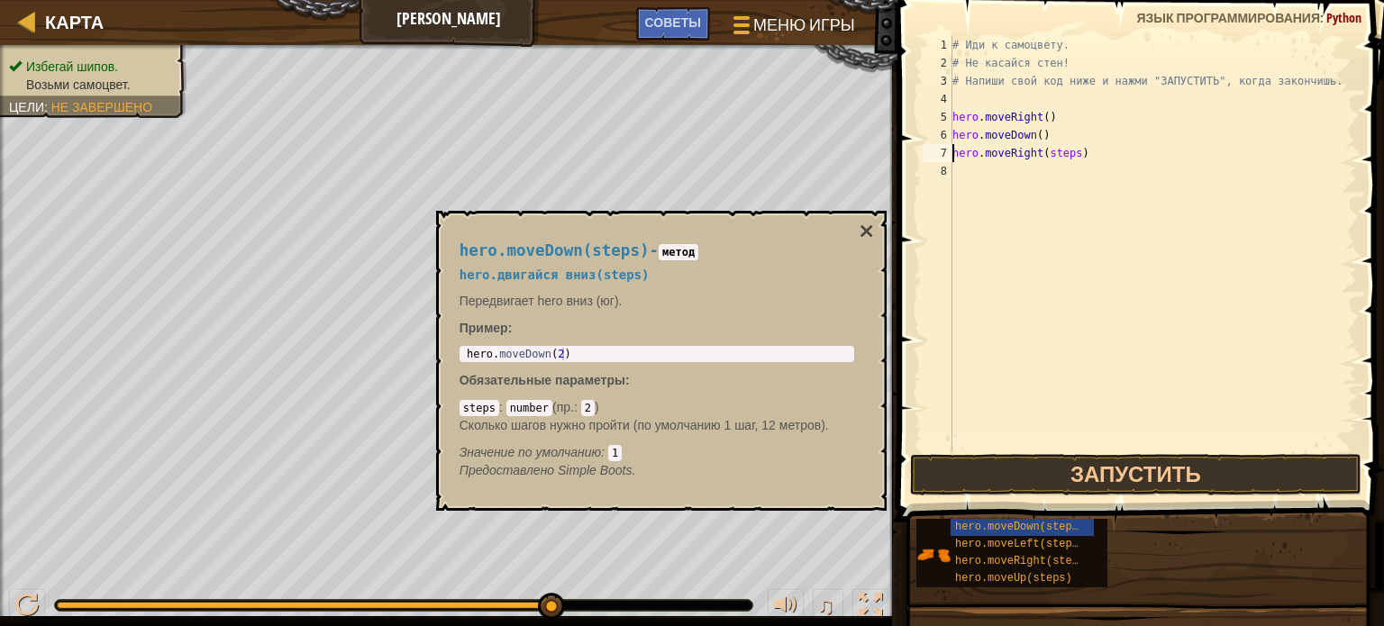
click at [1070, 150] on div "# Иди к самоцвету. # Не касайся стен! # Напиши свой код ниже и нажми "ЗАПУСТИТЬ…" at bounding box center [1153, 261] width 408 height 450
type textarea "hero.moveRight()"
click at [1066, 478] on button "Запустить" at bounding box center [1135, 474] width 451 height 41
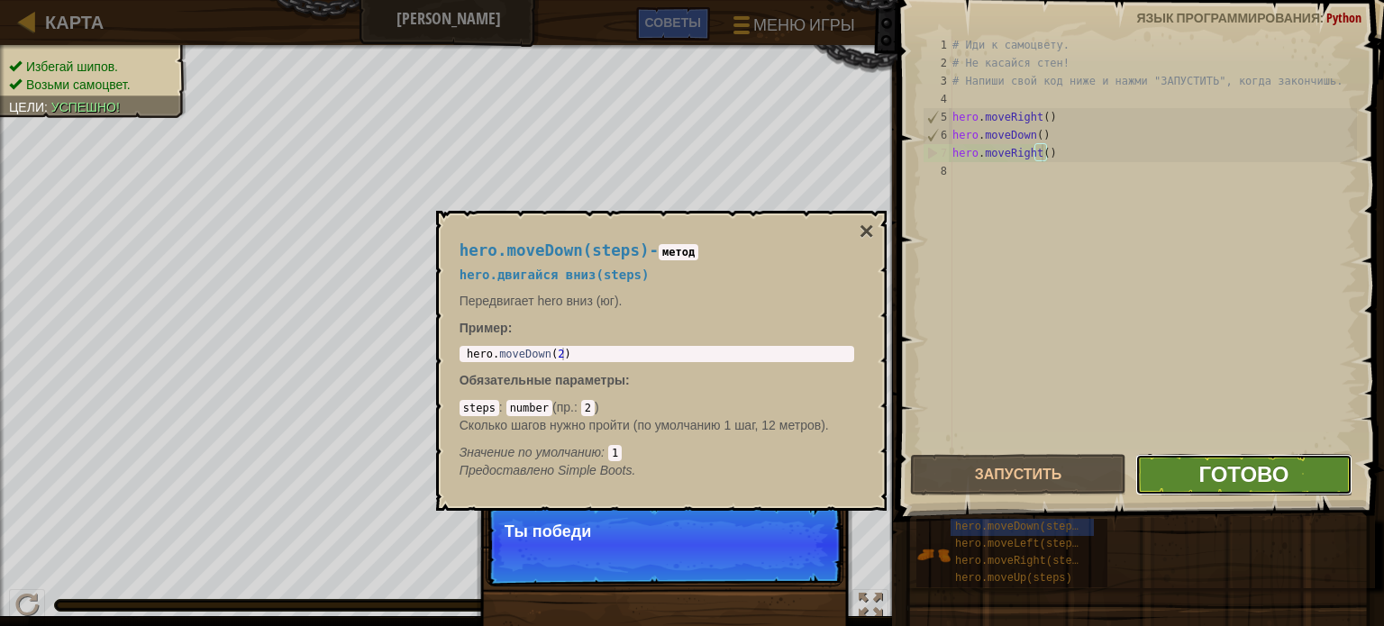
click at [1242, 471] on span "Готово" at bounding box center [1243, 473] width 90 height 29
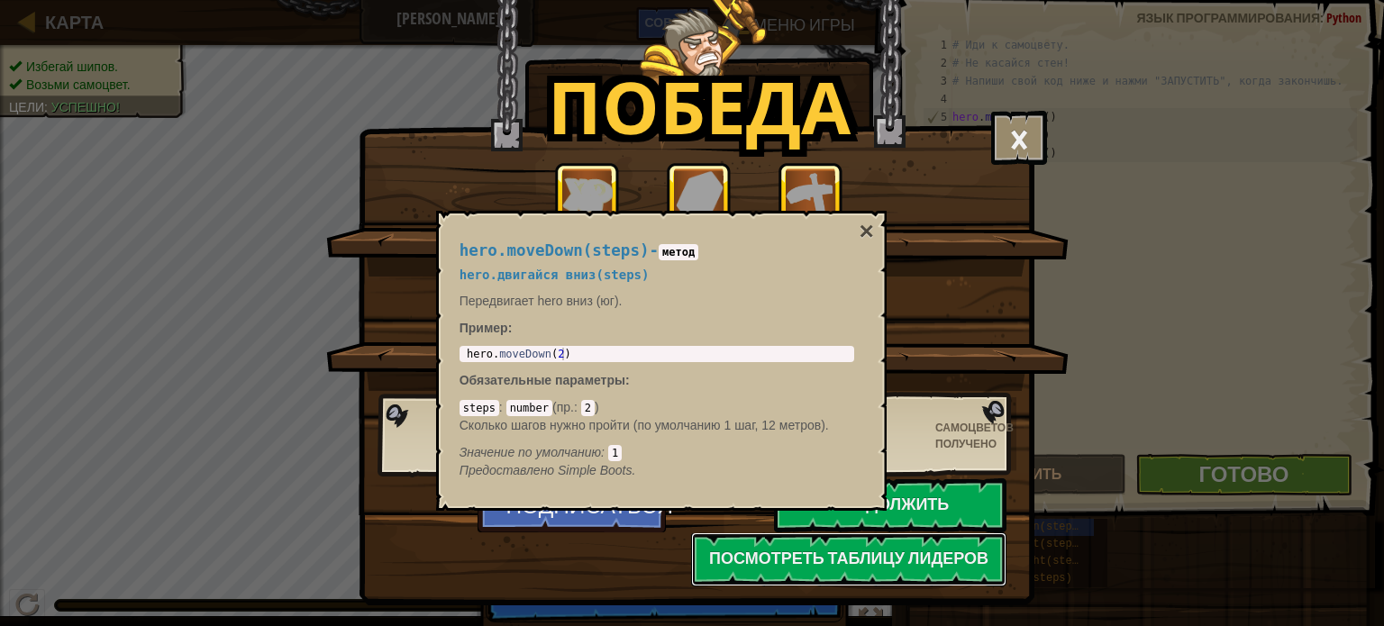
click at [874, 230] on div "hero.moveDown(steps) - метод hero.двигайся вниз(steps) Передвигает hero вниз (ю…" at bounding box center [661, 361] width 450 height 300
click at [859, 231] on button "×" at bounding box center [866, 231] width 14 height 25
click at [864, 231] on button "×" at bounding box center [866, 231] width 14 height 25
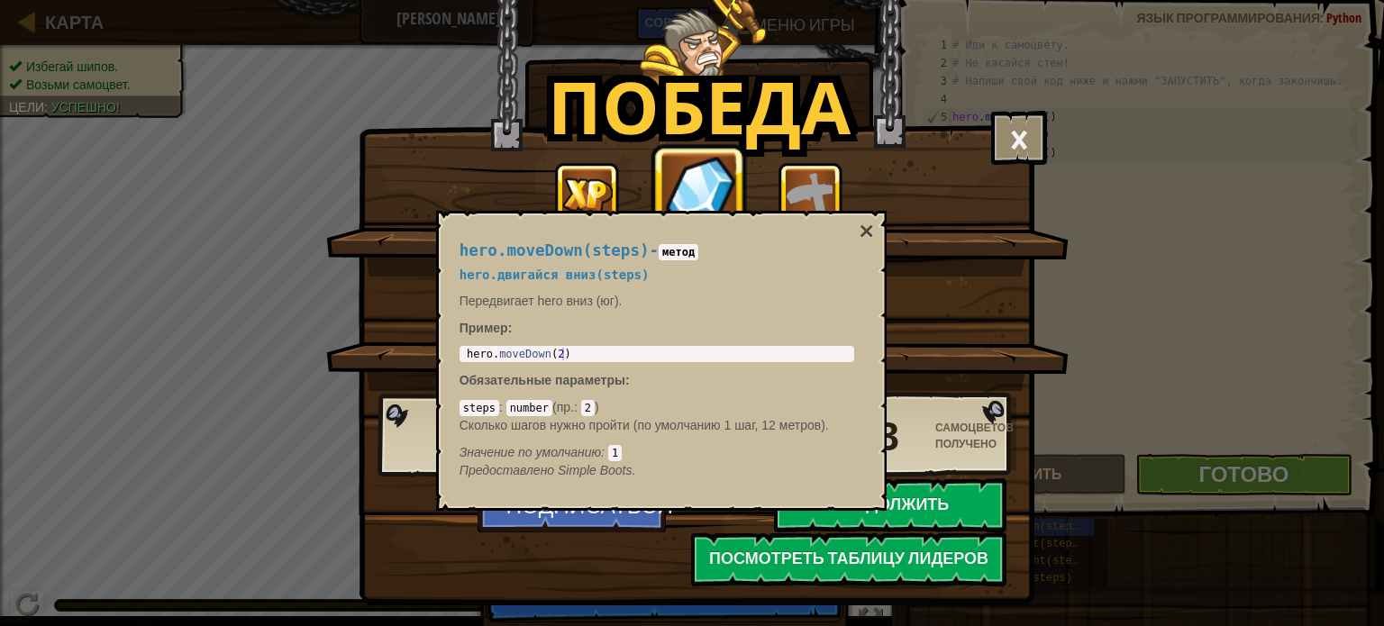
click at [1048, 143] on div "Победа × Отлично, Герой. У тебя есть сила, чтобы вырваться из Китгарда. Насколь…" at bounding box center [692, 313] width 1384 height 626
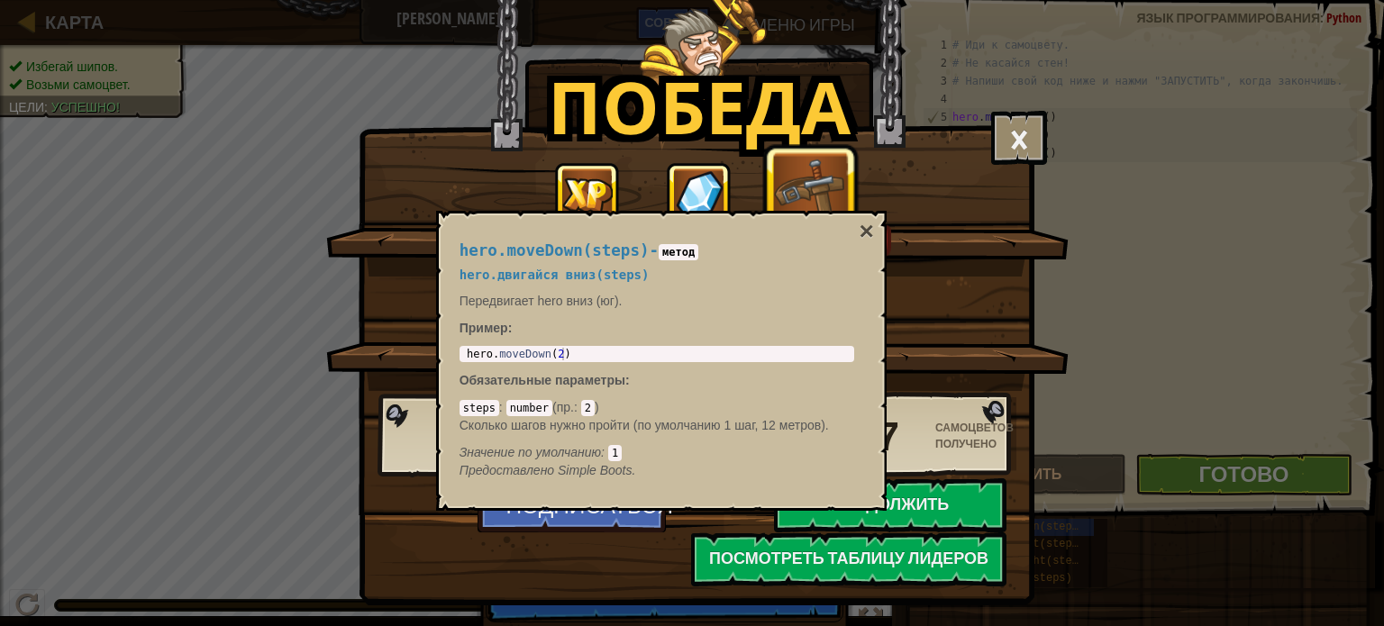
click at [622, 447] on div "Значение по умолчанию : 1" at bounding box center [656, 452] width 395 height 18
click at [869, 233] on button "×" at bounding box center [866, 231] width 14 height 25
click at [1013, 157] on button "×" at bounding box center [1019, 138] width 56 height 54
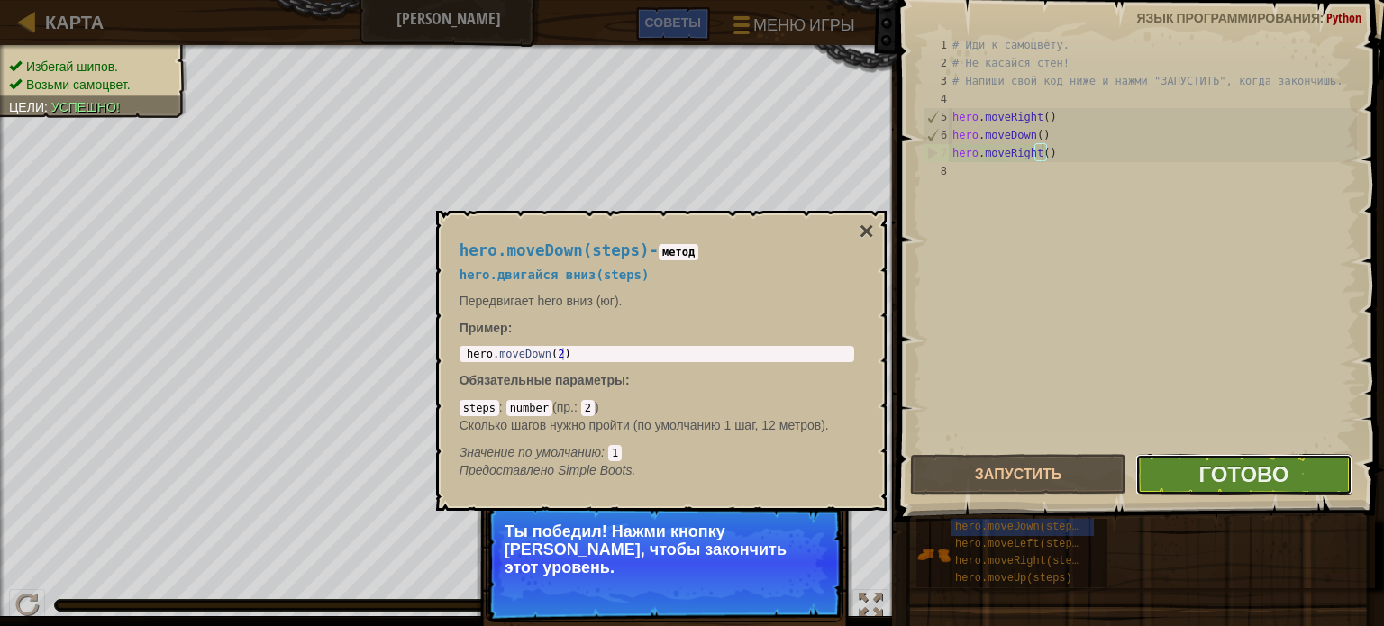
click at [1189, 483] on button "Готово" at bounding box center [1243, 474] width 216 height 41
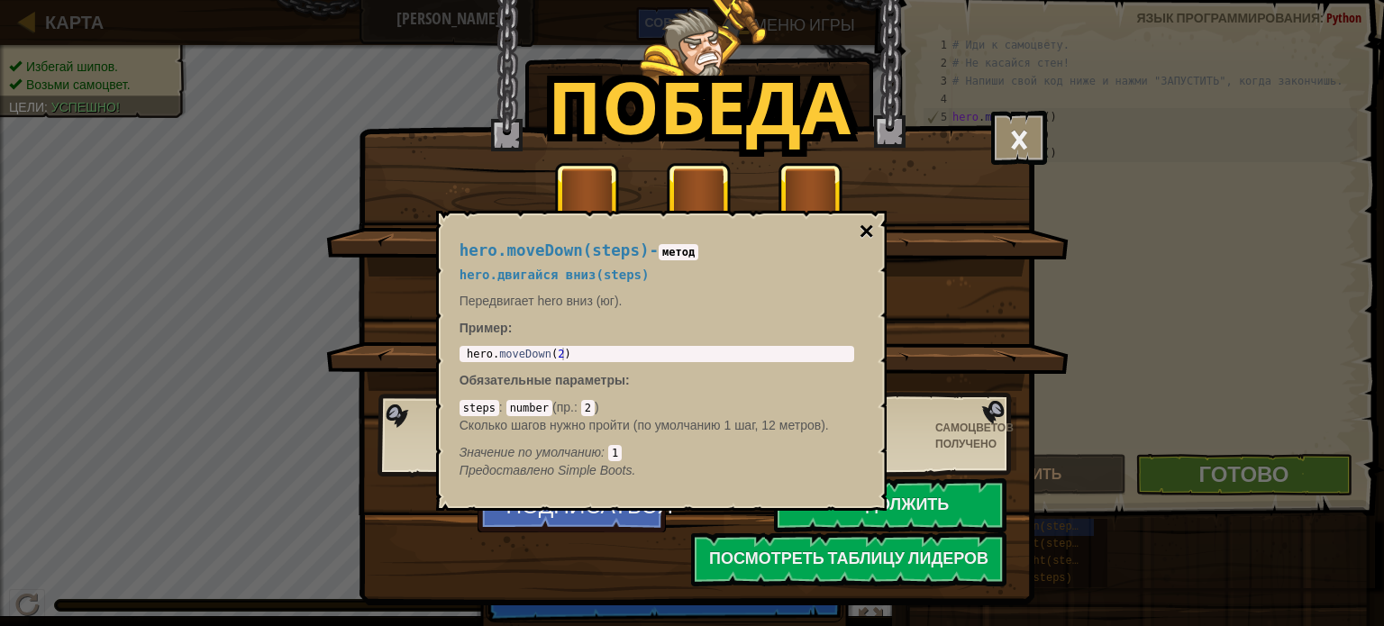
click at [863, 233] on button "×" at bounding box center [866, 231] width 14 height 25
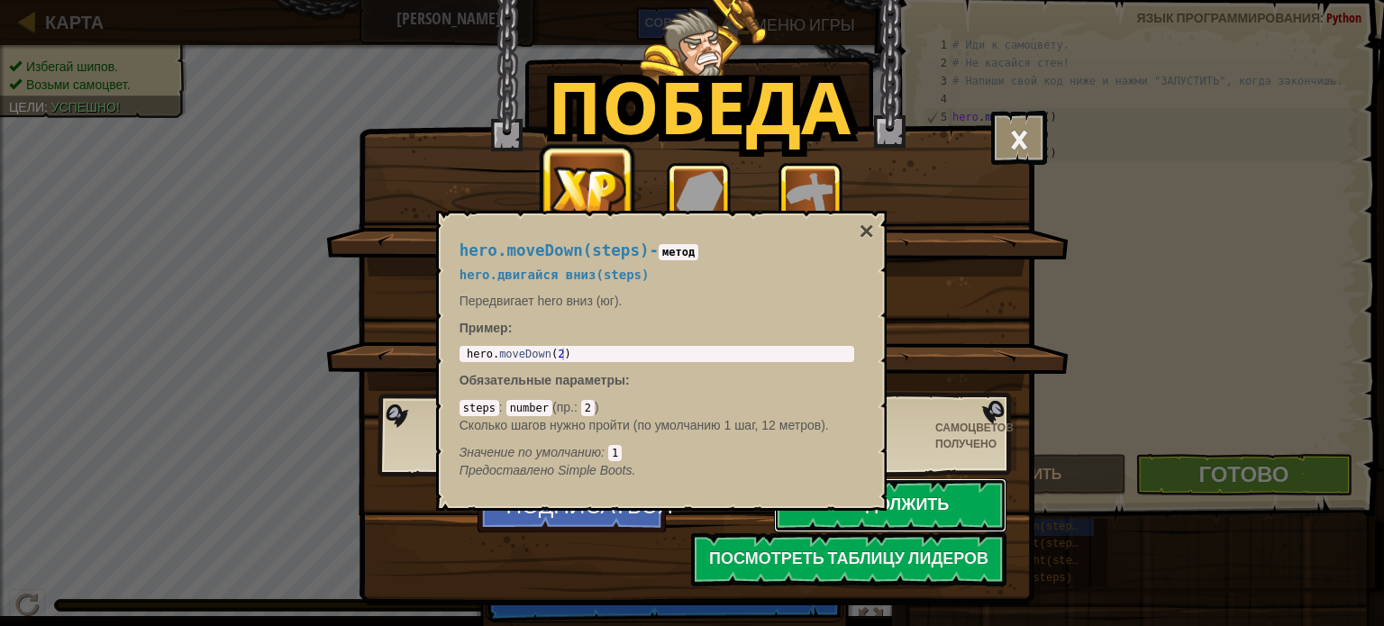
click at [904, 507] on button "Продолжить" at bounding box center [890, 505] width 232 height 54
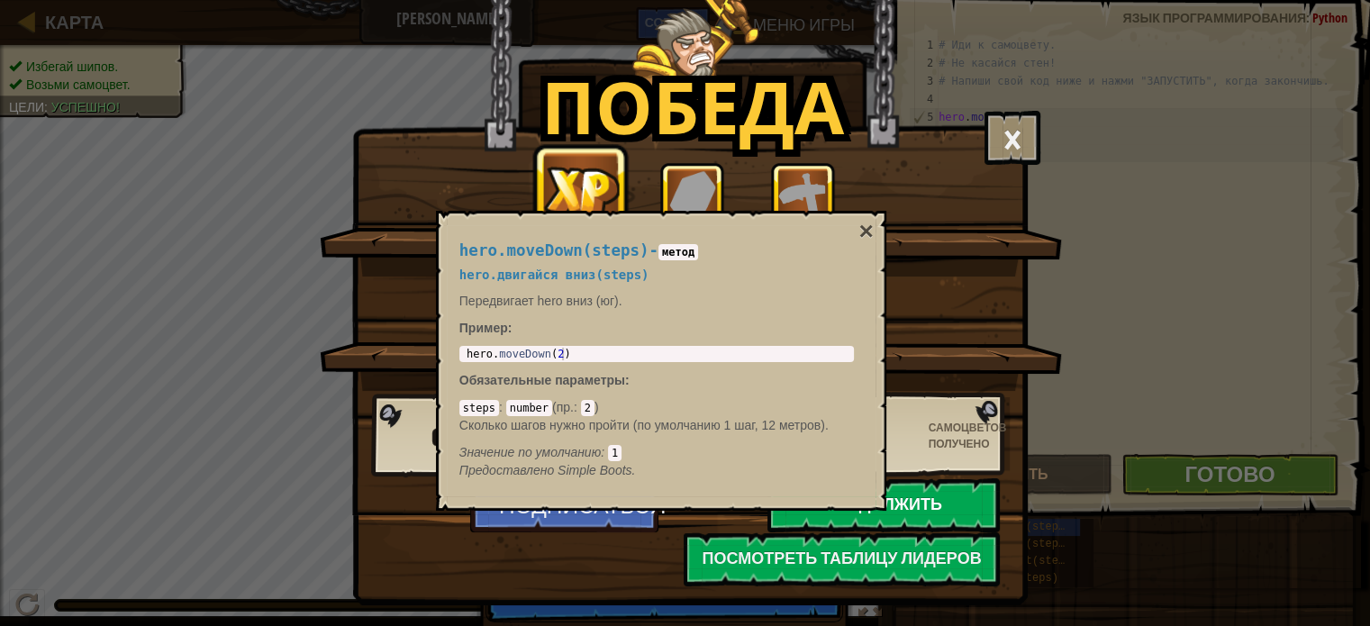
select select "ru"
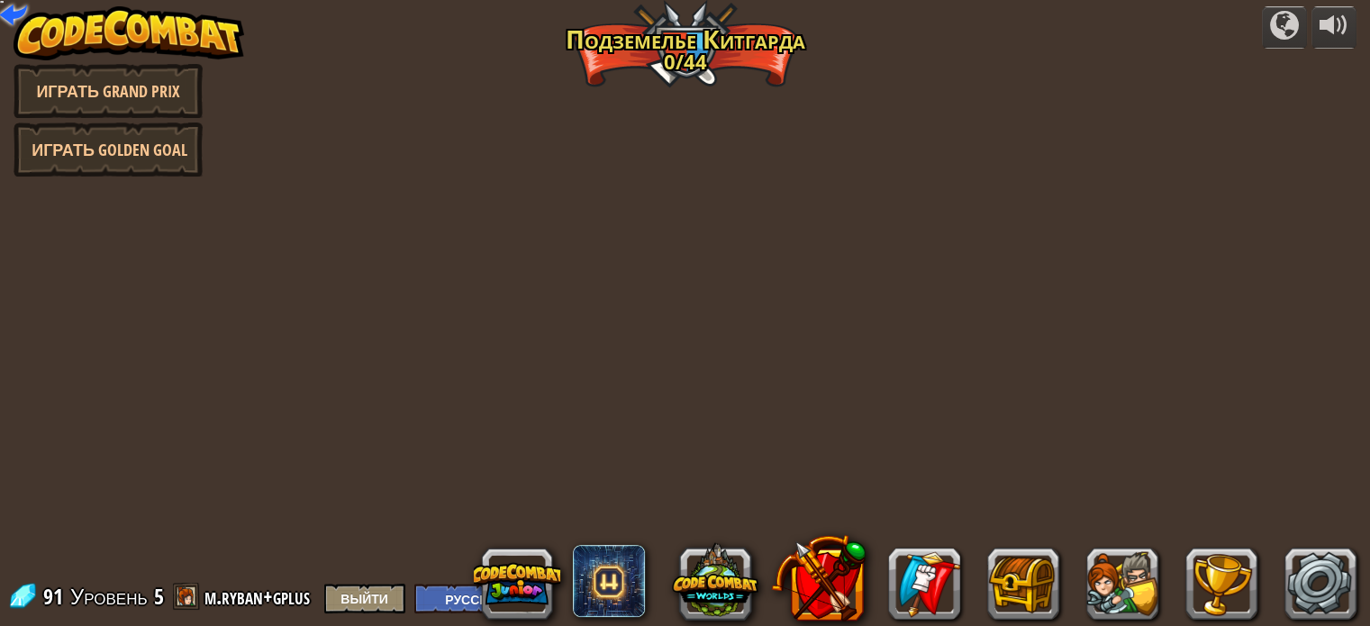
select select "ru"
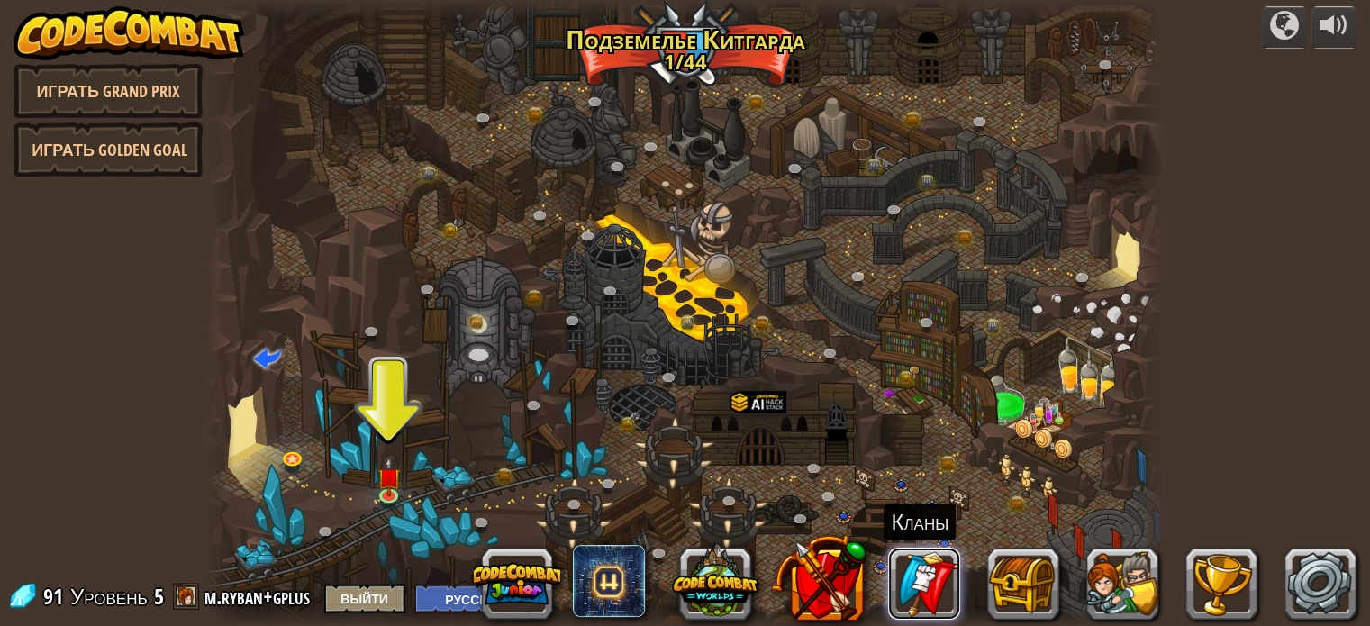
click at [929, 584] on link at bounding box center [924, 584] width 72 height 72
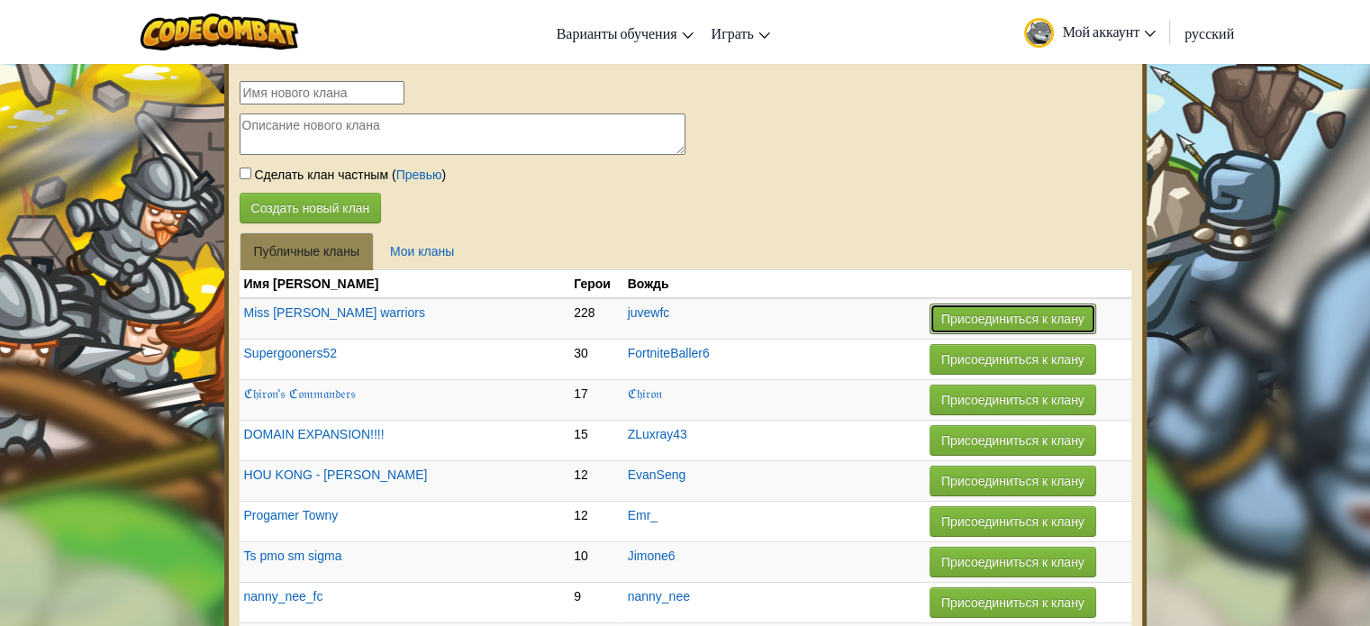
click at [930, 328] on button "Присоединиться к клану" at bounding box center [1013, 319] width 167 height 31
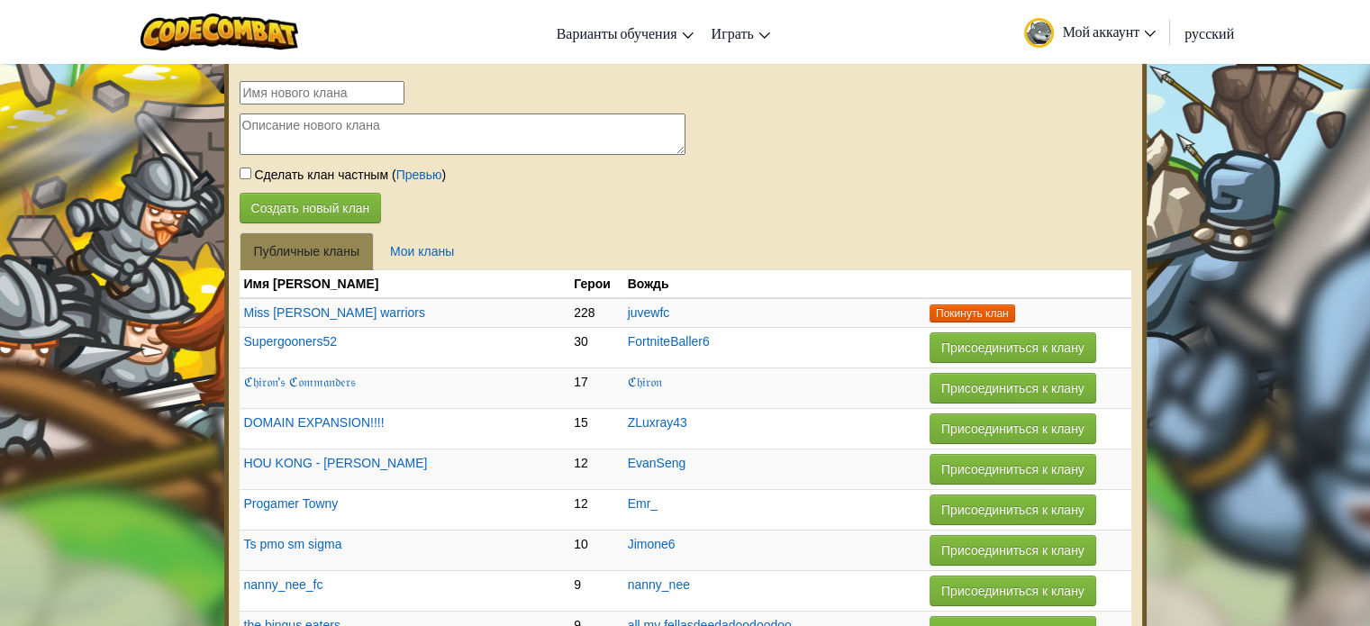
select select "ru"
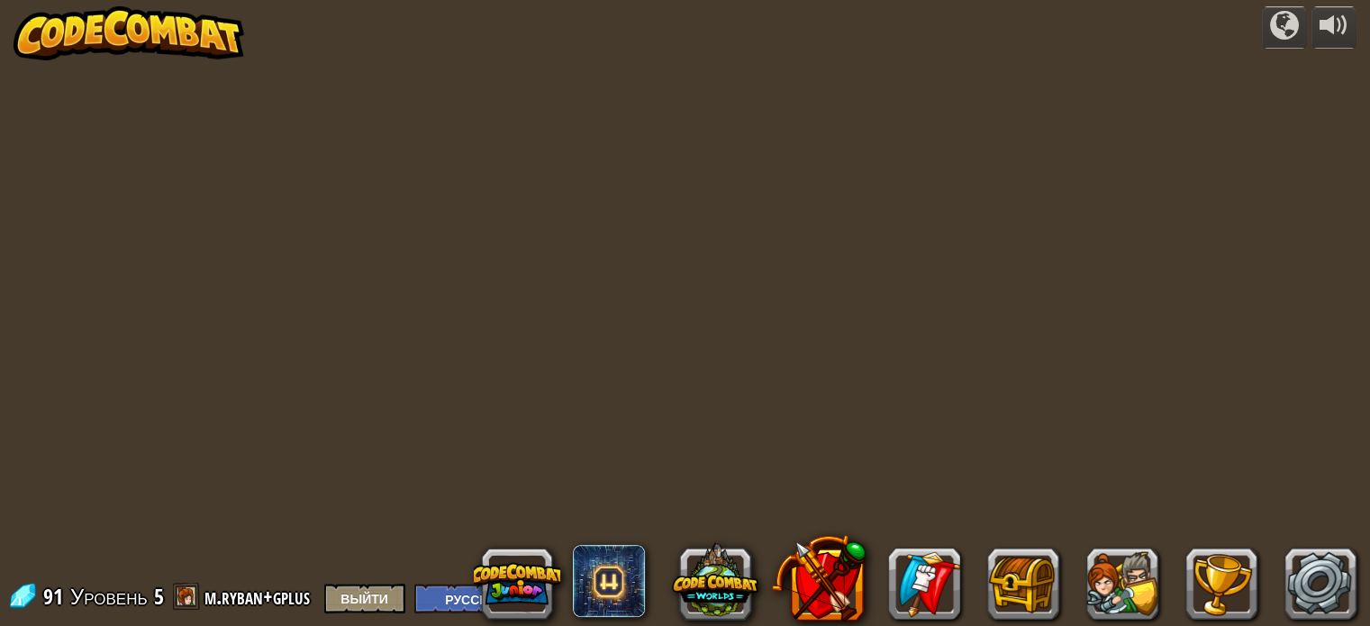
select select "ru"
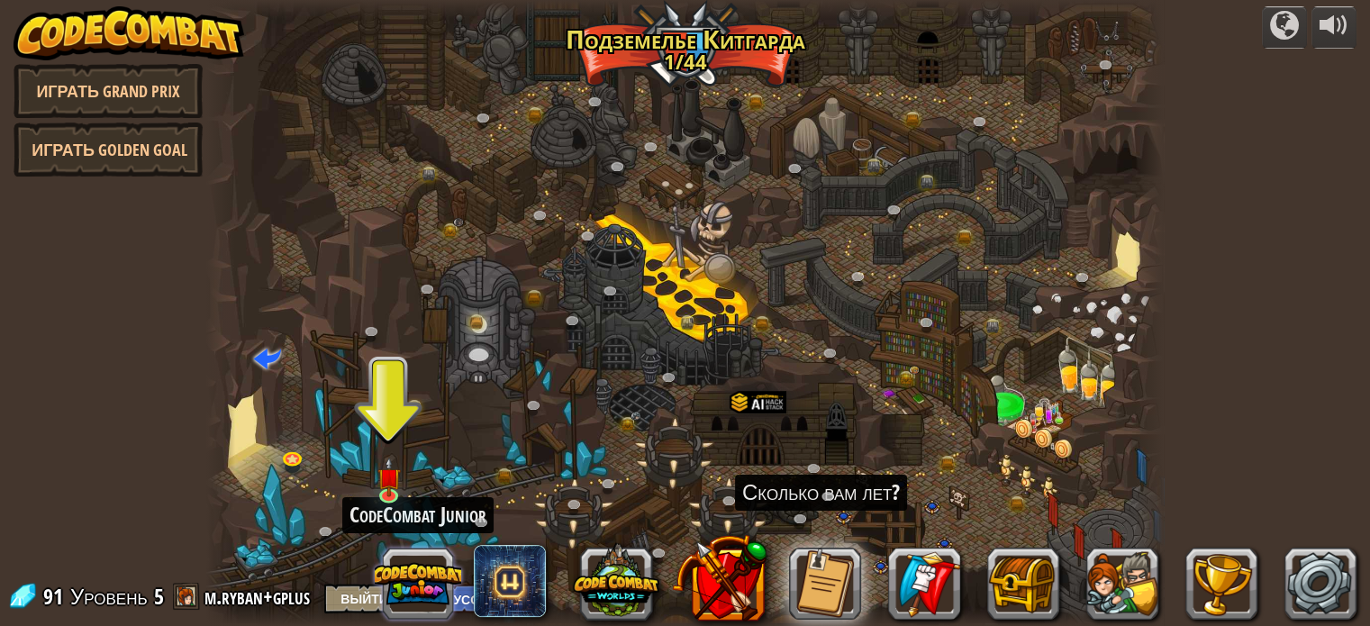
click at [424, 591] on button at bounding box center [418, 584] width 86 height 86
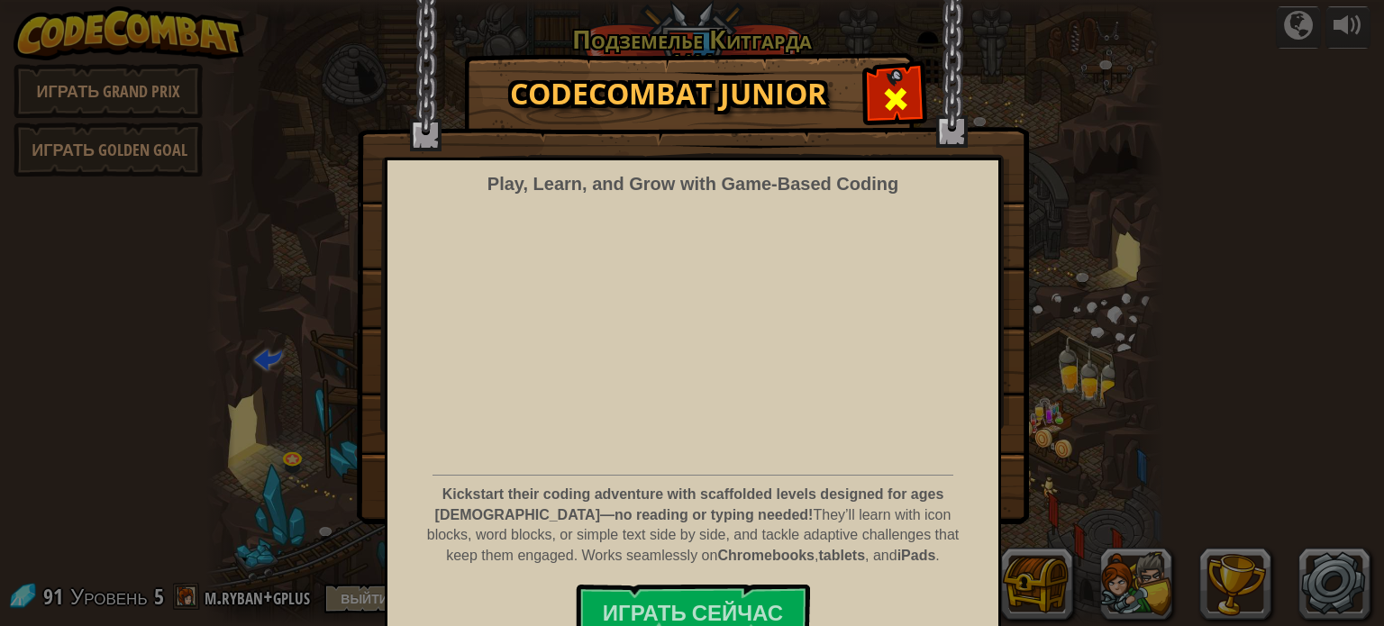
click at [898, 94] on span at bounding box center [895, 99] width 29 height 29
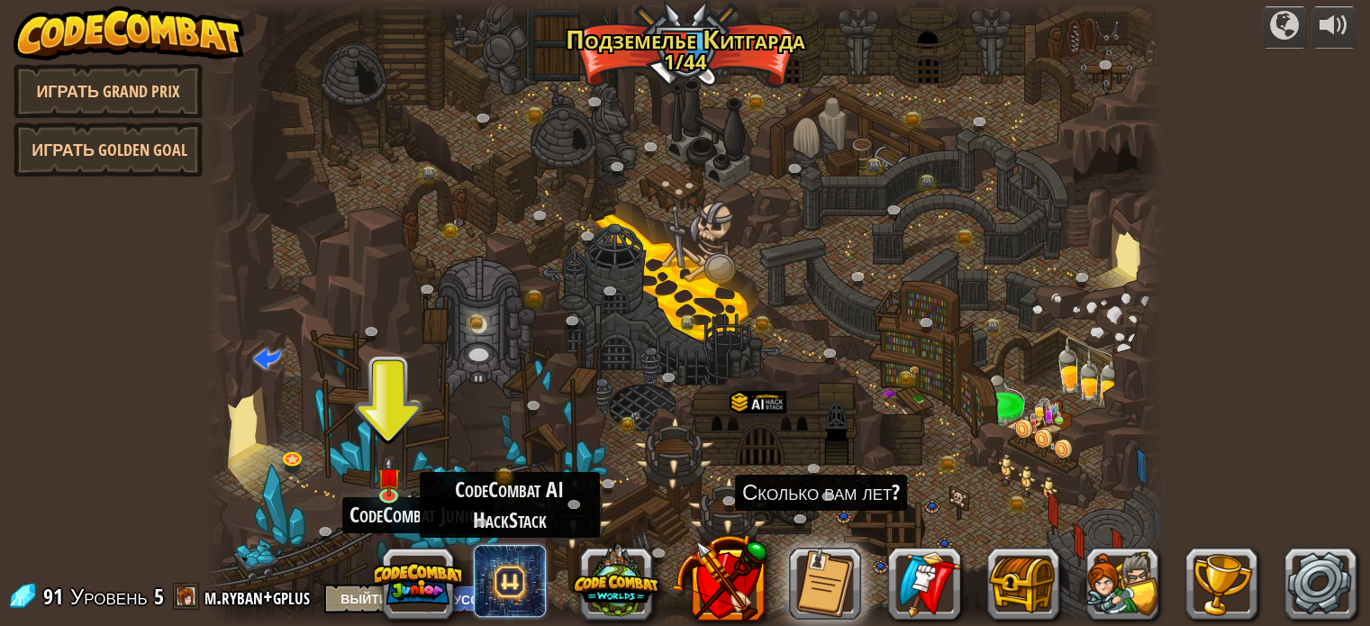
click at [501, 587] on span at bounding box center [510, 581] width 72 height 72
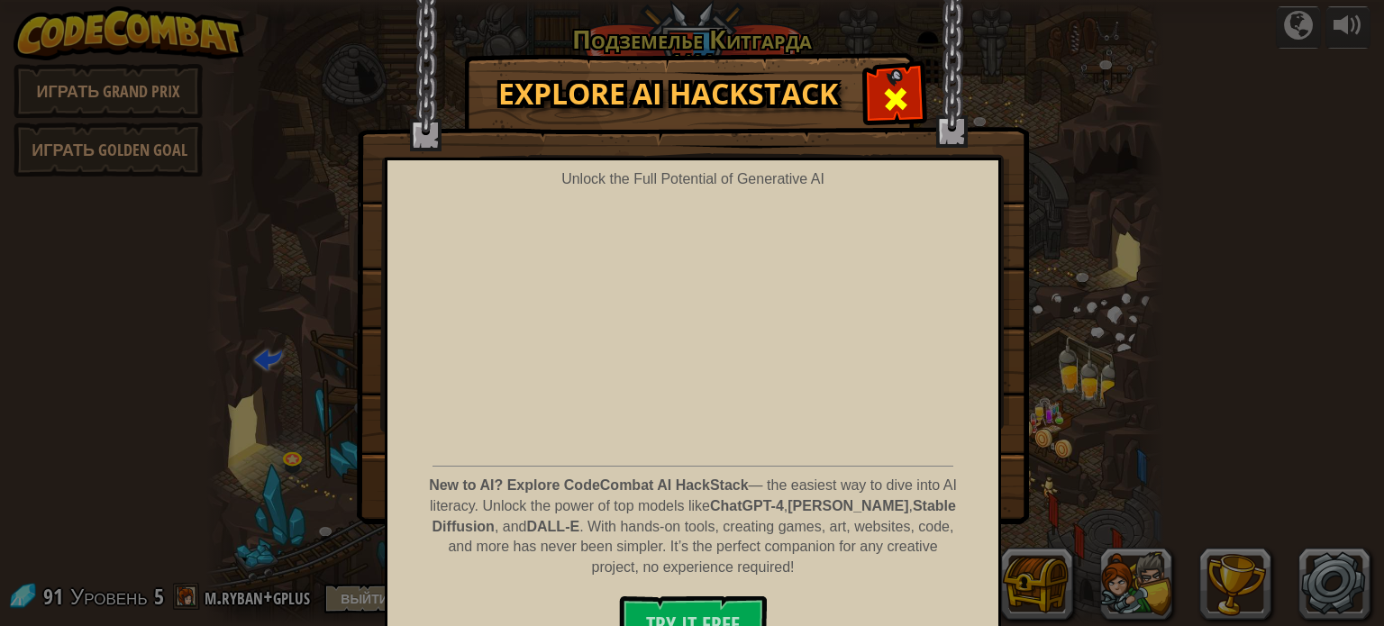
click at [887, 106] on span at bounding box center [895, 99] width 29 height 29
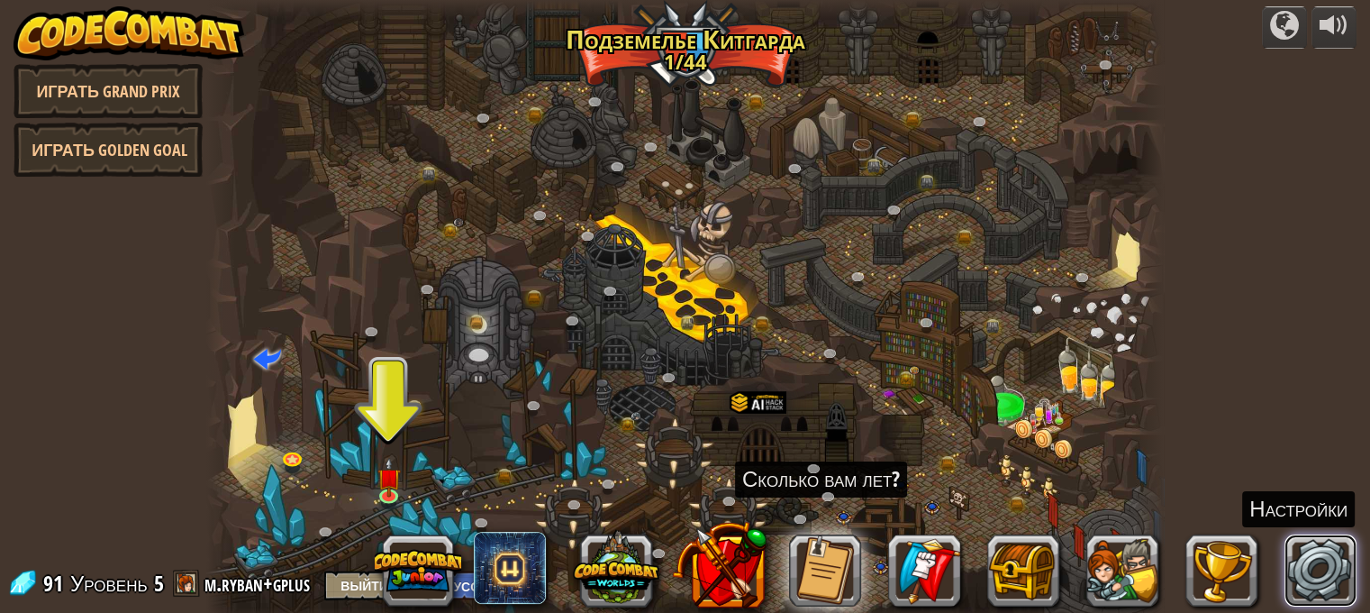
click at [1332, 569] on link at bounding box center [1321, 570] width 72 height 72
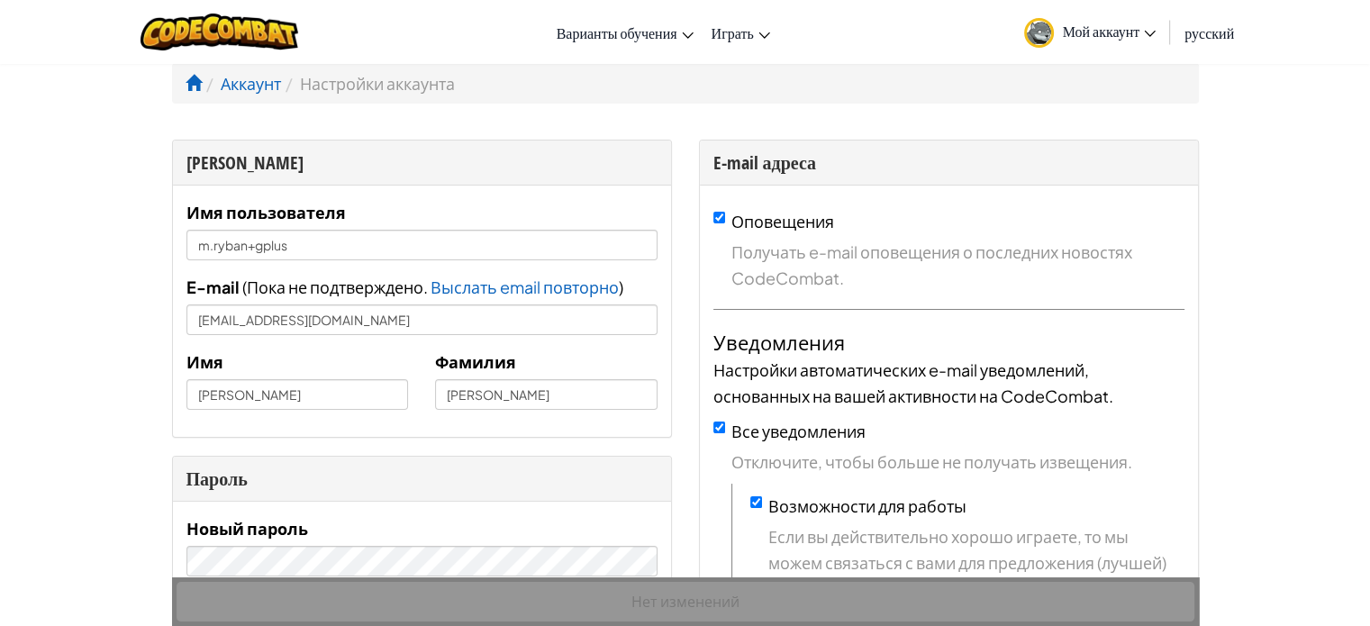
select select "ru"
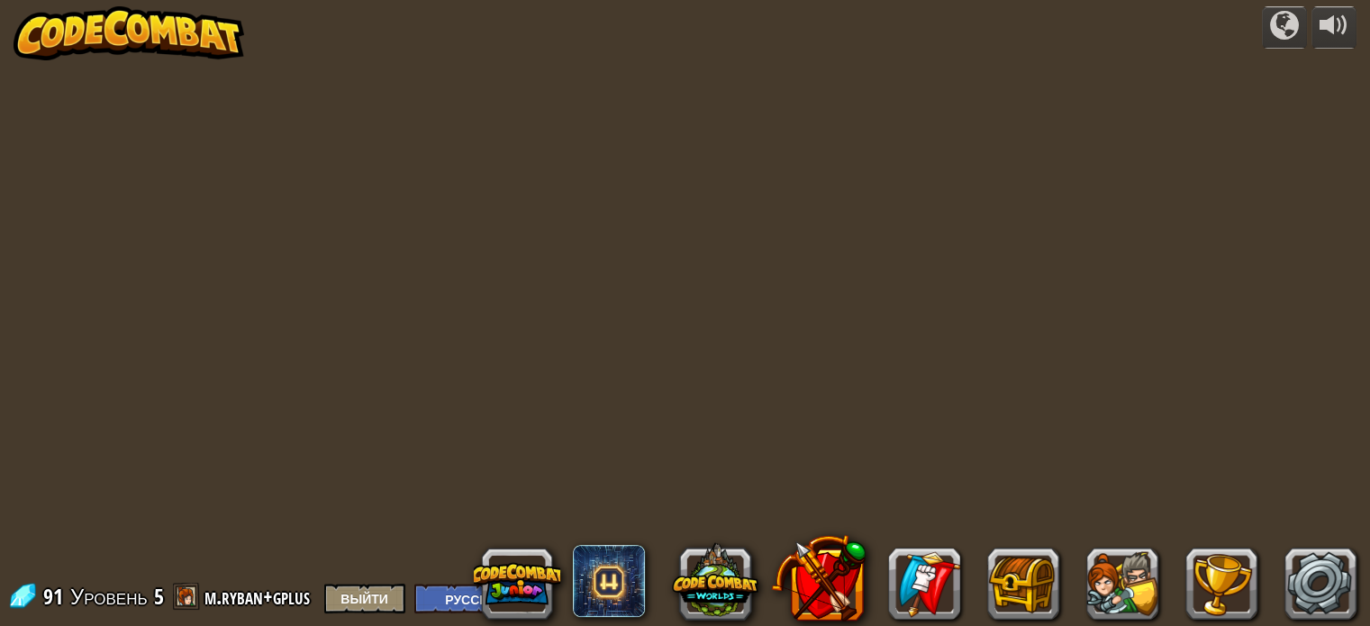
select select "ru"
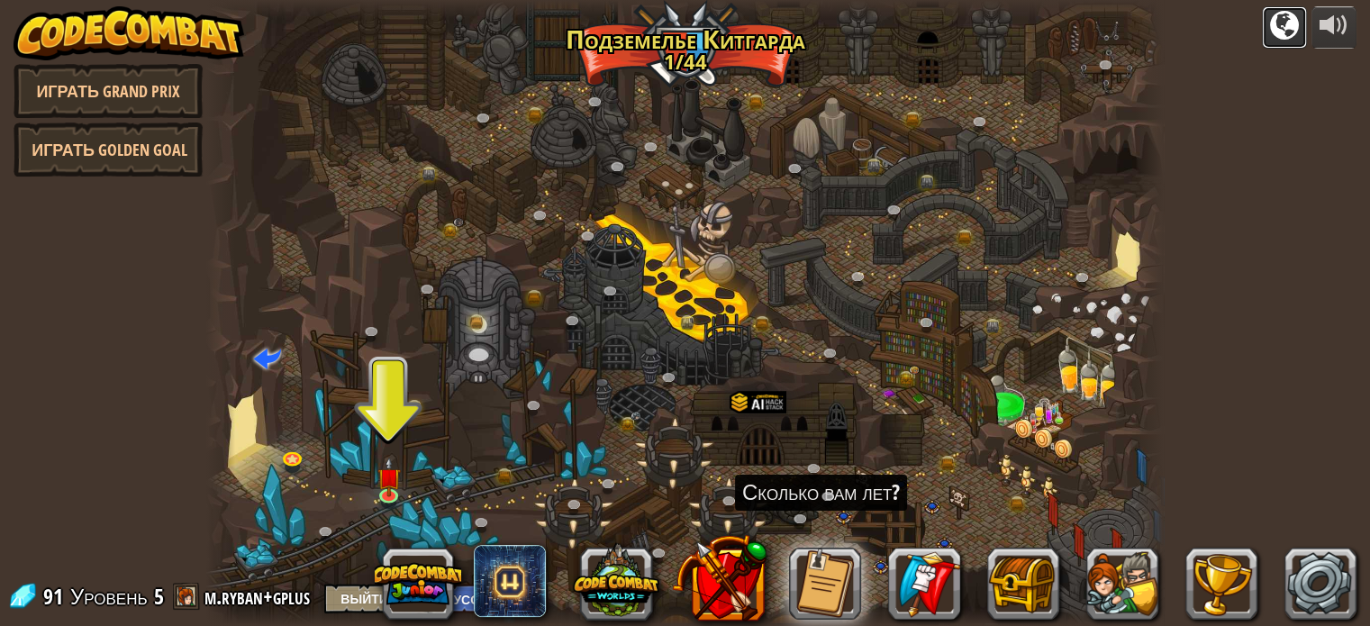
click at [1283, 25] on div at bounding box center [1284, 25] width 29 height 29
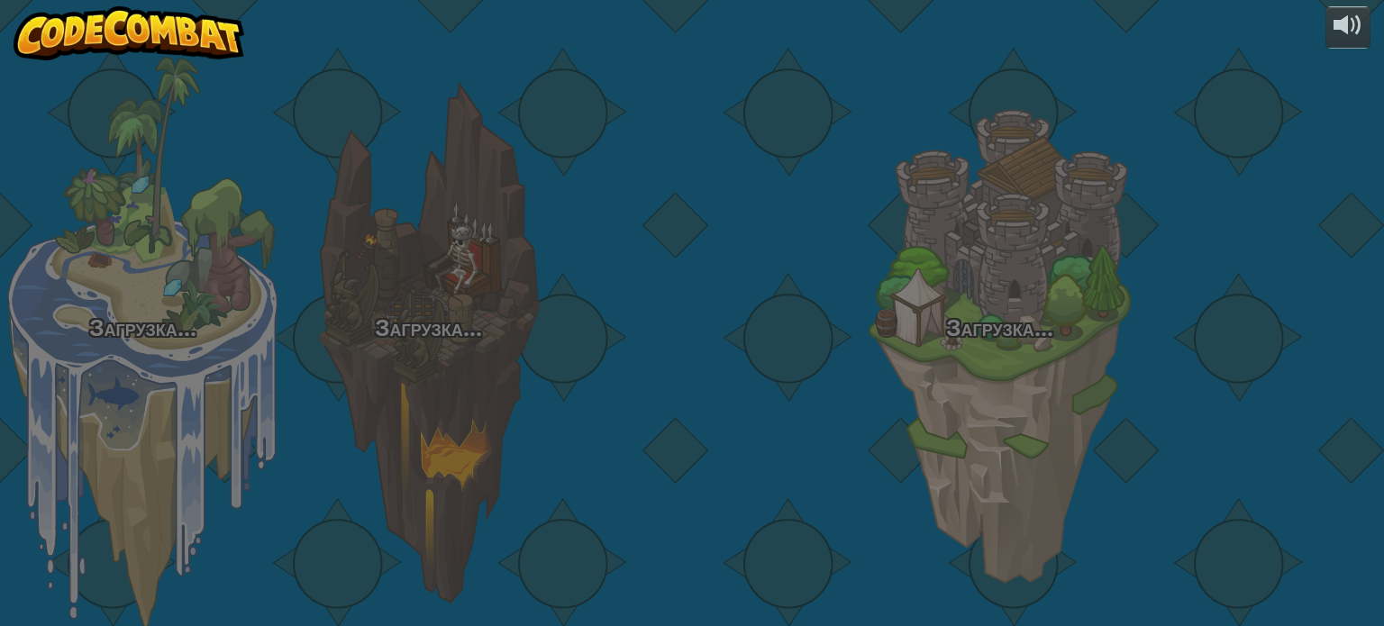
select select "ru"
